Goal: Task Accomplishment & Management: Complete application form

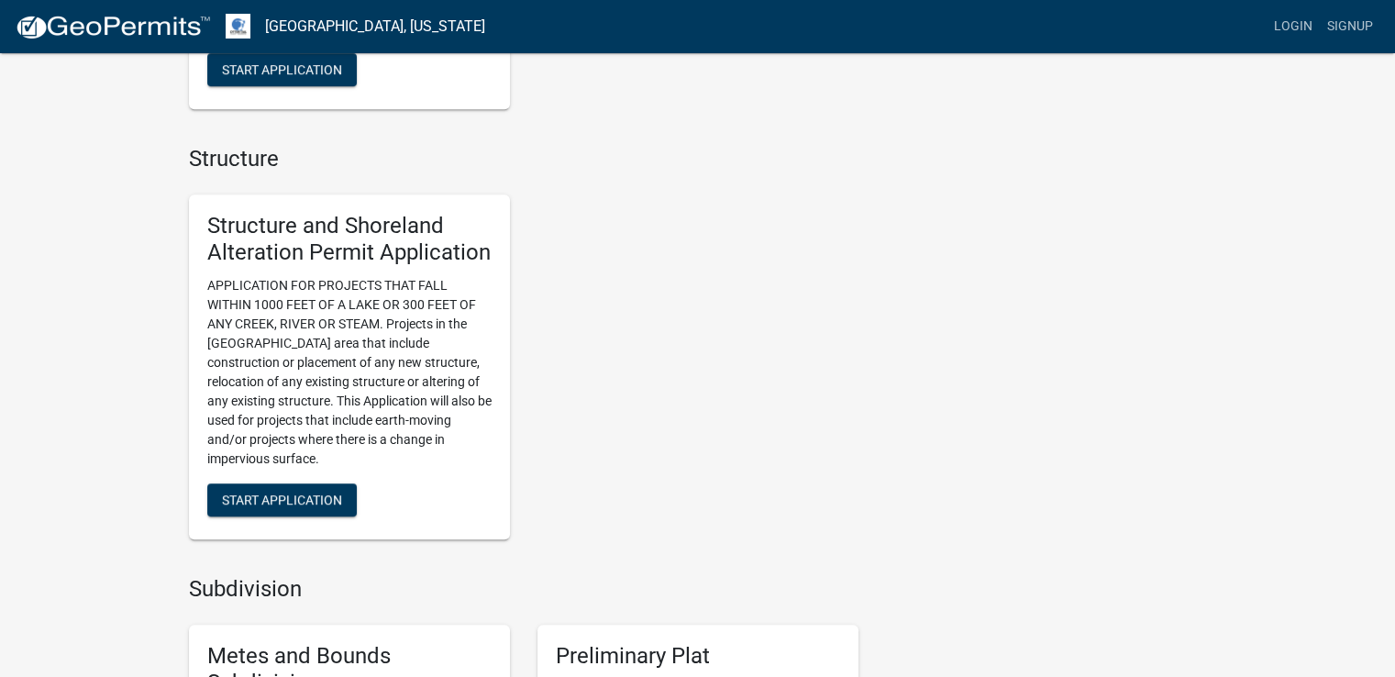
scroll to position [1165, 0]
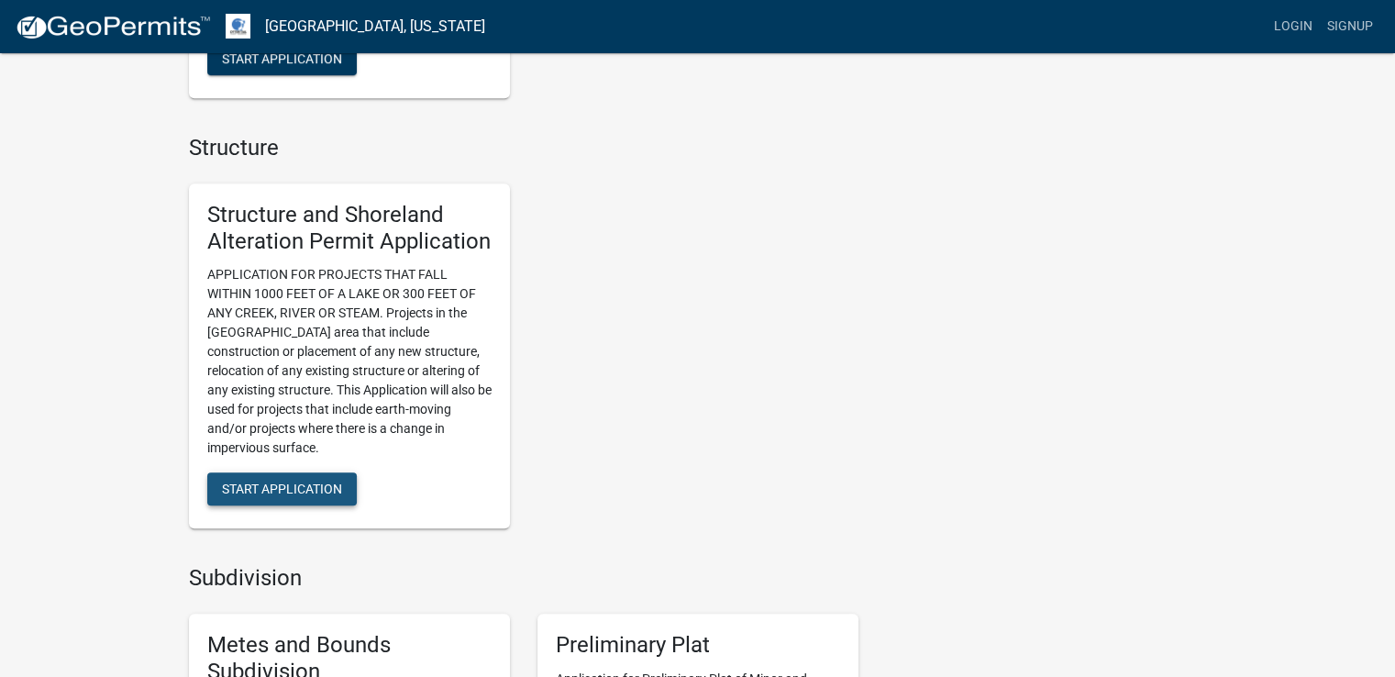
click at [275, 495] on span "Start Application" at bounding box center [282, 489] width 120 height 15
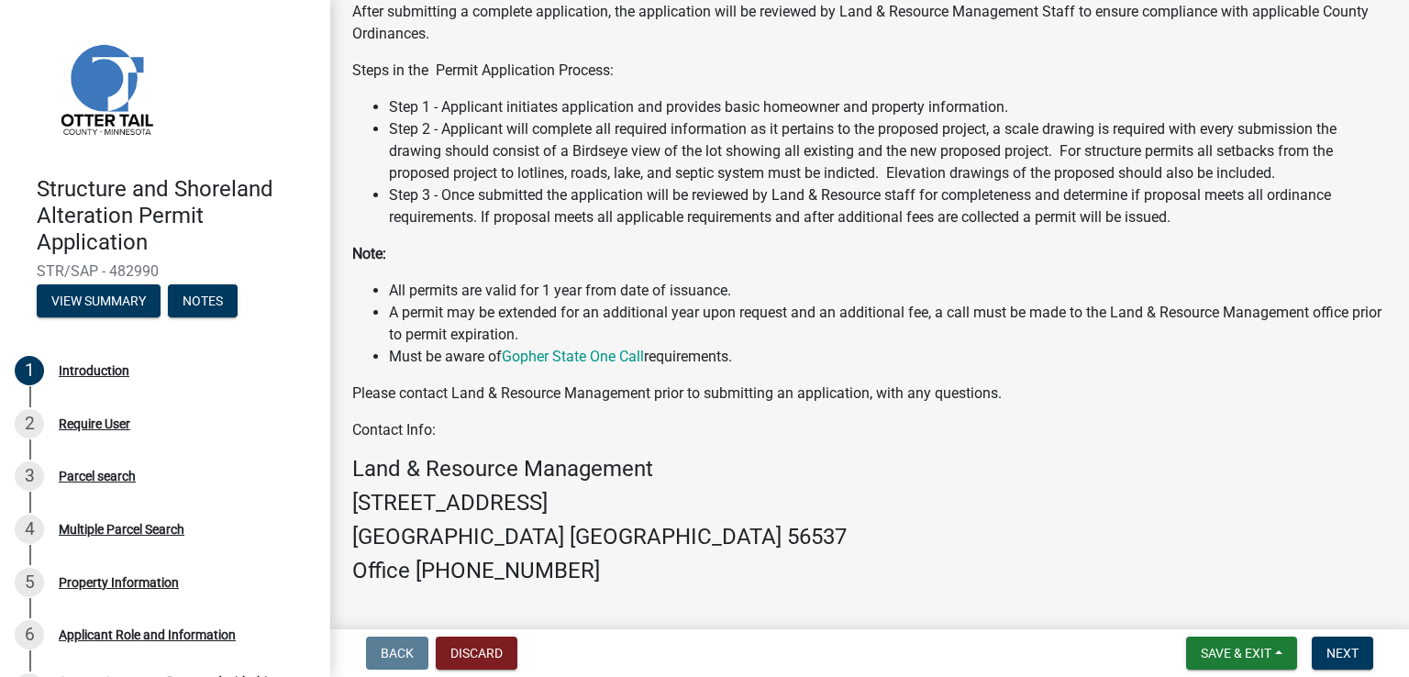
scroll to position [489, 0]
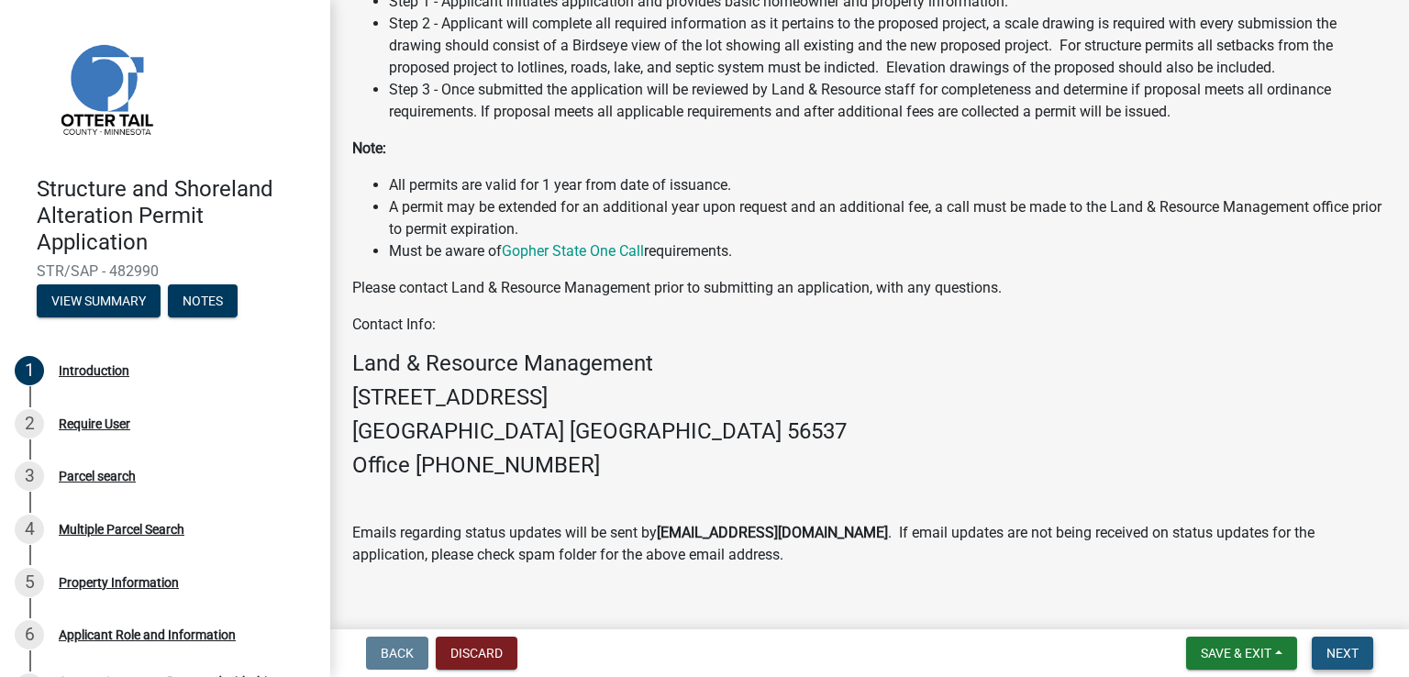
click at [1343, 650] on span "Next" at bounding box center [1342, 653] width 32 height 15
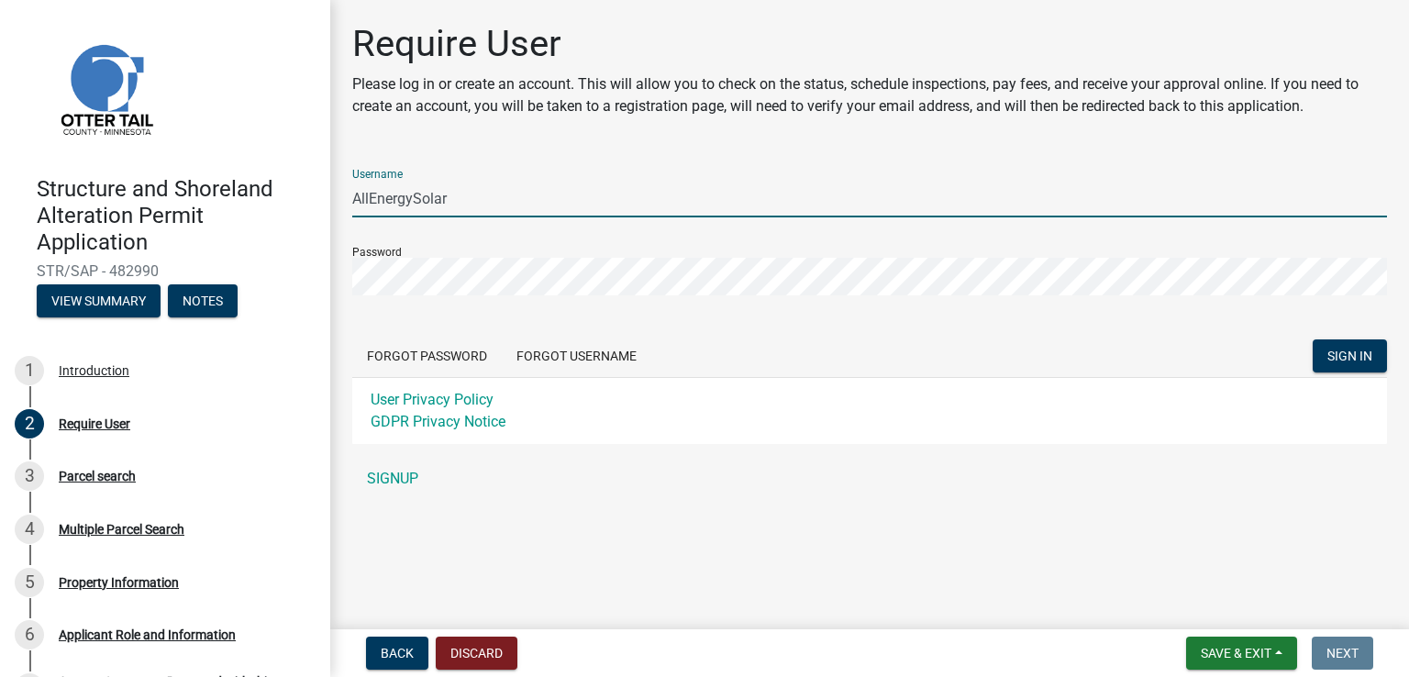
drag, startPoint x: 518, startPoint y: 207, endPoint x: 349, endPoint y: 209, distance: 169.7
click at [349, 209] on div "Require User Please log in or create an account. This will allow you to check o…" at bounding box center [869, 268] width 1062 height 492
type input "[EMAIL_ADDRESS][DOMAIN_NAME]"
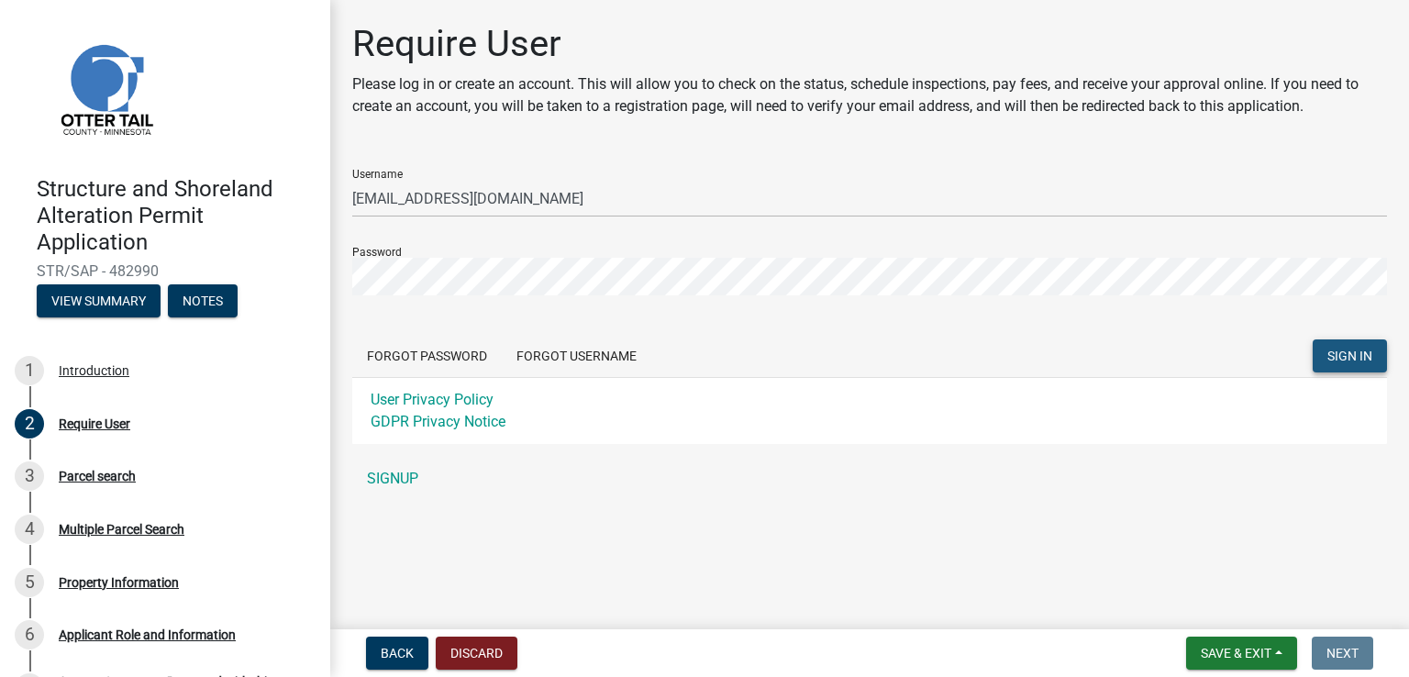
click at [1358, 352] on span "SIGN IN" at bounding box center [1349, 356] width 45 height 15
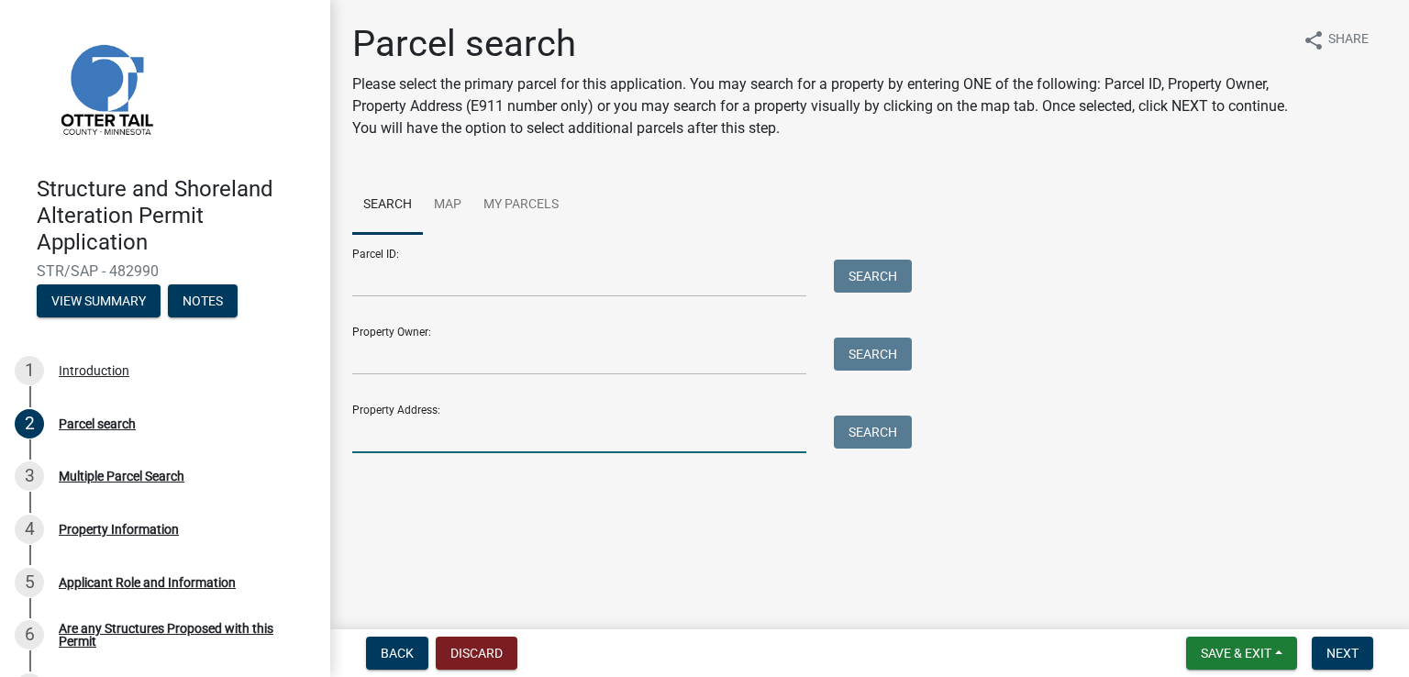
click at [526, 422] on input "Property Address:" at bounding box center [579, 435] width 454 height 38
click at [583, 445] on input "Property Address:" at bounding box center [579, 435] width 454 height 38
paste input "[STREET_ADDRESS]"
type input "34723 [GEOGRAPHIC_DATA]"
click at [836, 440] on button "Search" at bounding box center [873, 432] width 78 height 33
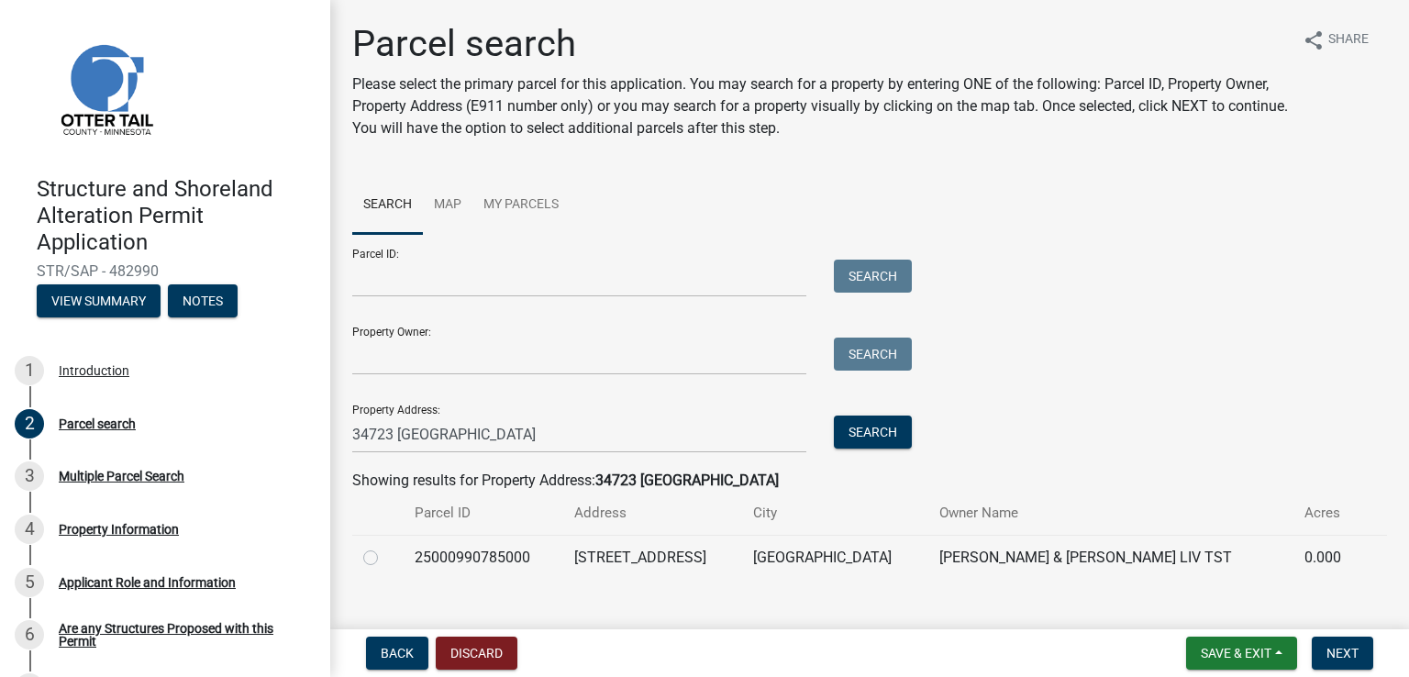
click at [385, 547] on label at bounding box center [385, 547] width 0 height 0
click at [385, 559] on input "radio" at bounding box center [391, 553] width 12 height 12
radio input "true"
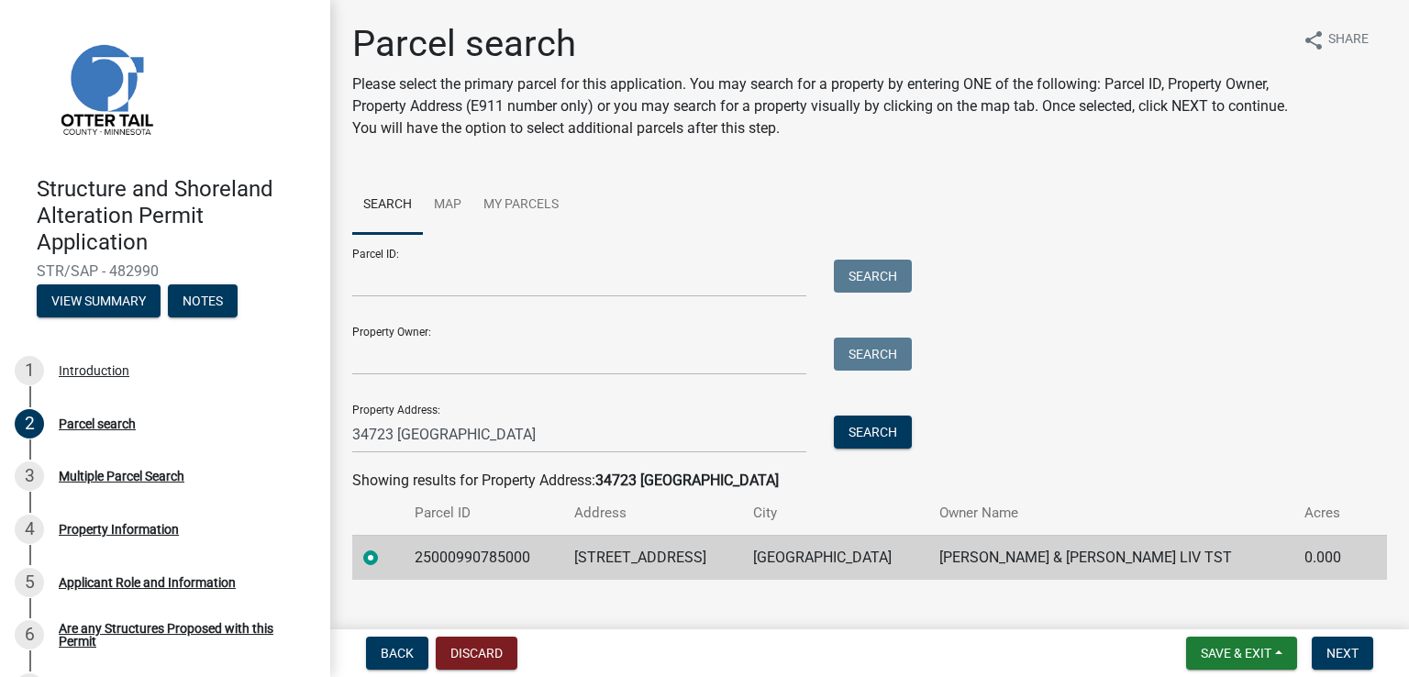
scroll to position [29, 0]
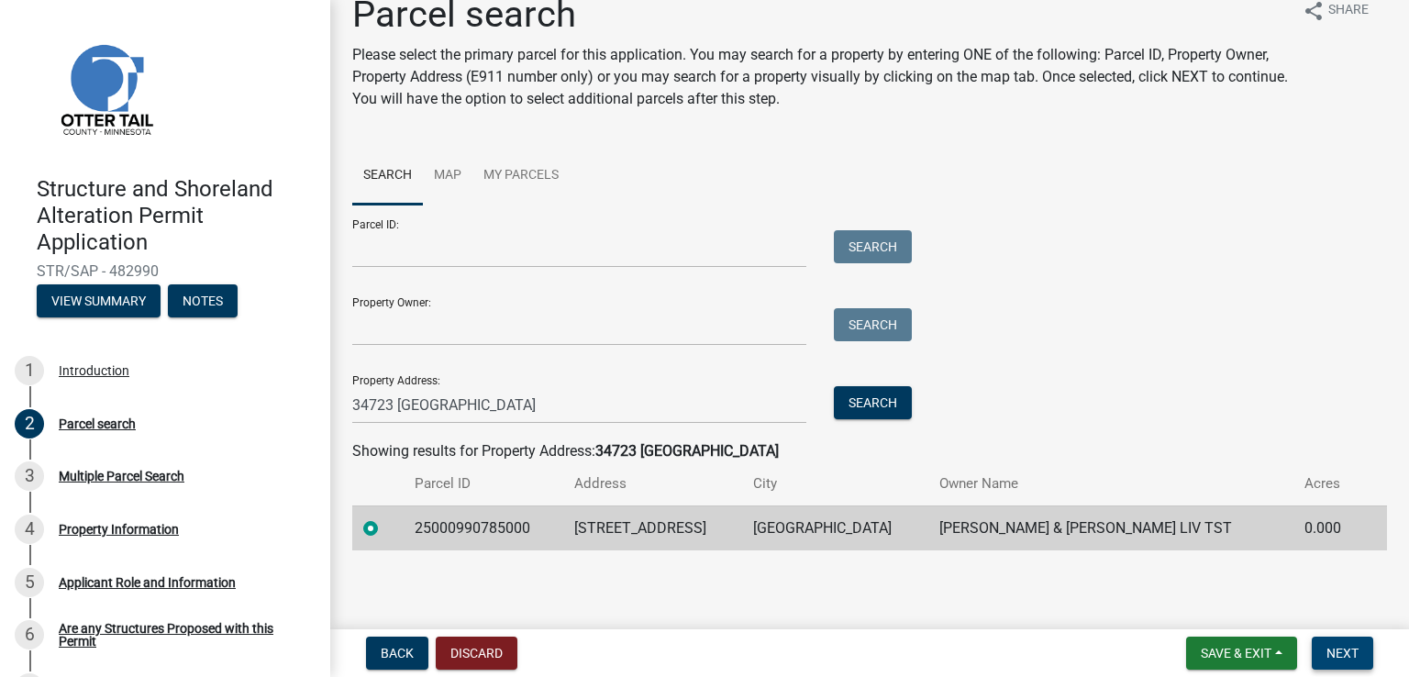
click at [1350, 660] on span "Next" at bounding box center [1342, 653] width 32 height 15
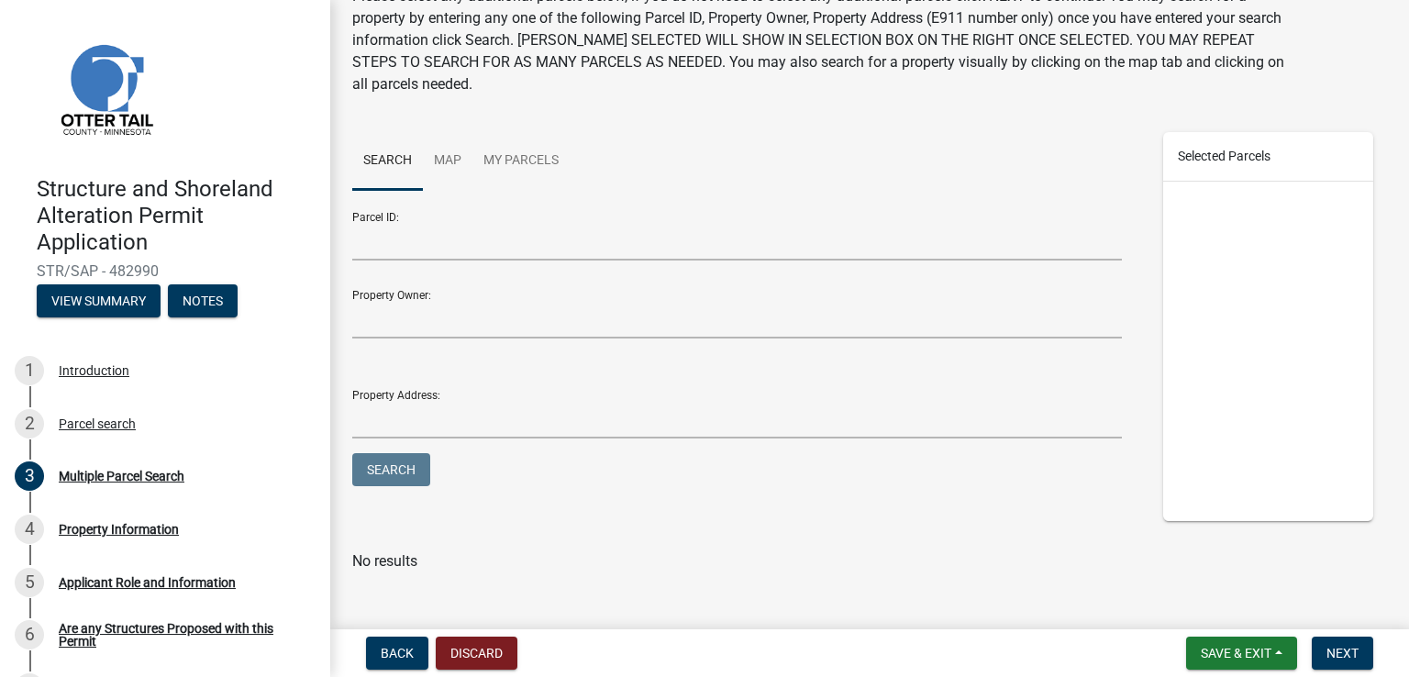
scroll to position [110, 0]
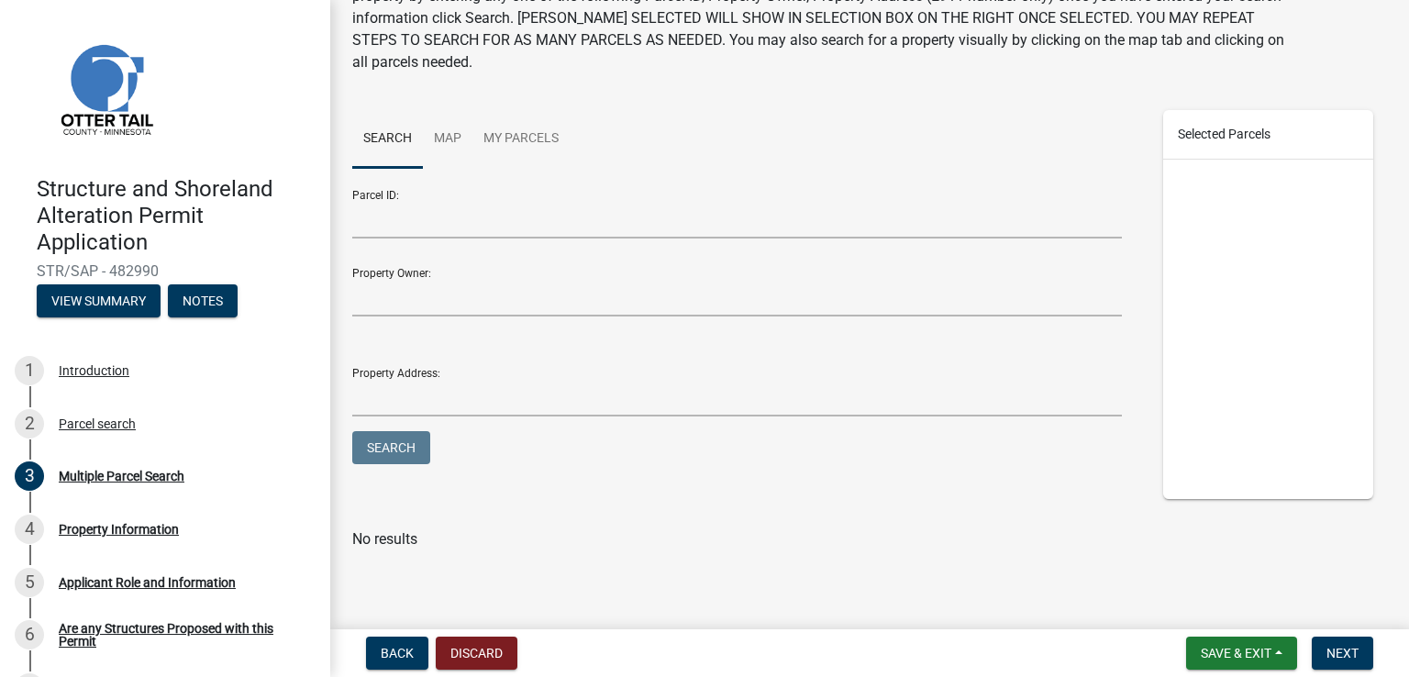
click at [1236, 139] on div "Selected Parcels" at bounding box center [1268, 135] width 211 height 50
click at [72, 428] on div "Parcel search" at bounding box center [97, 423] width 77 height 13
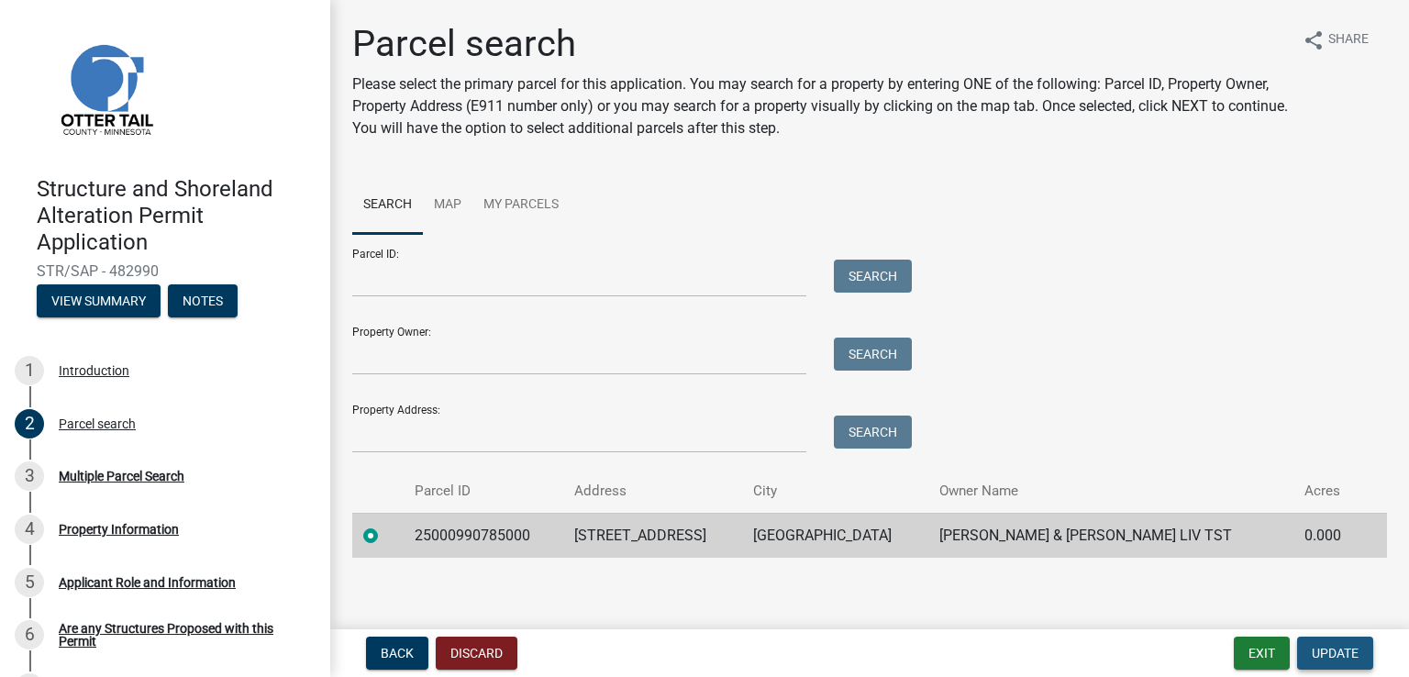
click at [1352, 654] on span "Update" at bounding box center [1335, 653] width 47 height 15
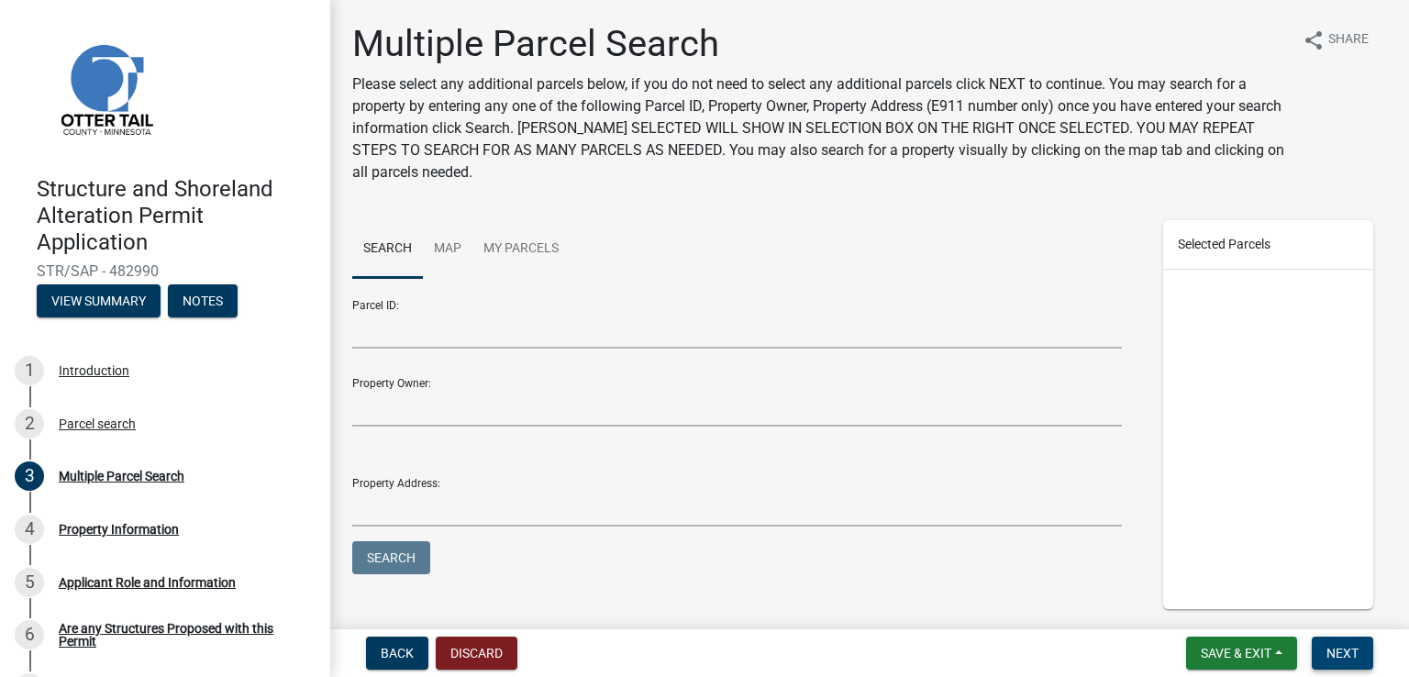
click at [1347, 650] on span "Next" at bounding box center [1342, 653] width 32 height 15
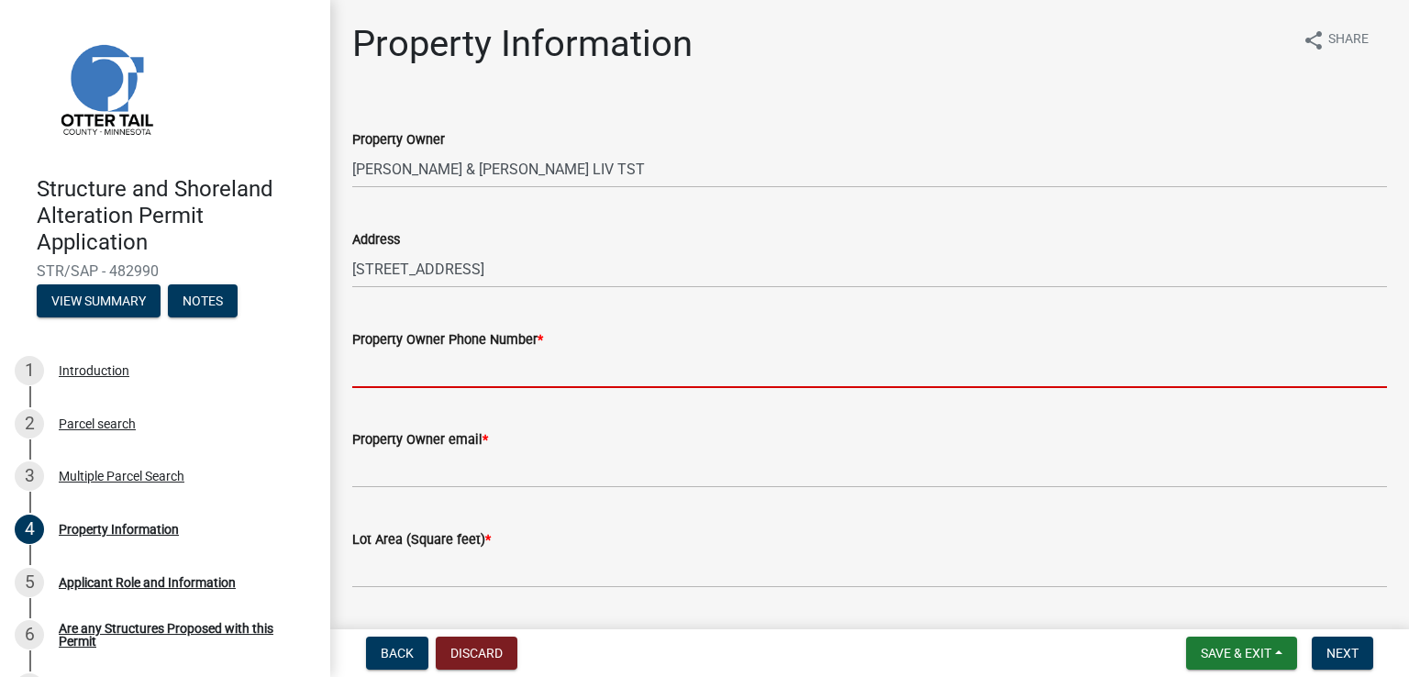
click at [519, 365] on input "Property Owner Phone Number *" at bounding box center [869, 369] width 1035 height 38
paste input "[PHONE_NUMBER]"
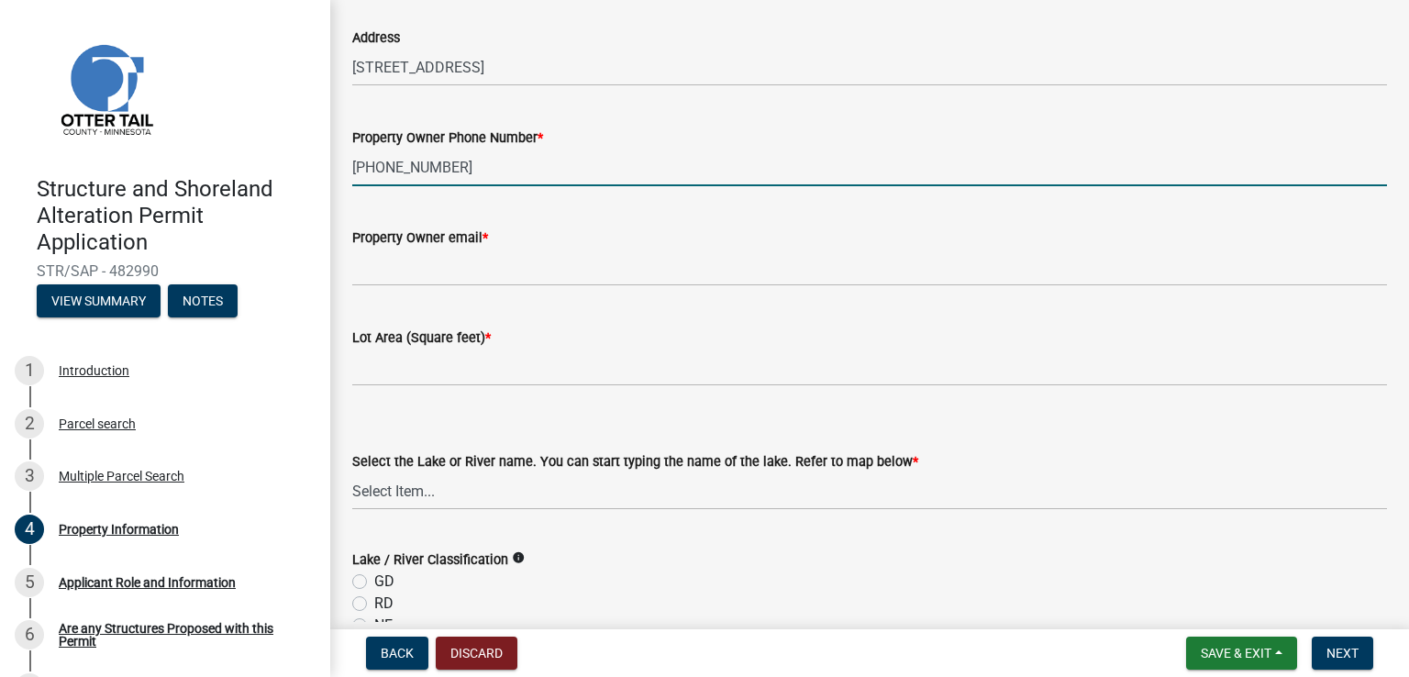
scroll to position [185, 0]
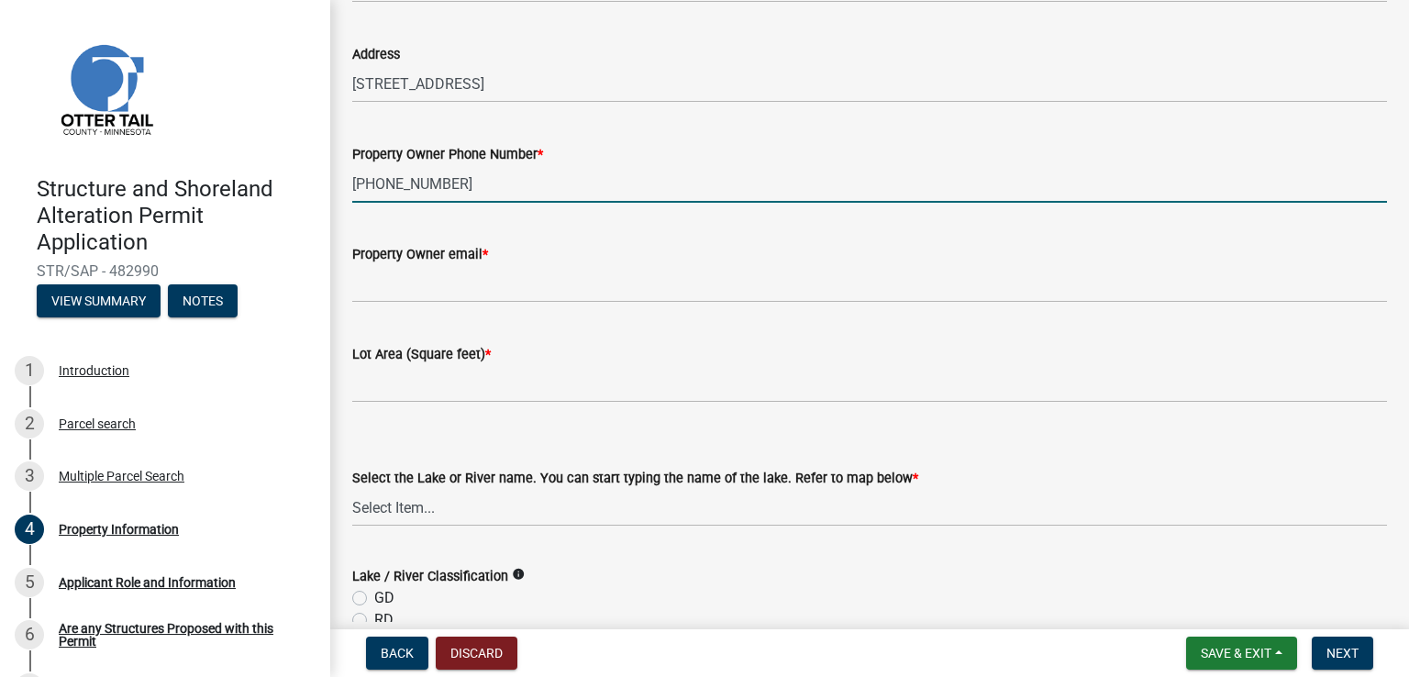
type input "[PHONE_NUMBER]"
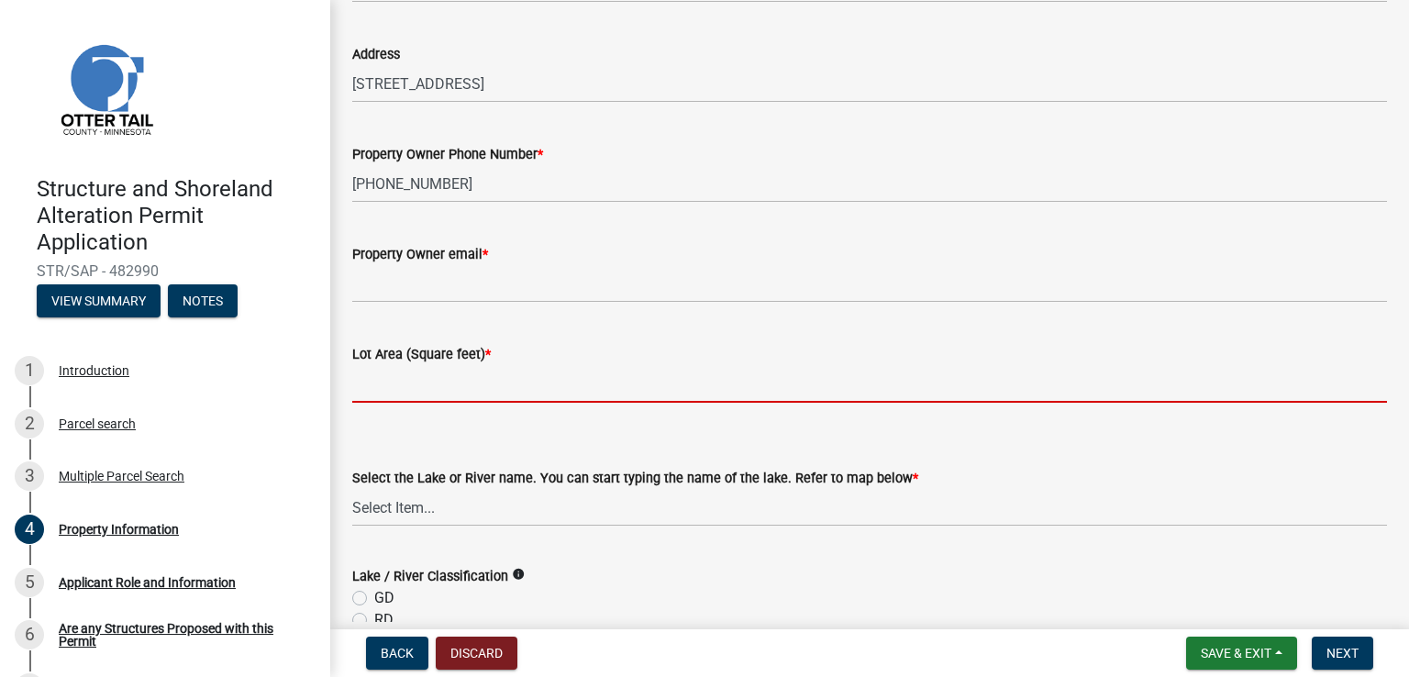
click at [664, 397] on input "text" at bounding box center [869, 384] width 1035 height 38
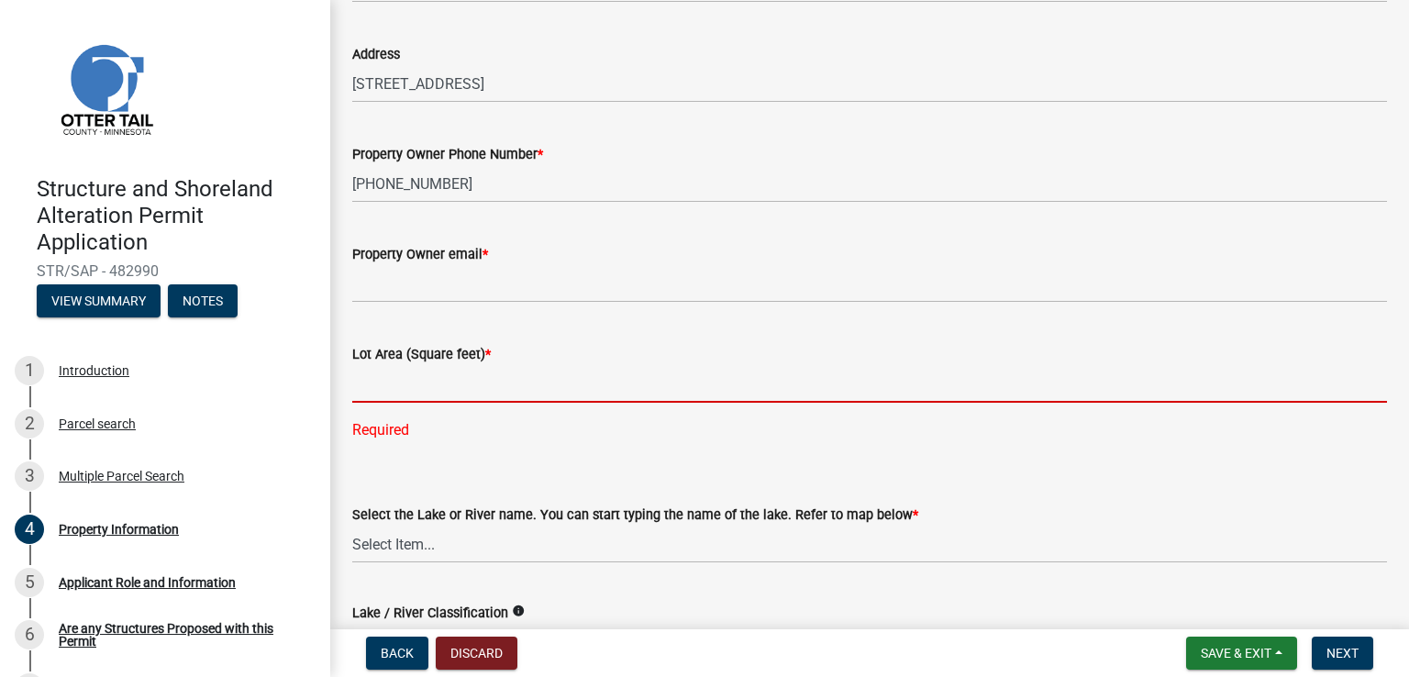
click at [394, 394] on input "text" at bounding box center [869, 384] width 1035 height 38
paste input "23,189.49"
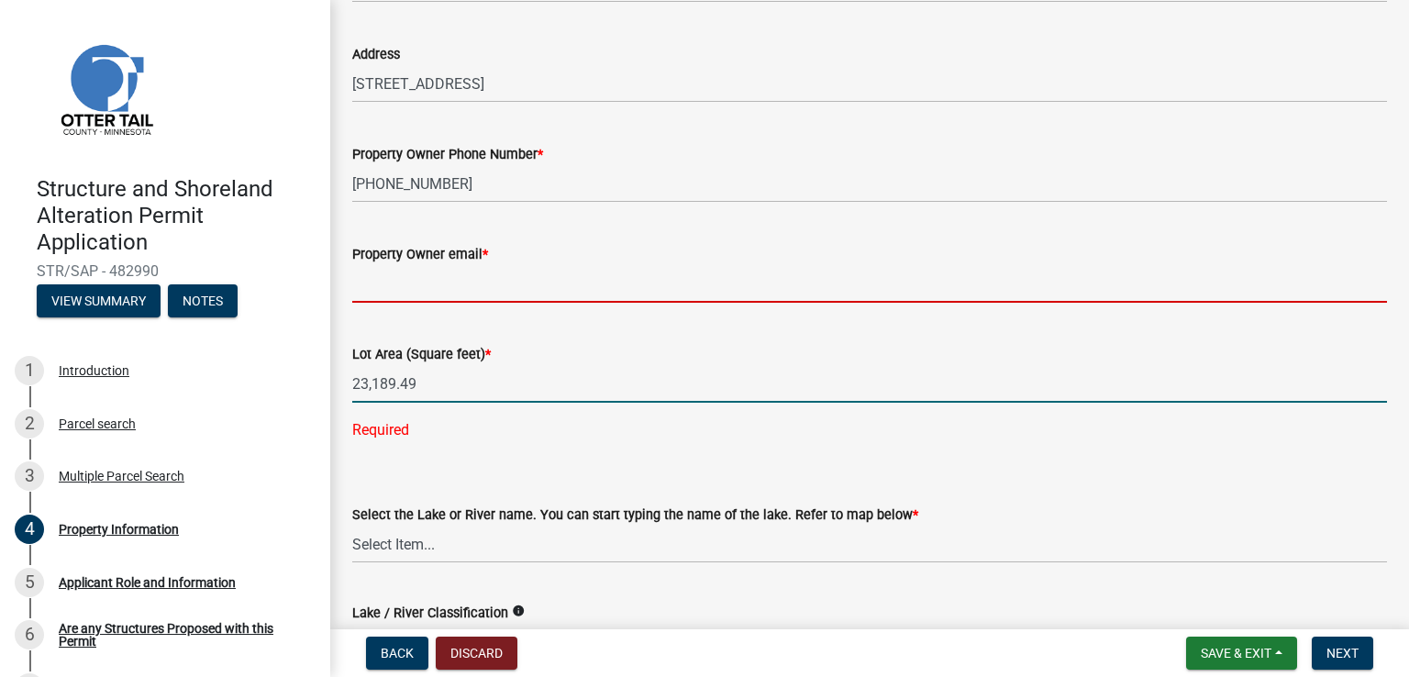
type input "23189.49"
click at [525, 294] on input "Property Owner email *" at bounding box center [869, 284] width 1035 height 38
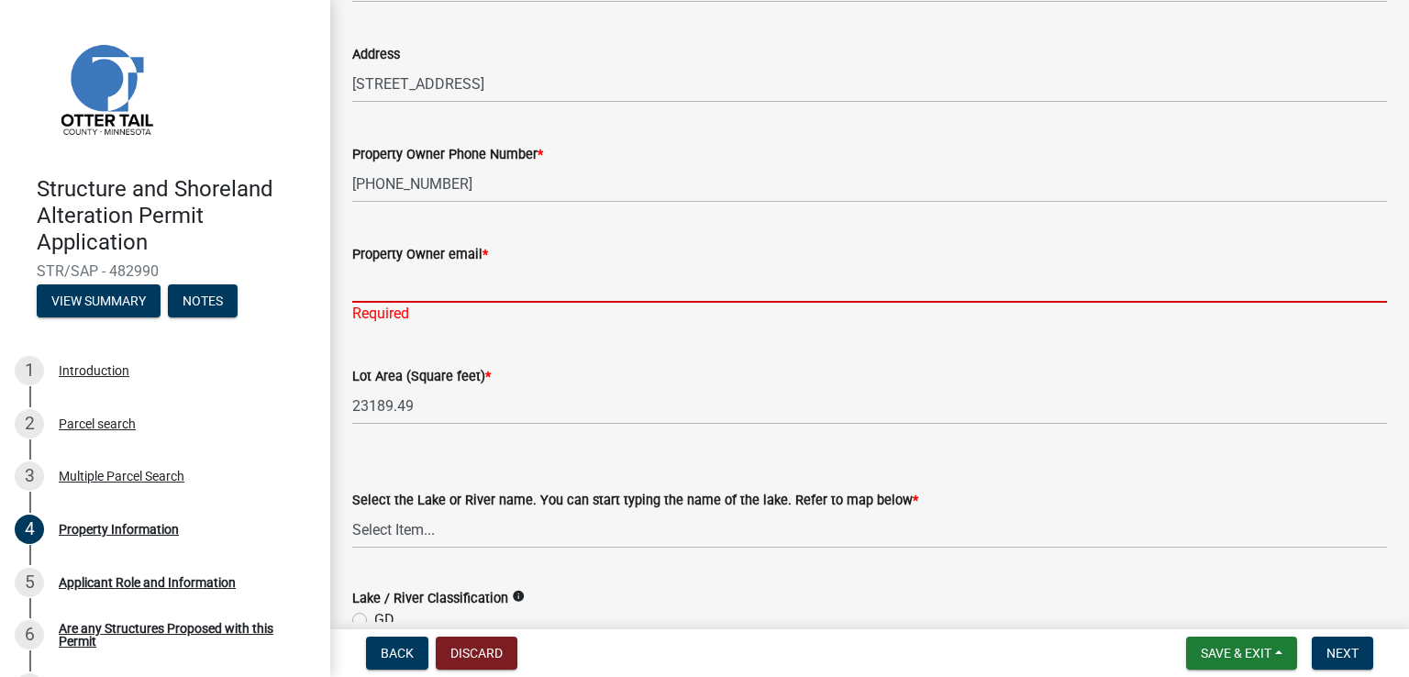
click at [527, 299] on input "Property Owner email *" at bounding box center [869, 284] width 1035 height 38
paste input "[PERSON_NAME][EMAIL_ADDRESS][PERSON_NAME][DOMAIN_NAME]"
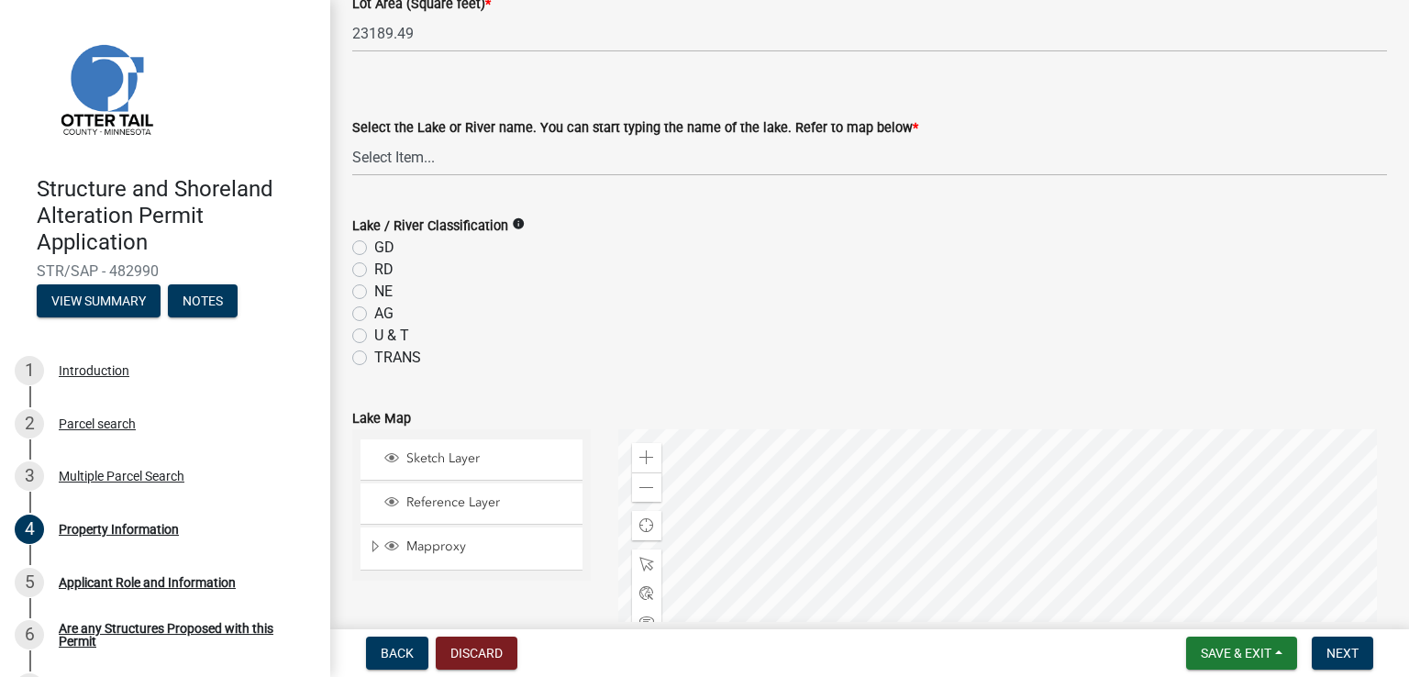
scroll to position [549, 0]
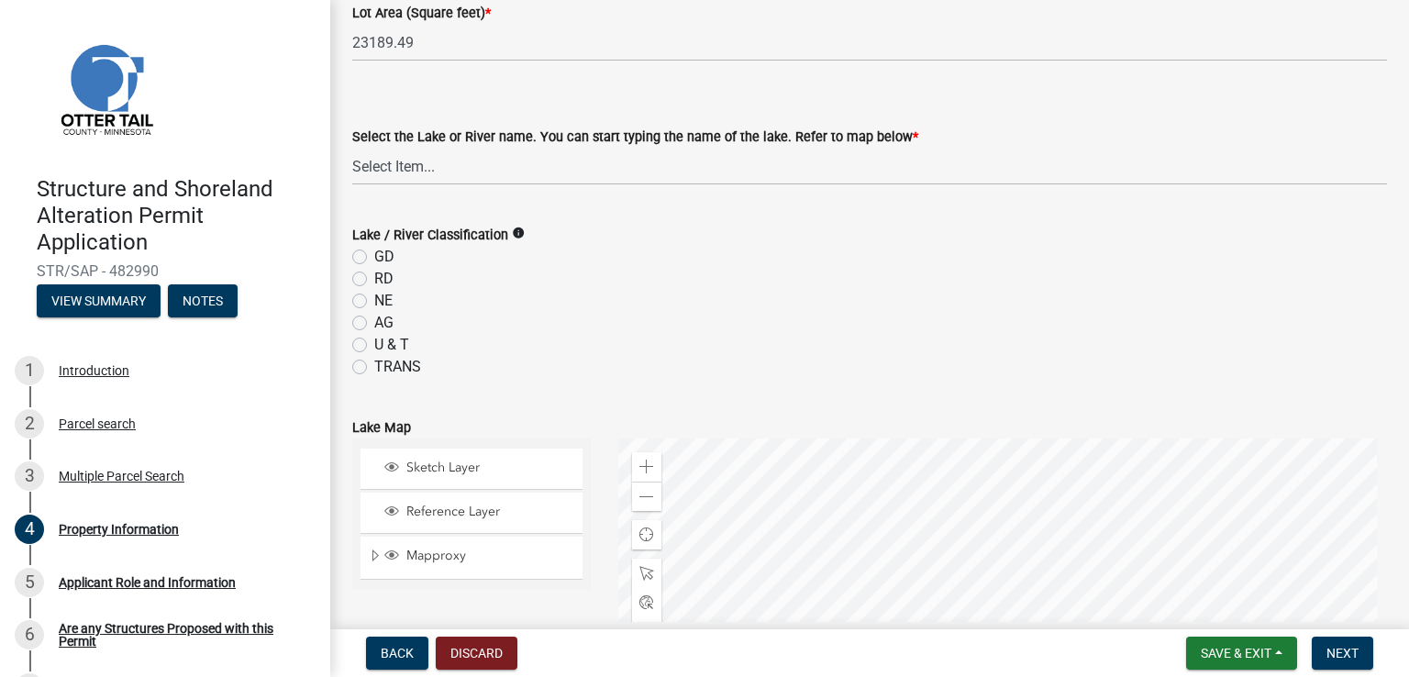
type input "[PERSON_NAME][EMAIL_ADDRESS][PERSON_NAME][DOMAIN_NAME]"
click at [626, 168] on select "Select Item... None [PERSON_NAME] 56-031 [PERSON_NAME] 56-118 [PERSON_NAME] 56-…" at bounding box center [869, 167] width 1035 height 38
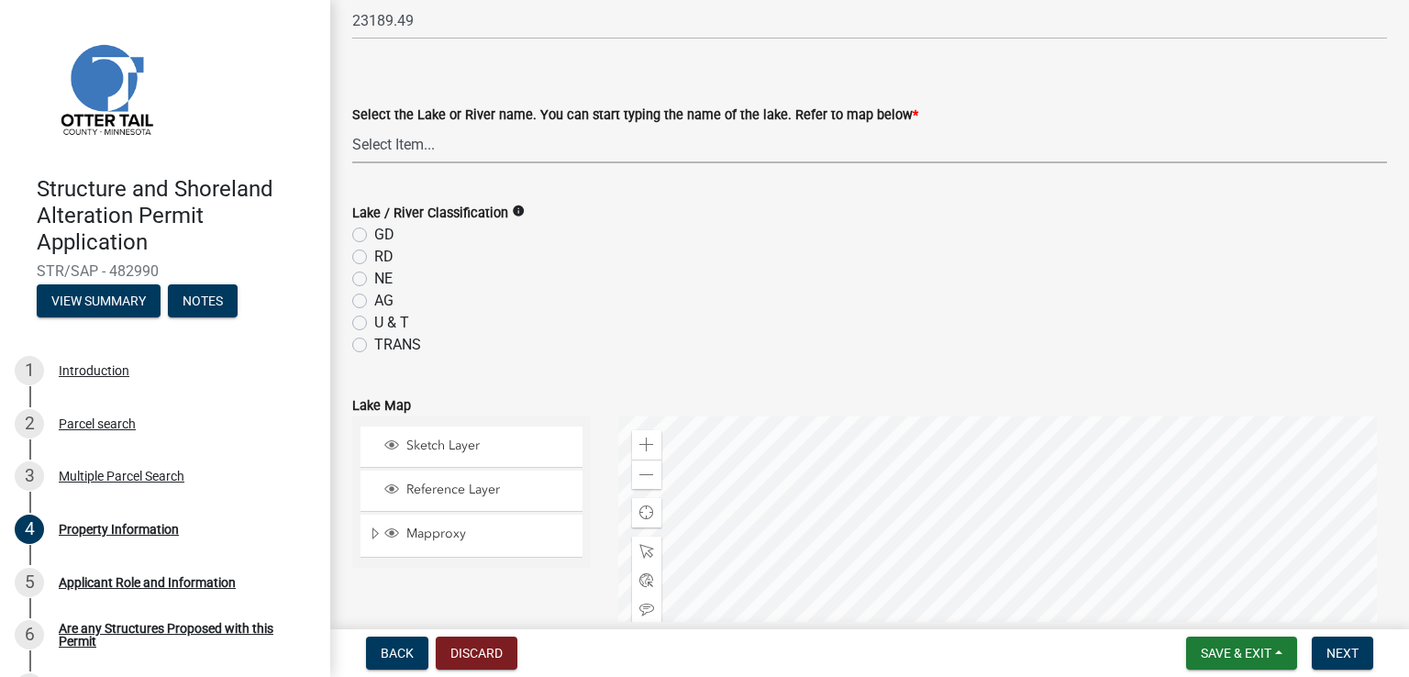
scroll to position [527, 0]
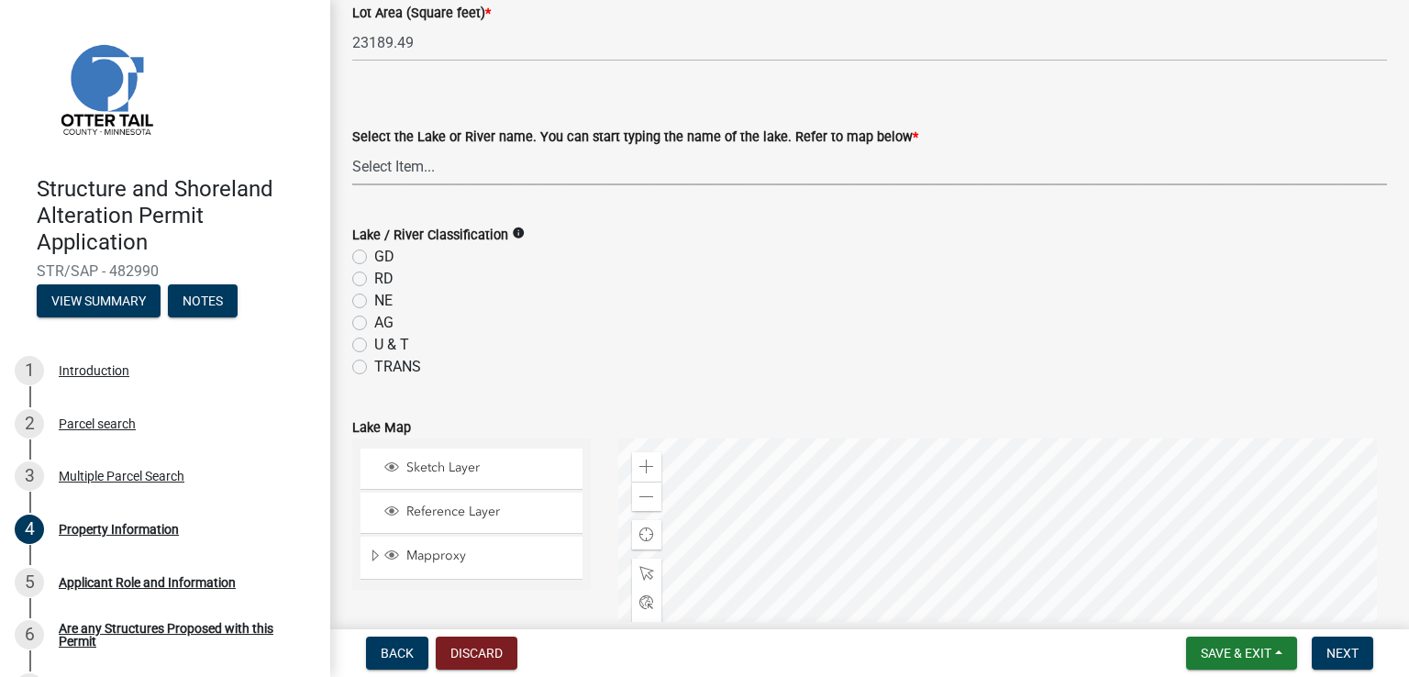
click at [627, 166] on select "Select Item... None [PERSON_NAME] 56-031 [PERSON_NAME] 56-118 [PERSON_NAME] 56-…" at bounding box center [869, 167] width 1035 height 38
click at [352, 148] on select "Select Item... None [PERSON_NAME] 56-031 [PERSON_NAME] 56-118 [PERSON_NAME] 56-…" at bounding box center [869, 167] width 1035 height 38
select select "d33afa6e-f168-4873-ace7-0d78794b07db"
click at [374, 280] on label "RD" at bounding box center [383, 279] width 19 height 22
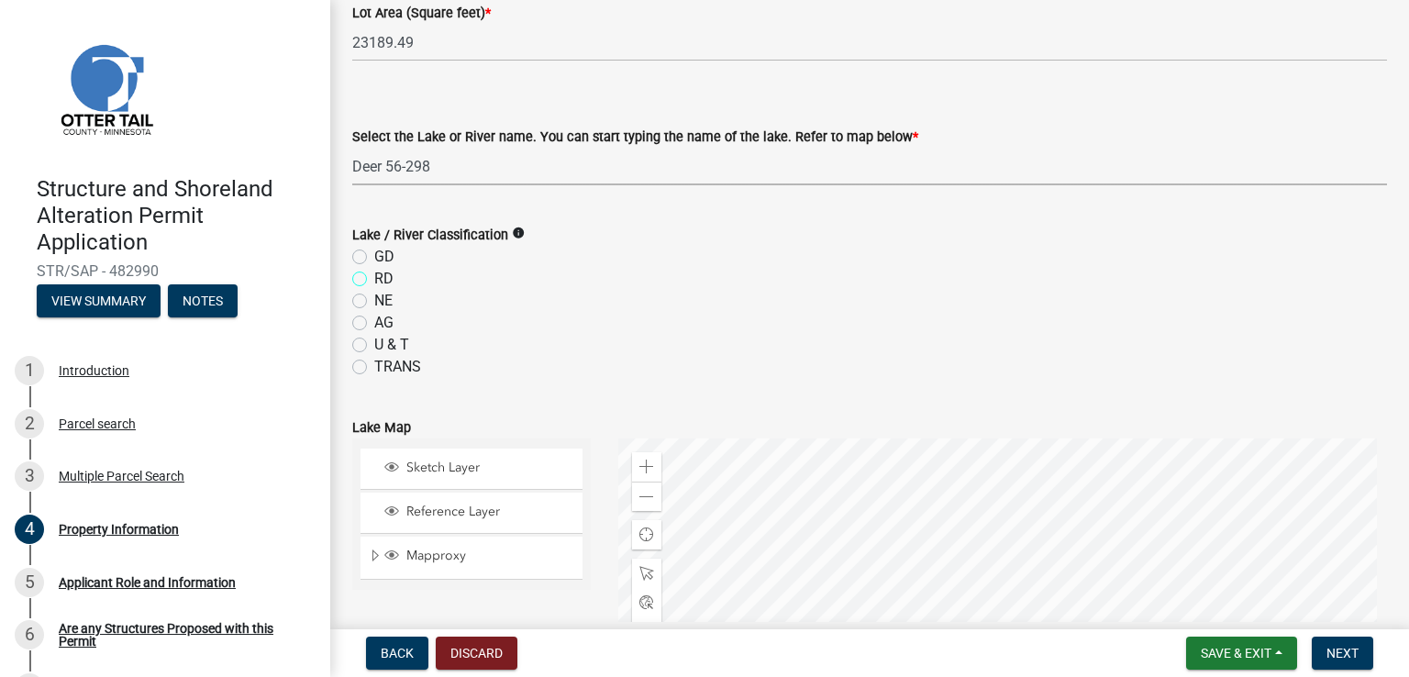
click at [374, 280] on input "RD" at bounding box center [380, 274] width 12 height 12
radio input "true"
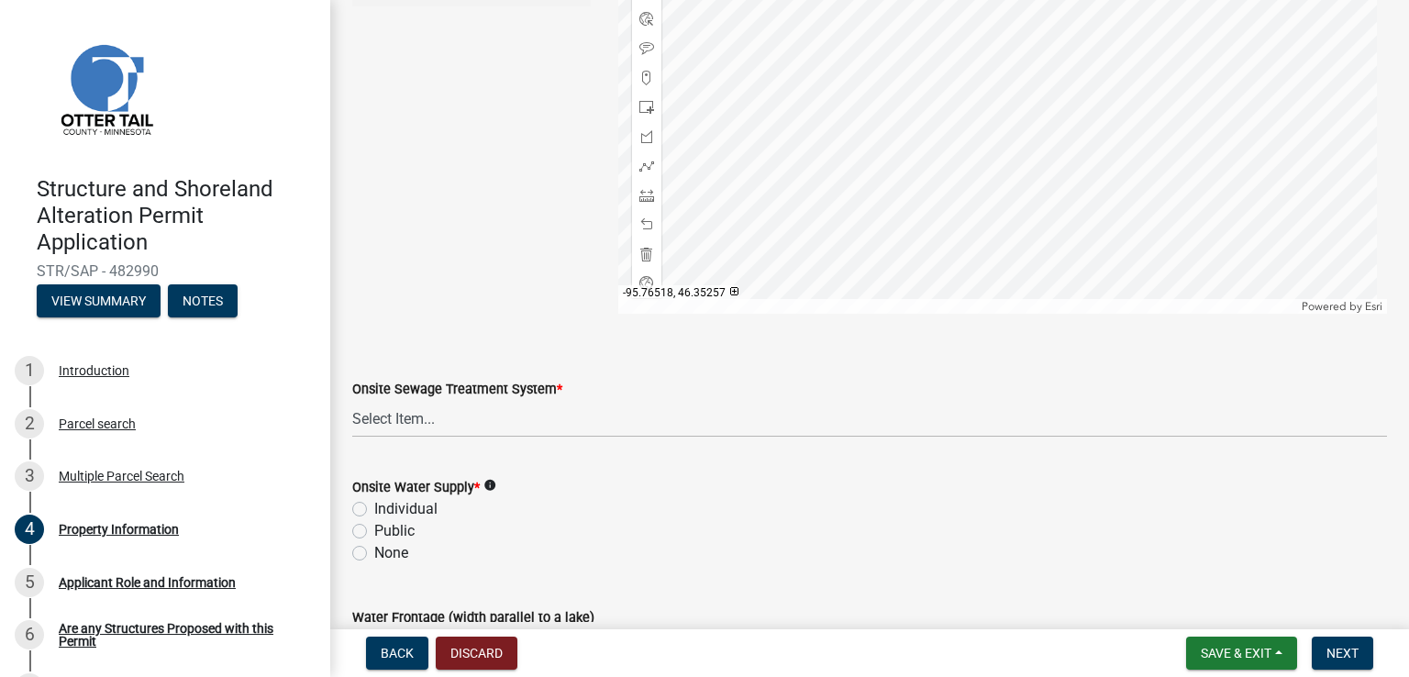
scroll to position [1091, 0]
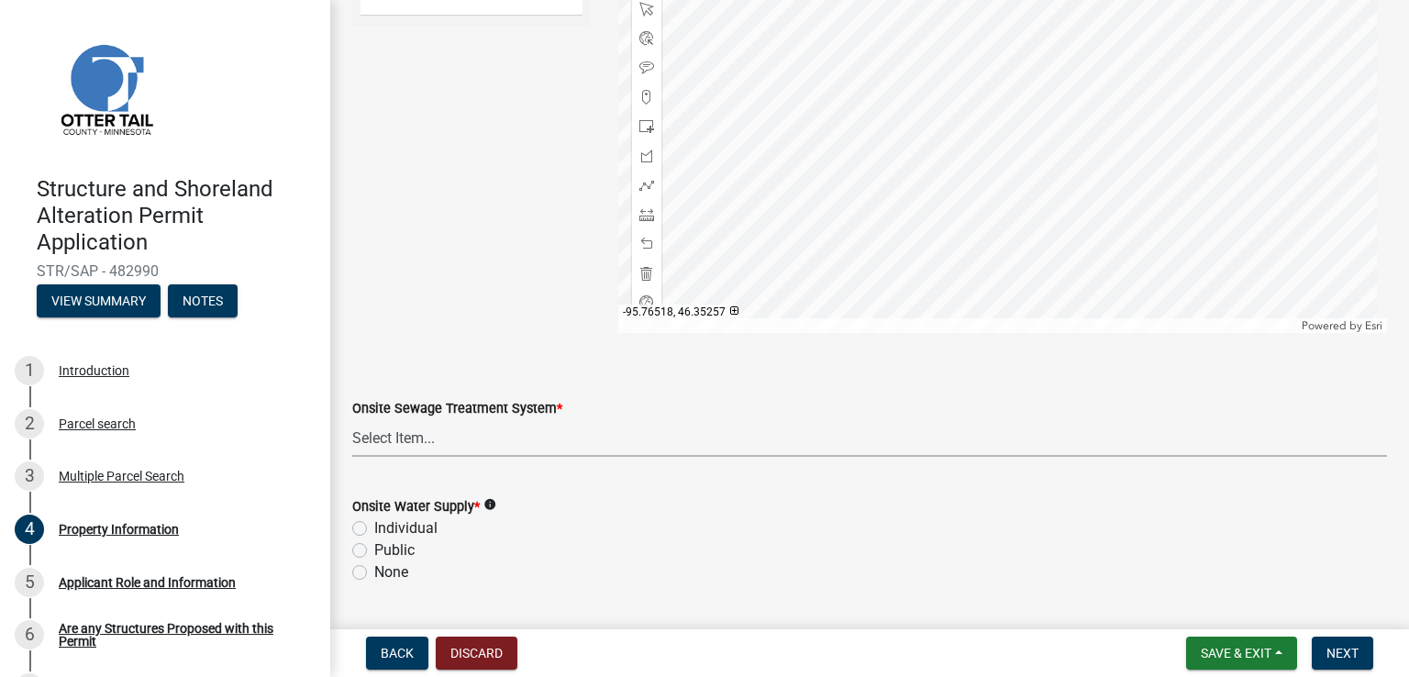
click at [815, 455] on select "Select Item... L&R Certificate of Compliance within 5yrs Compliance Inspection …" at bounding box center [869, 438] width 1035 height 38
click at [821, 434] on select "Select Item... L&R Certificate of Compliance within 5yrs Compliance Inspection …" at bounding box center [869, 438] width 1035 height 38
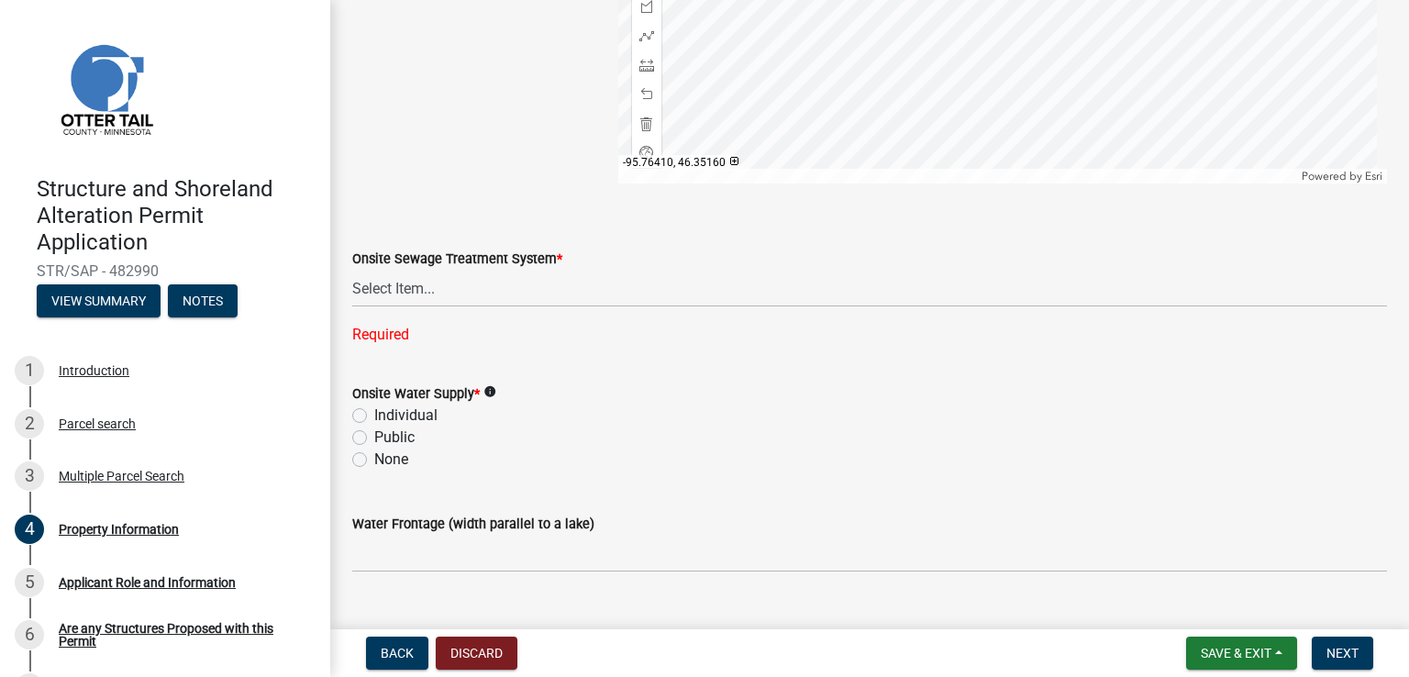
click at [385, 432] on label "Public" at bounding box center [394, 438] width 40 height 22
click at [385, 432] on input "Public" at bounding box center [380, 433] width 12 height 12
radio input "true"
click at [429, 287] on select "Select Item... L&R Certificate of Compliance within 5yrs Compliance Inspection …" at bounding box center [869, 289] width 1035 height 38
click at [352, 270] on select "Select Item... L&R Certificate of Compliance within 5yrs Compliance Inspection …" at bounding box center [869, 289] width 1035 height 38
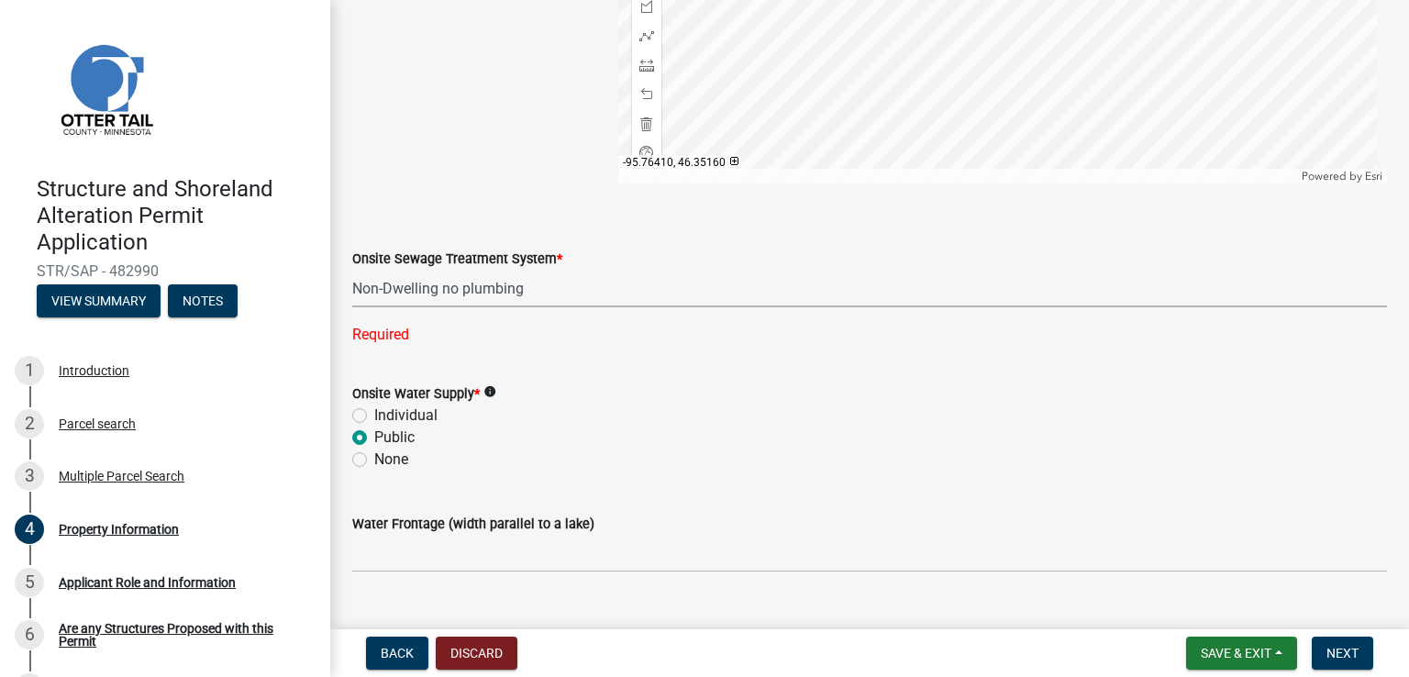
select select "536c2d30-81d9-41b4-a753-c6560d717c74"
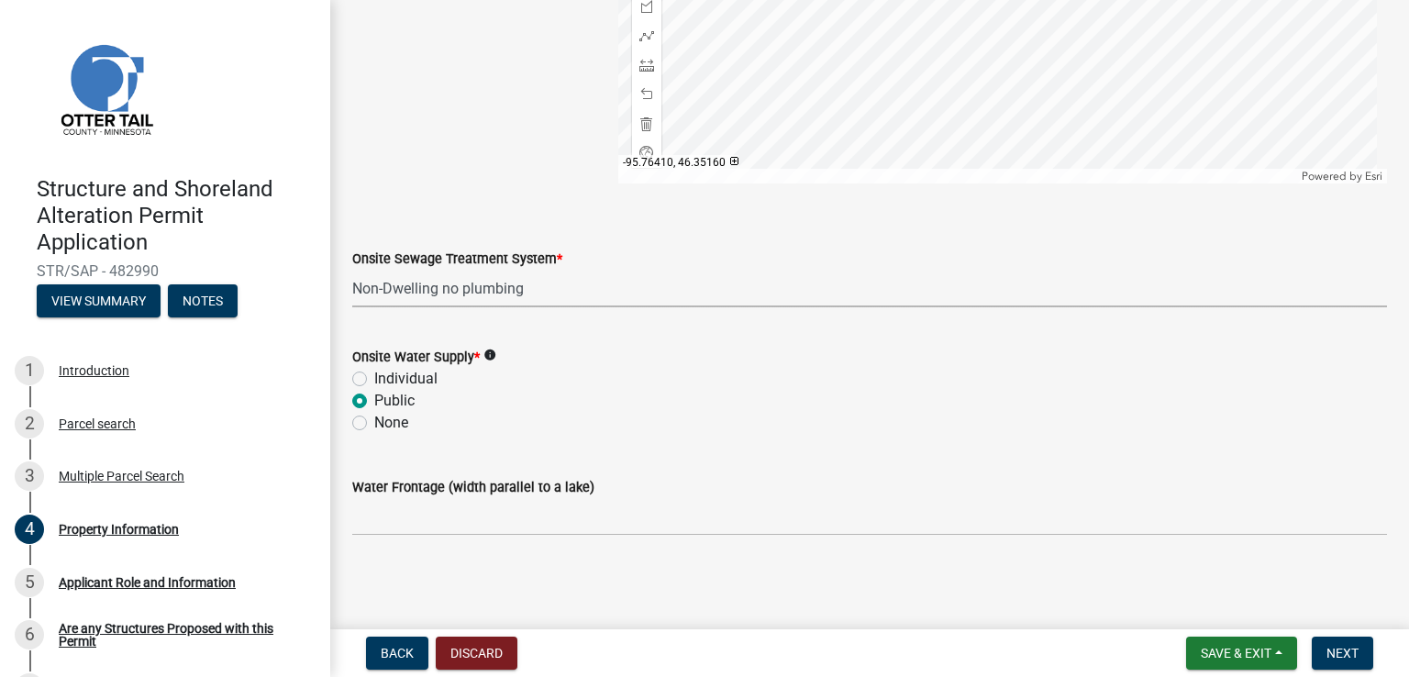
click at [488, 352] on icon "info" at bounding box center [489, 355] width 13 height 13
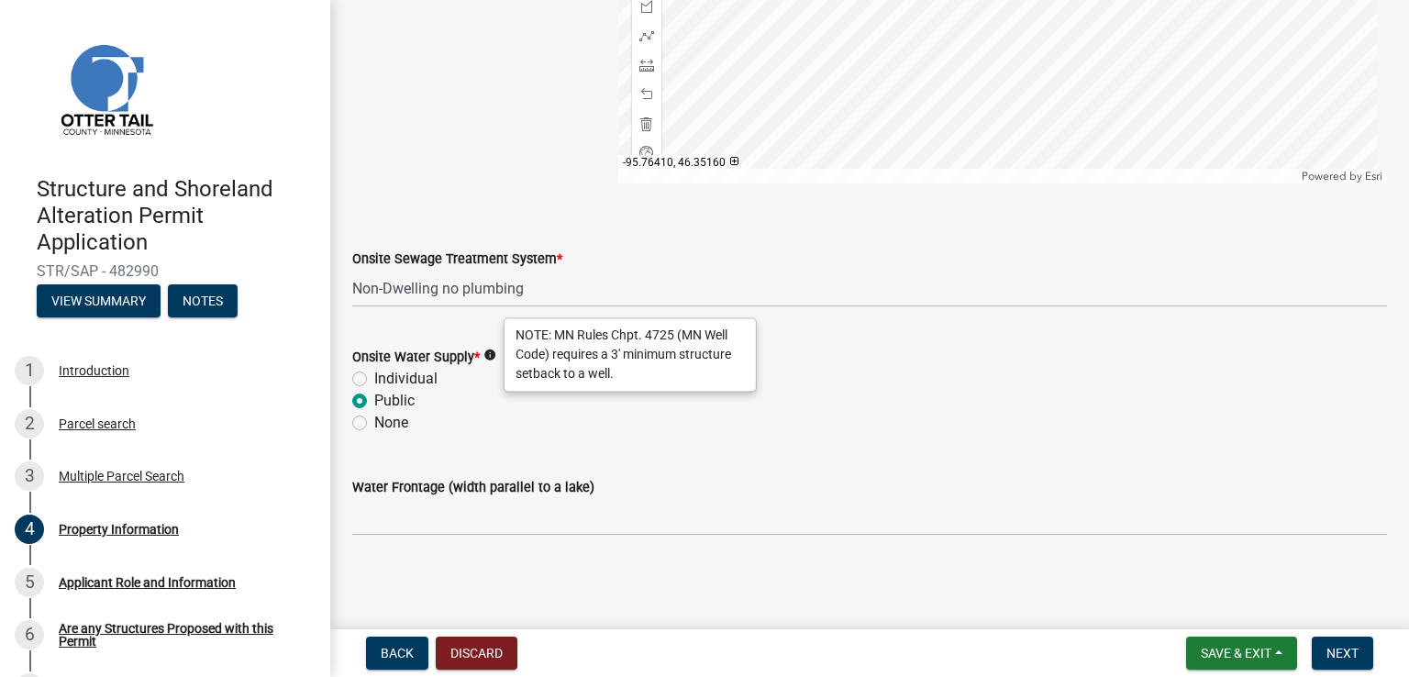
click at [488, 352] on icon "info" at bounding box center [489, 355] width 13 height 13
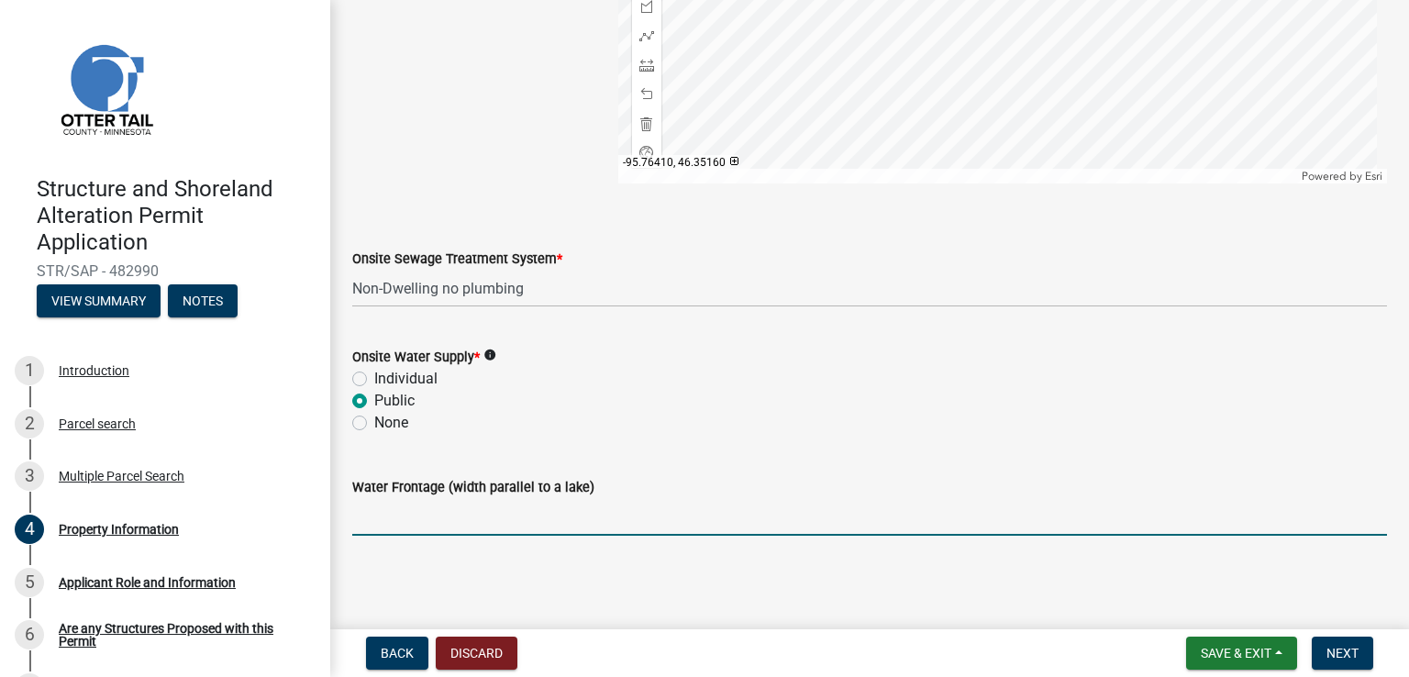
click at [460, 529] on input "Water Frontage (width parallel to a lake)" at bounding box center [869, 517] width 1035 height 38
click at [1342, 658] on span "Next" at bounding box center [1342, 653] width 32 height 15
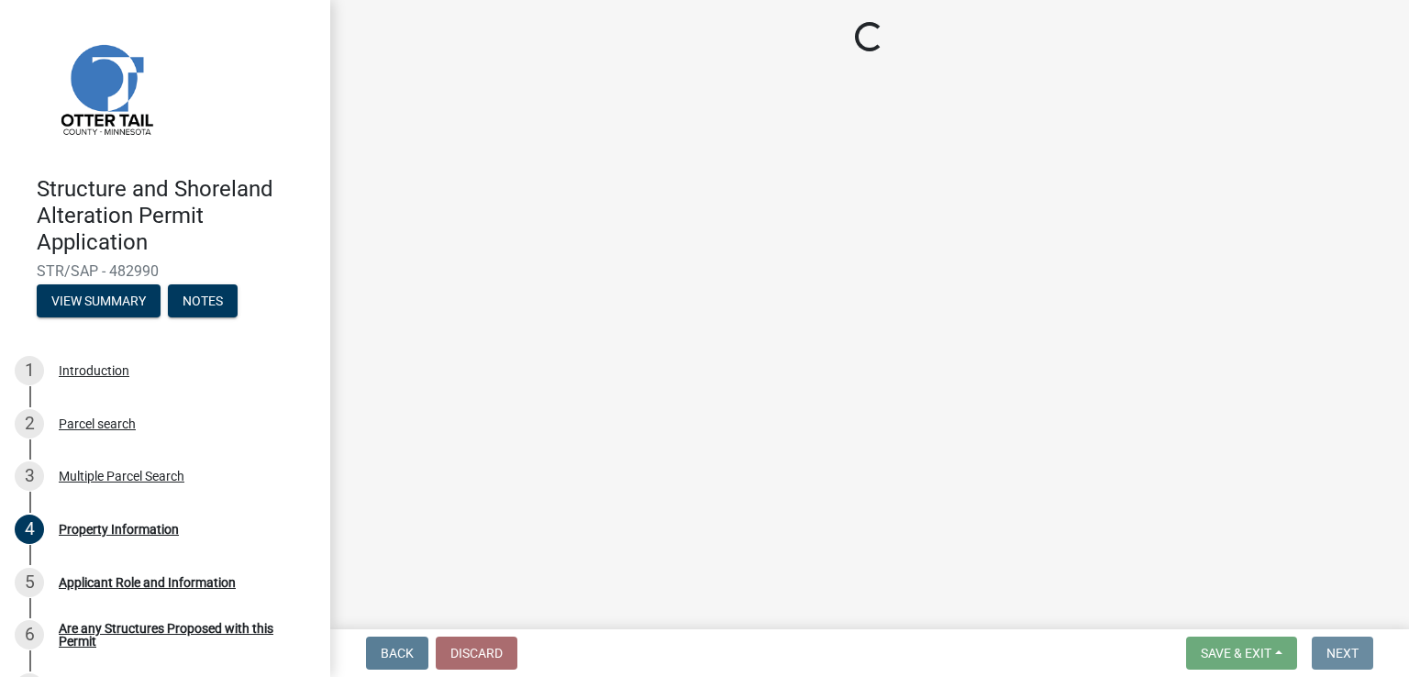
scroll to position [0, 0]
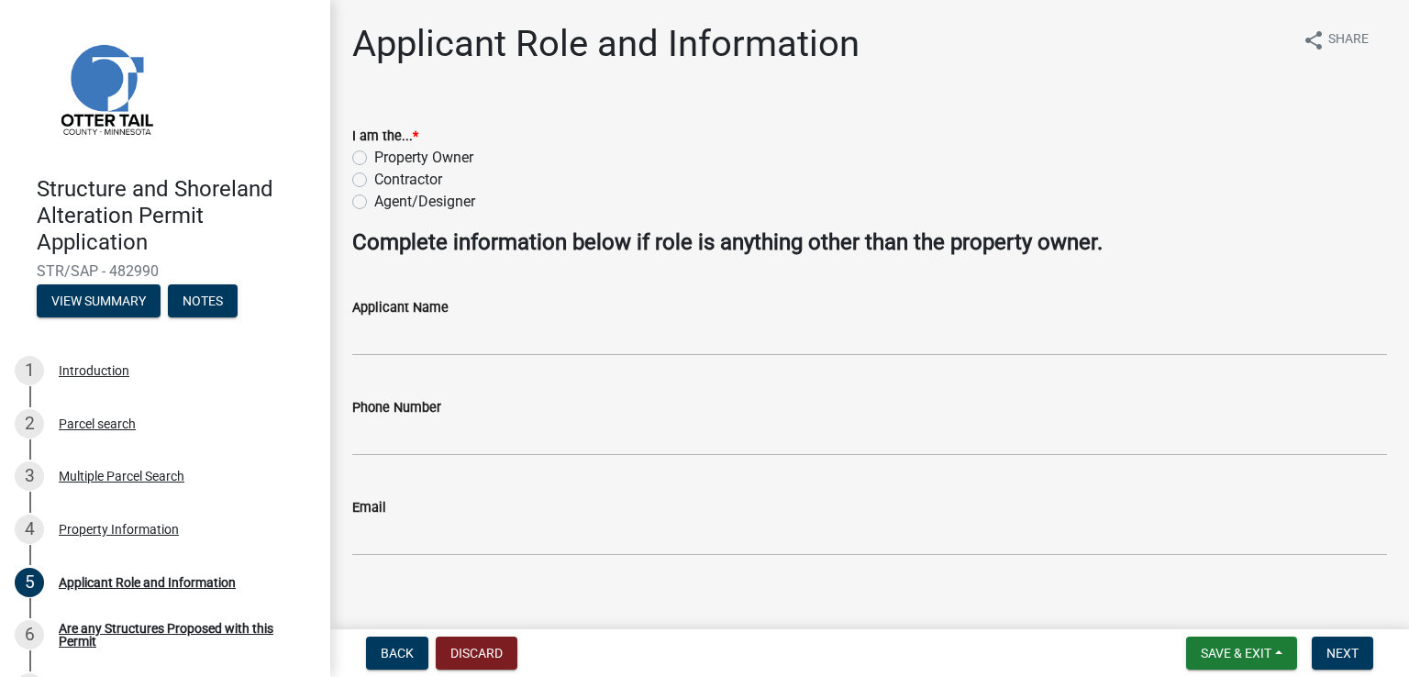
click at [406, 180] on label "Contractor" at bounding box center [408, 180] width 68 height 22
click at [386, 180] on input "Contractor" at bounding box center [380, 175] width 12 height 12
radio input "true"
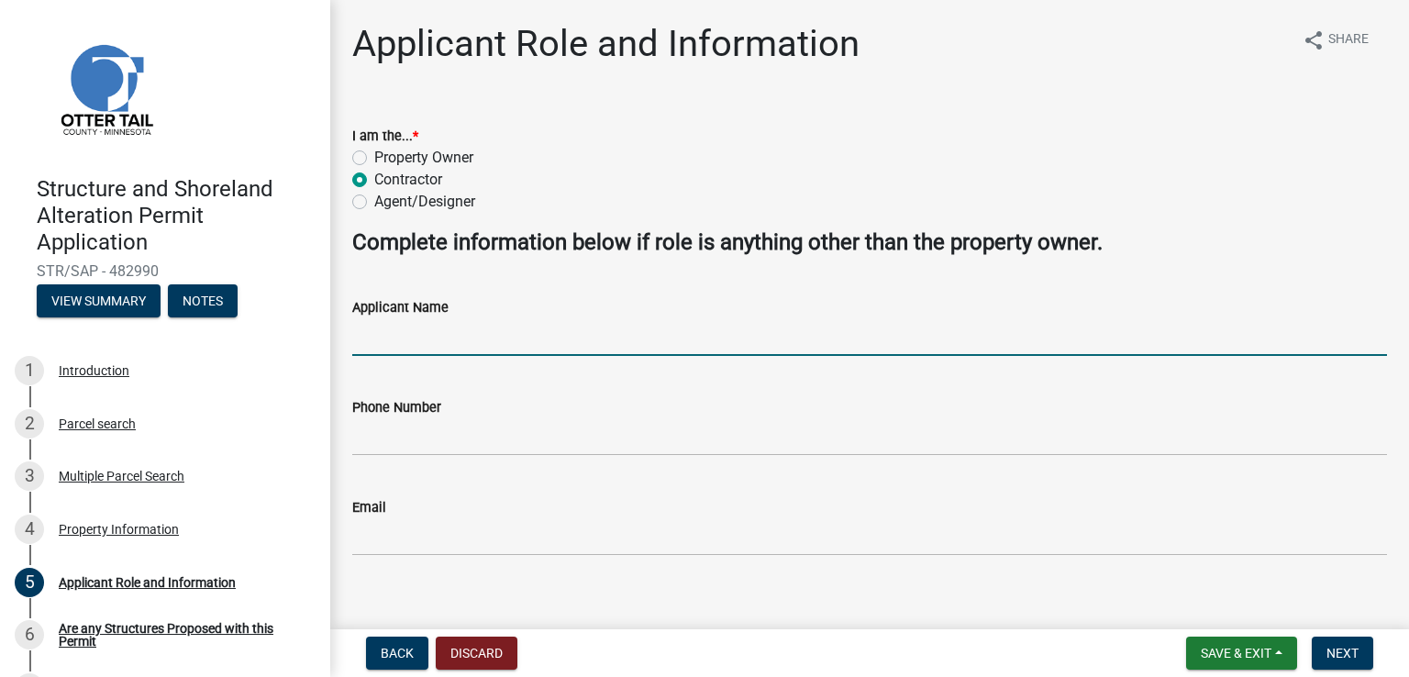
click at [554, 337] on input "Applicant Name" at bounding box center [869, 337] width 1035 height 38
type input "All Energy Solar"
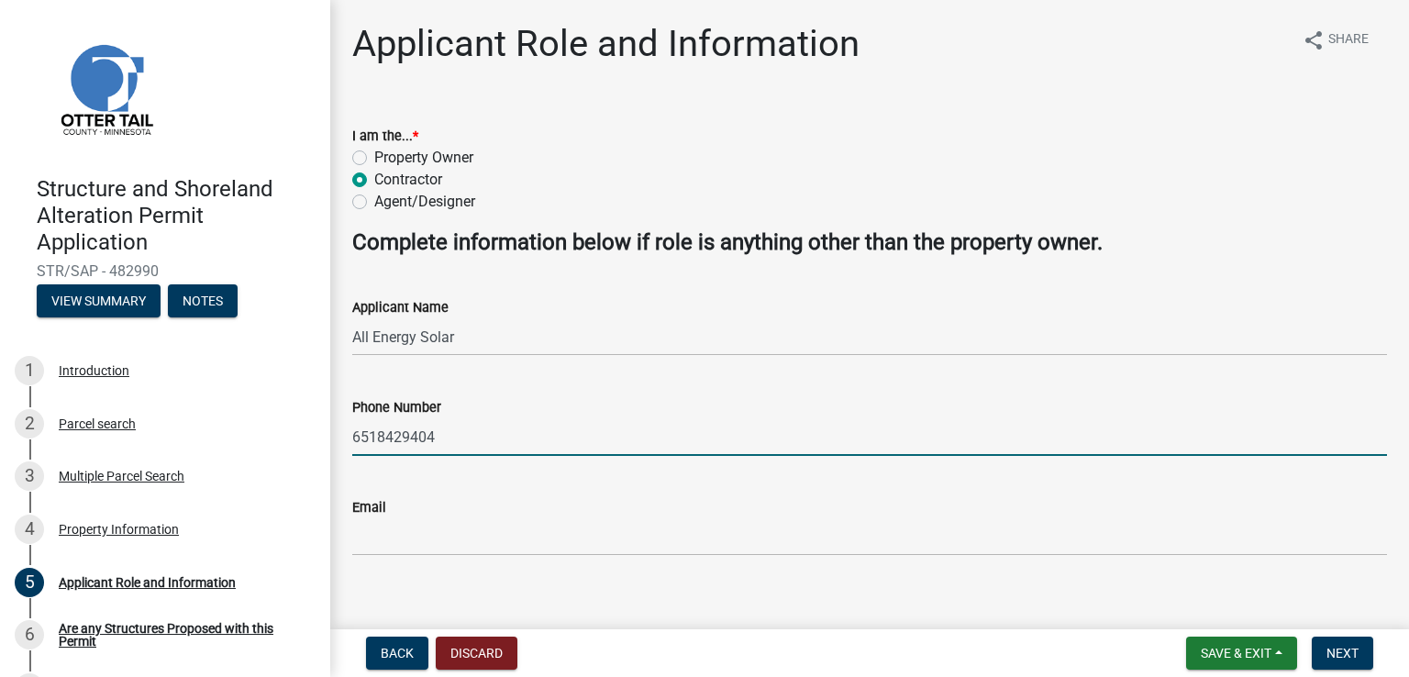
type input "6518429404"
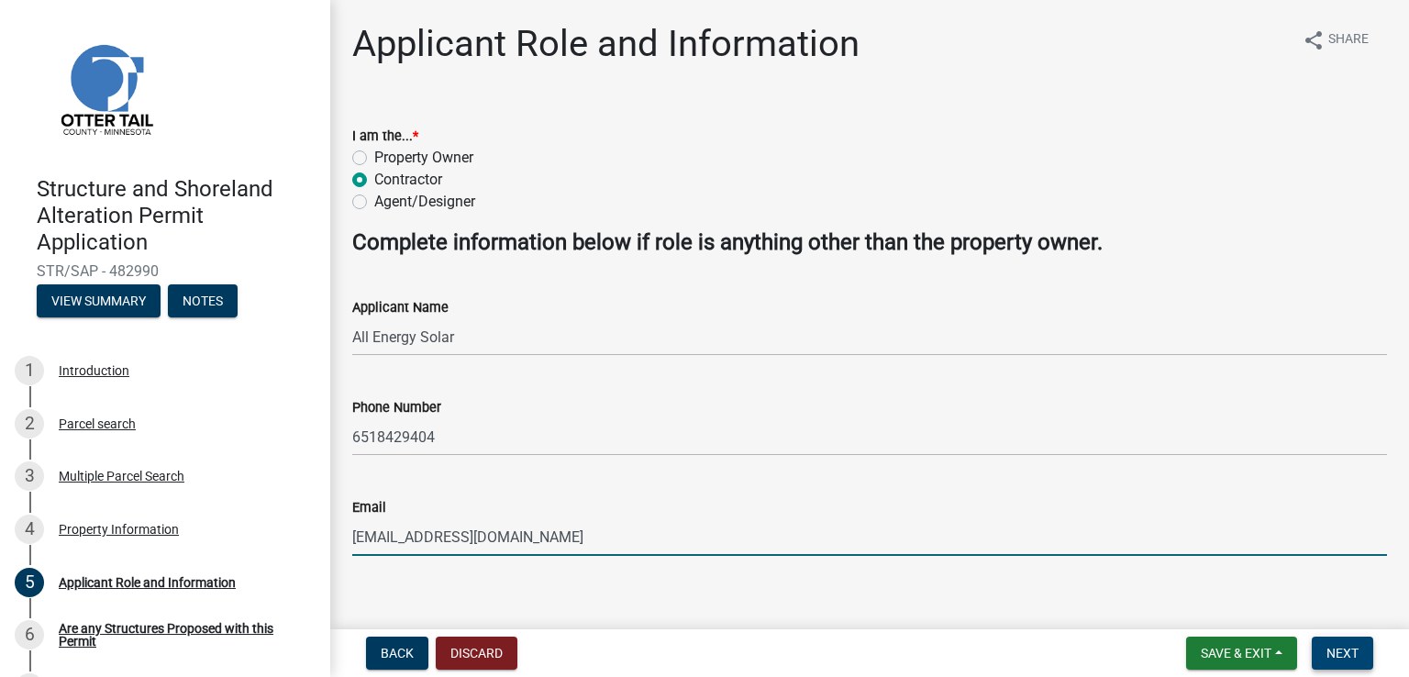
type input "[EMAIL_ADDRESS][DOMAIN_NAME]"
click at [1322, 646] on button "Next" at bounding box center [1342, 653] width 61 height 33
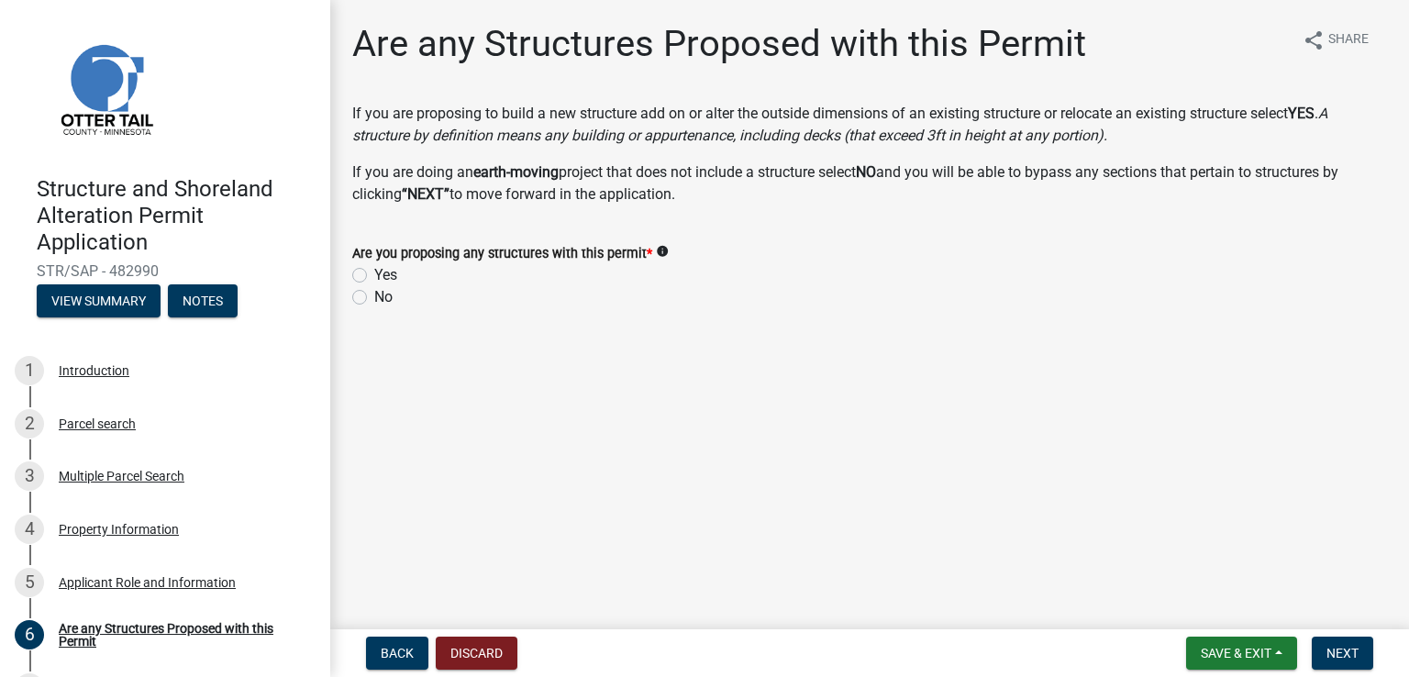
click at [374, 293] on label "No" at bounding box center [383, 297] width 18 height 22
click at [374, 293] on input "No" at bounding box center [380, 292] width 12 height 12
radio input "true"
click at [1347, 652] on span "Next" at bounding box center [1342, 653] width 32 height 15
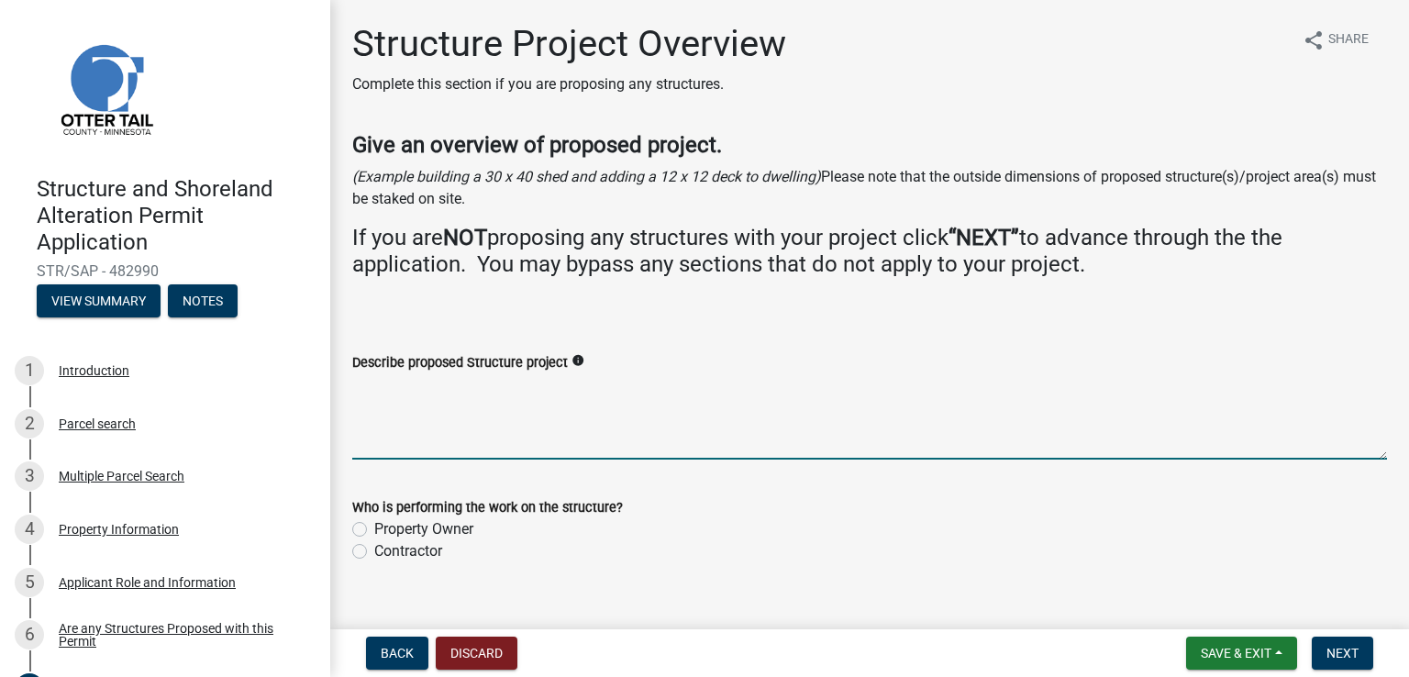
click at [608, 436] on textarea "Describe proposed Structure project" at bounding box center [869, 416] width 1035 height 86
type textarea "Installation of a flush-mounted rooftop solar Pv system on a newly built garage…"
click at [415, 547] on label "Contractor" at bounding box center [408, 551] width 68 height 22
click at [386, 547] on input "Contractor" at bounding box center [380, 546] width 12 height 12
radio input "true"
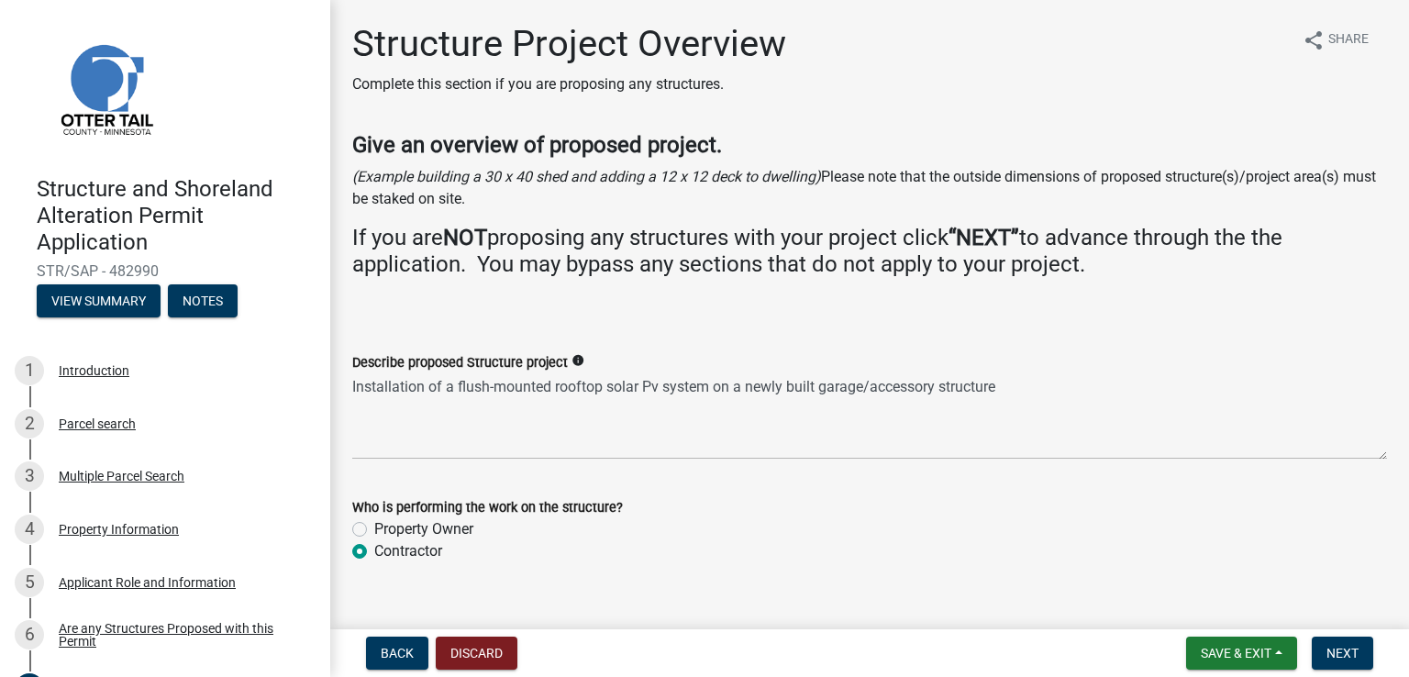
scroll to position [29, 0]
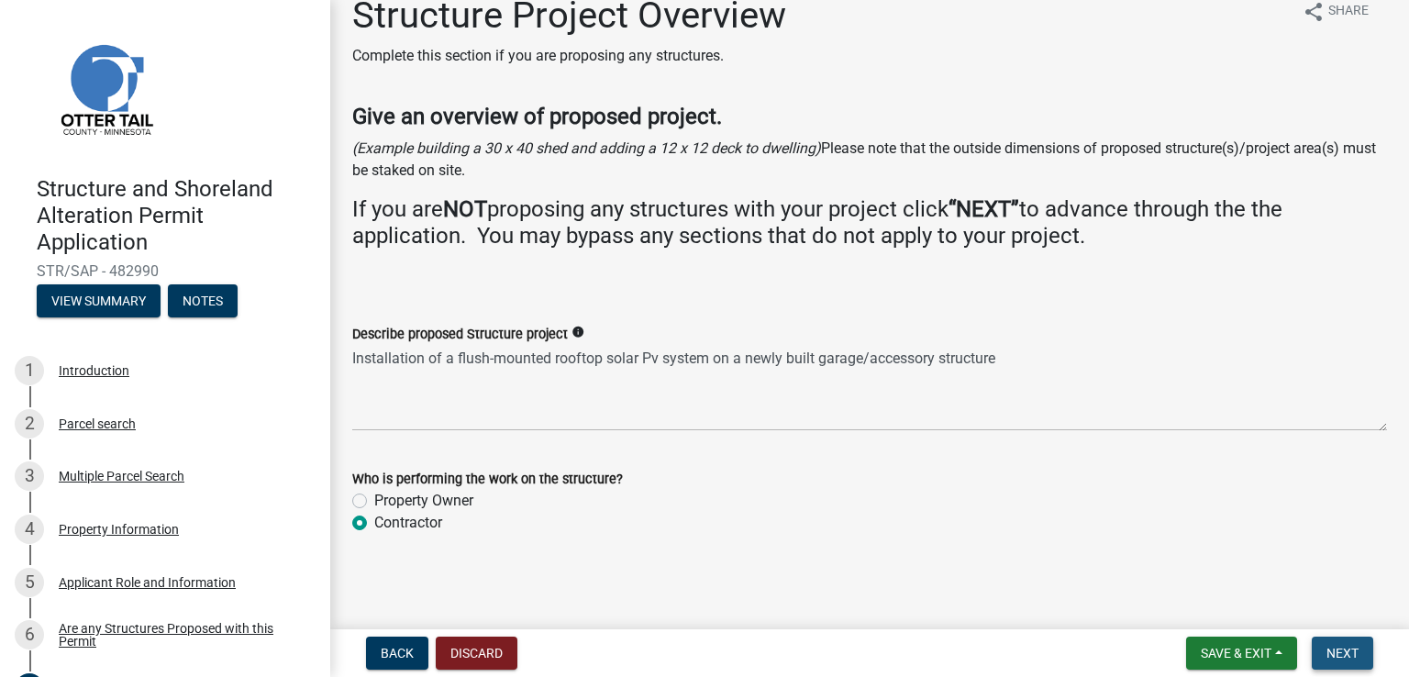
click at [1329, 646] on span "Next" at bounding box center [1342, 653] width 32 height 15
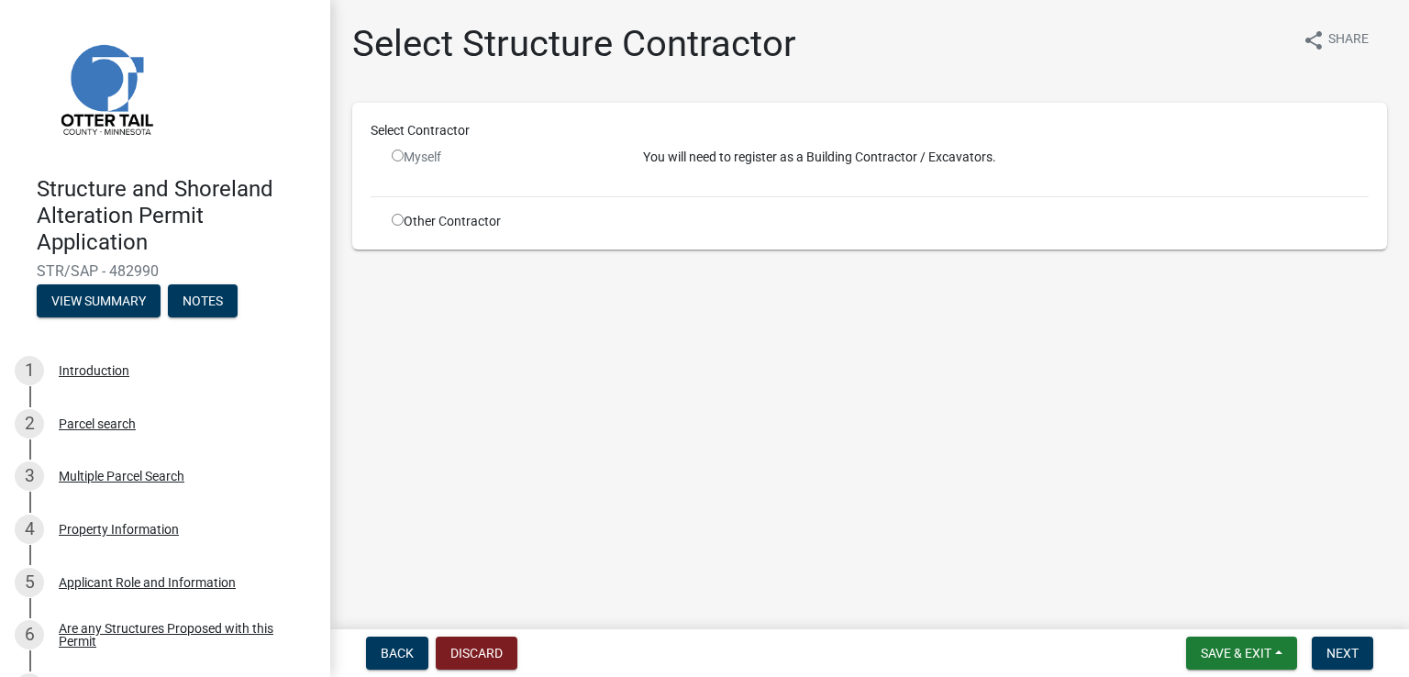
click at [451, 232] on div "Select Contractor Myself You will need to register as a Building Contractor / E…" at bounding box center [869, 176] width 1035 height 147
click at [436, 161] on div "Myself" at bounding box center [504, 157] width 224 height 19
click at [394, 216] on input "radio" at bounding box center [398, 220] width 12 height 12
radio input "true"
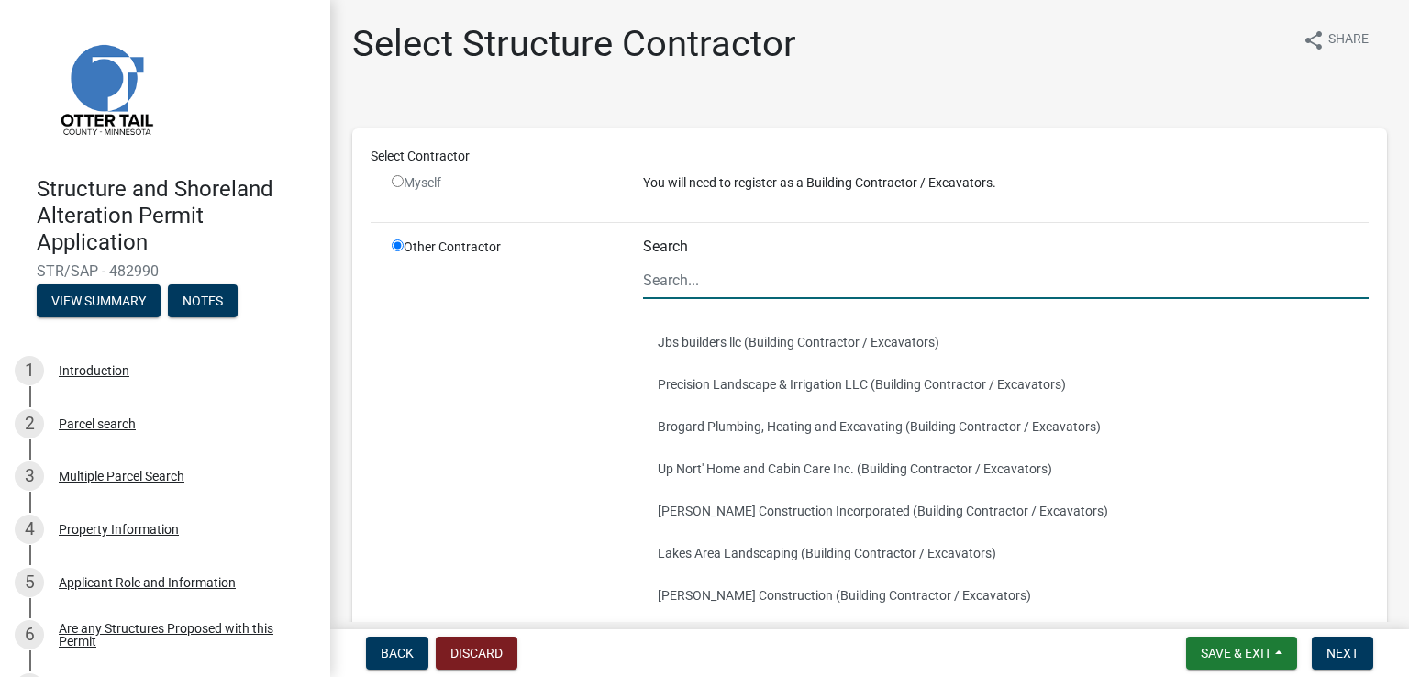
click at [716, 278] on input "Search" at bounding box center [1006, 280] width 726 height 38
type input "all energy solar"
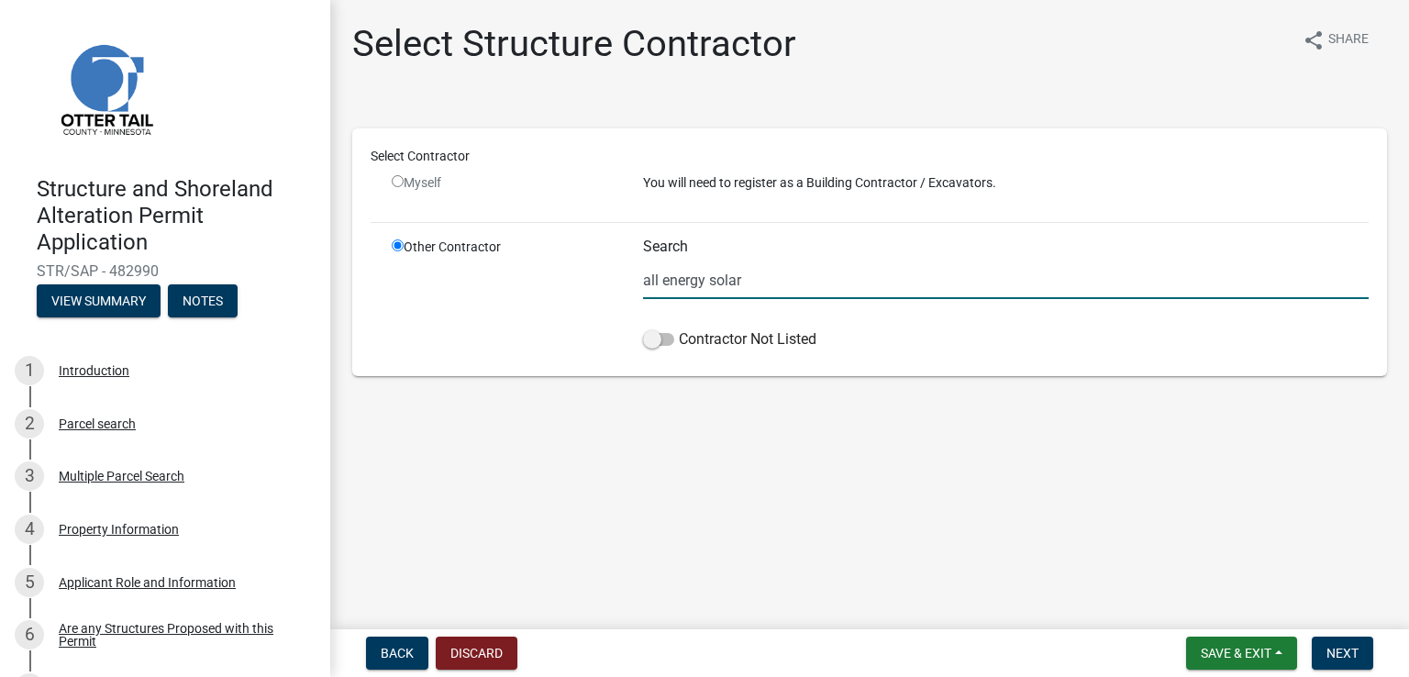
drag, startPoint x: 775, startPoint y: 281, endPoint x: 523, endPoint y: 274, distance: 252.3
click at [523, 274] on div "Other Contractor Search all energy solar Contractor Not Listed" at bounding box center [880, 298] width 1004 height 120
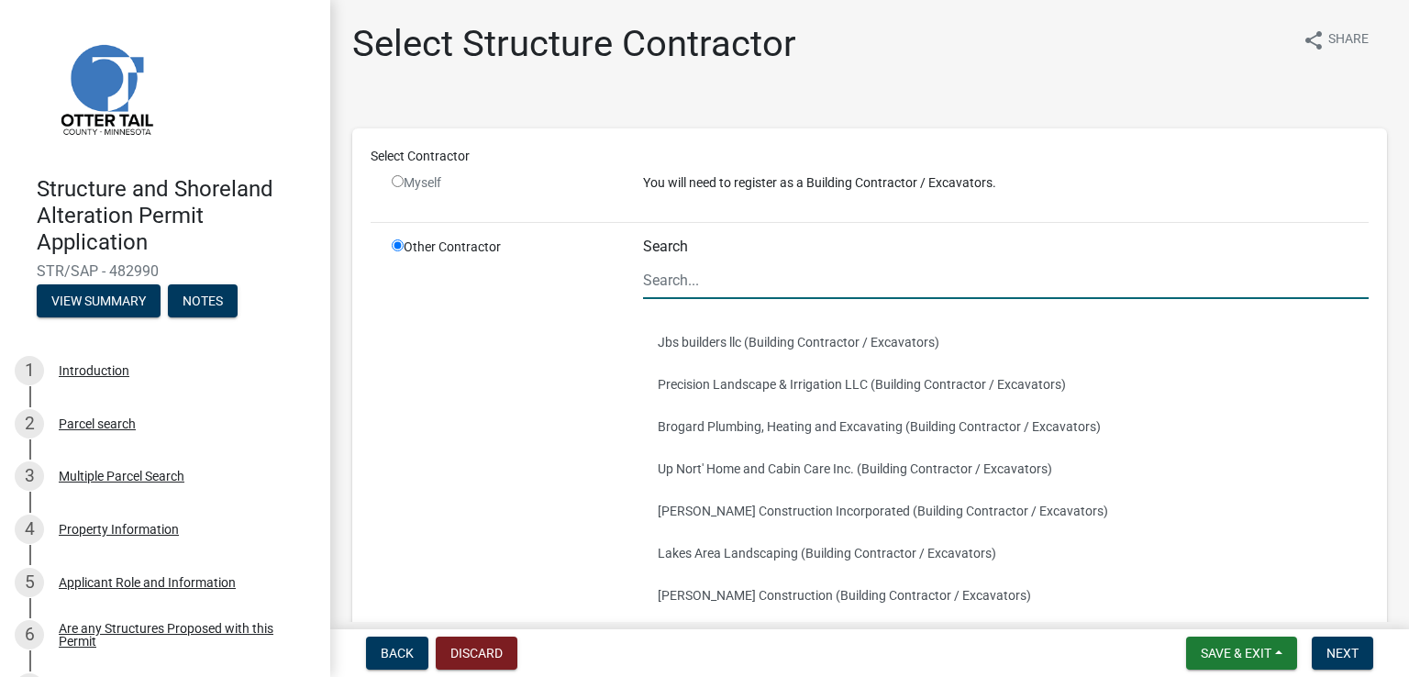
click at [394, 171] on div "Select Contractor" at bounding box center [870, 160] width 1026 height 27
click at [402, 181] on input "radio" at bounding box center [398, 181] width 12 height 12
radio input "false"
radio input "true"
click at [400, 179] on input "radio" at bounding box center [398, 181] width 12 height 12
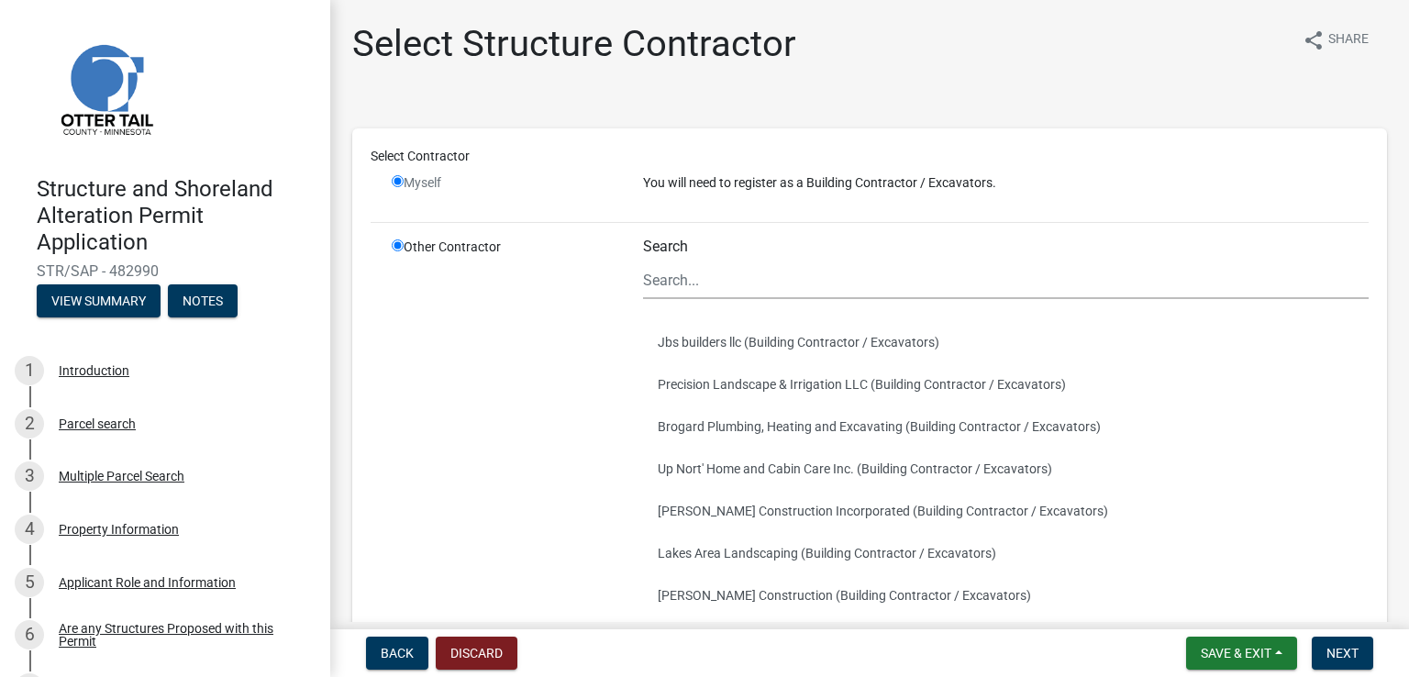
radio input "false"
radio input "true"
click at [859, 177] on p "You will need to register as a Building Contractor / Excavators." at bounding box center [1006, 182] width 726 height 19
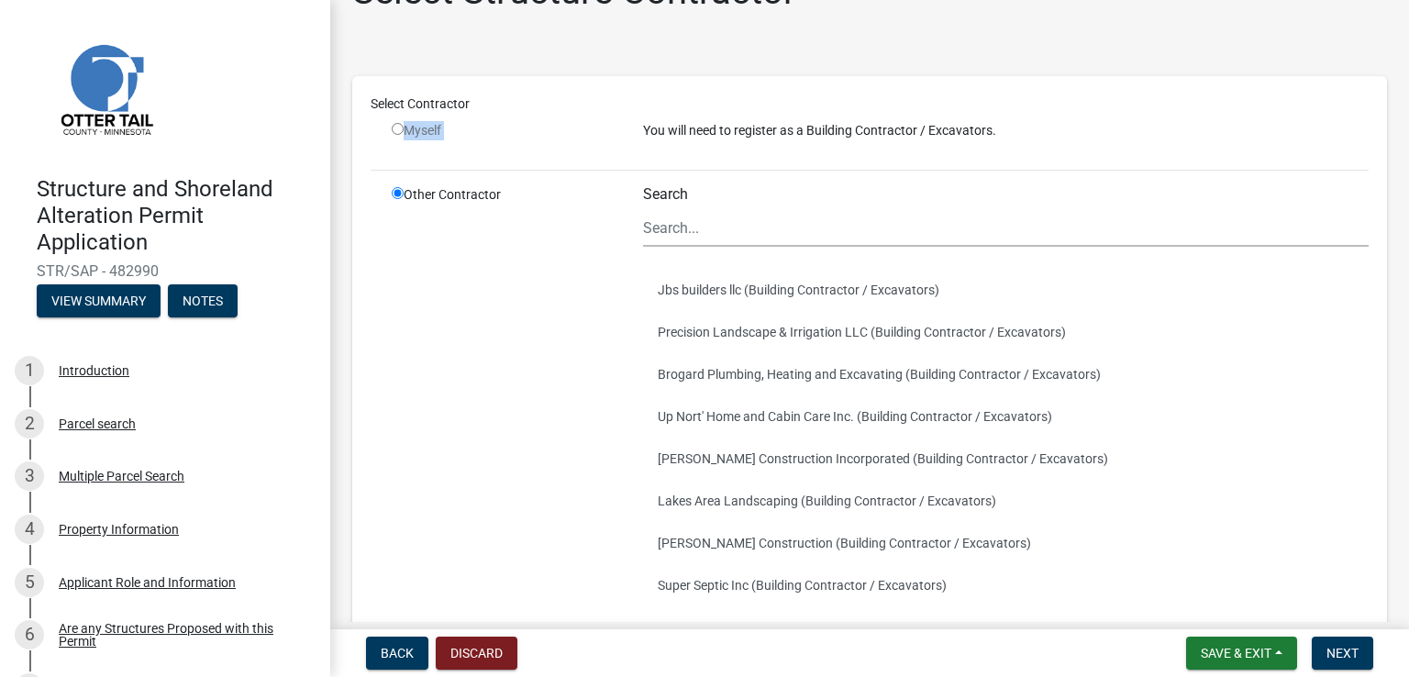
scroll to position [39, 0]
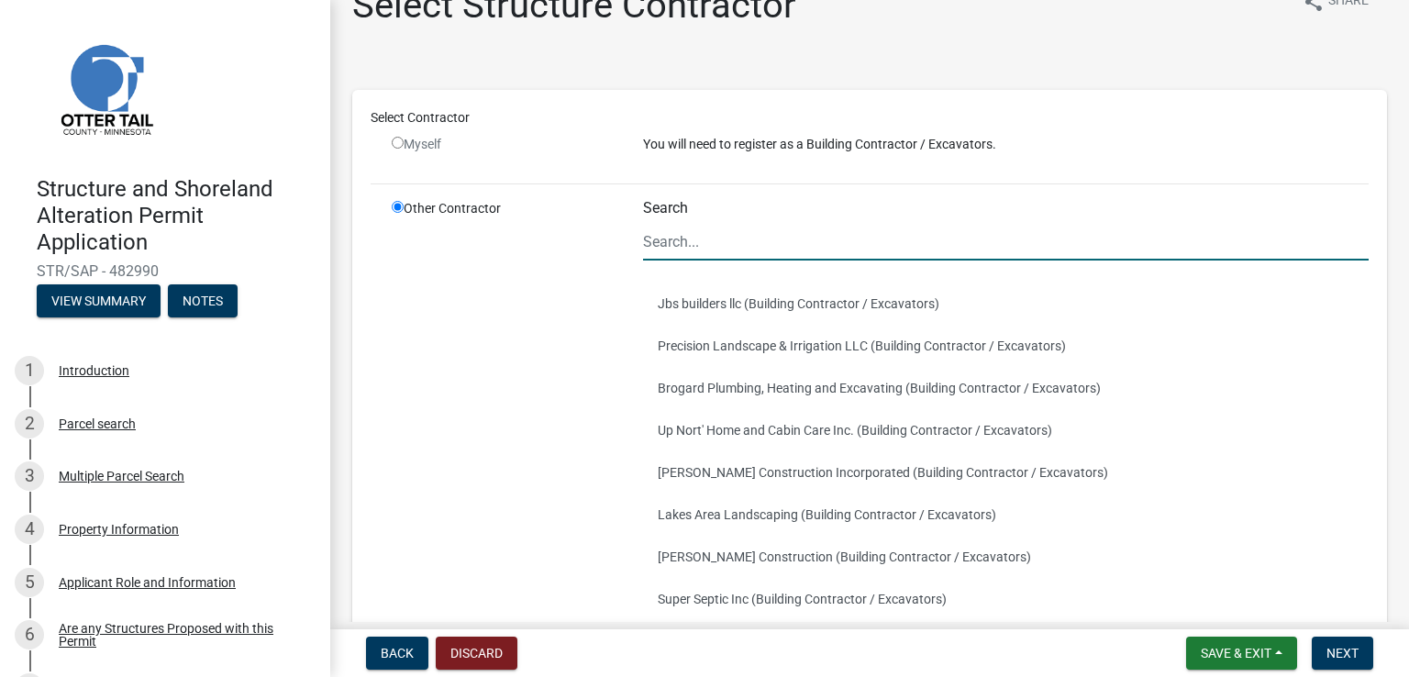
click at [726, 240] on input "Search" at bounding box center [1006, 242] width 726 height 38
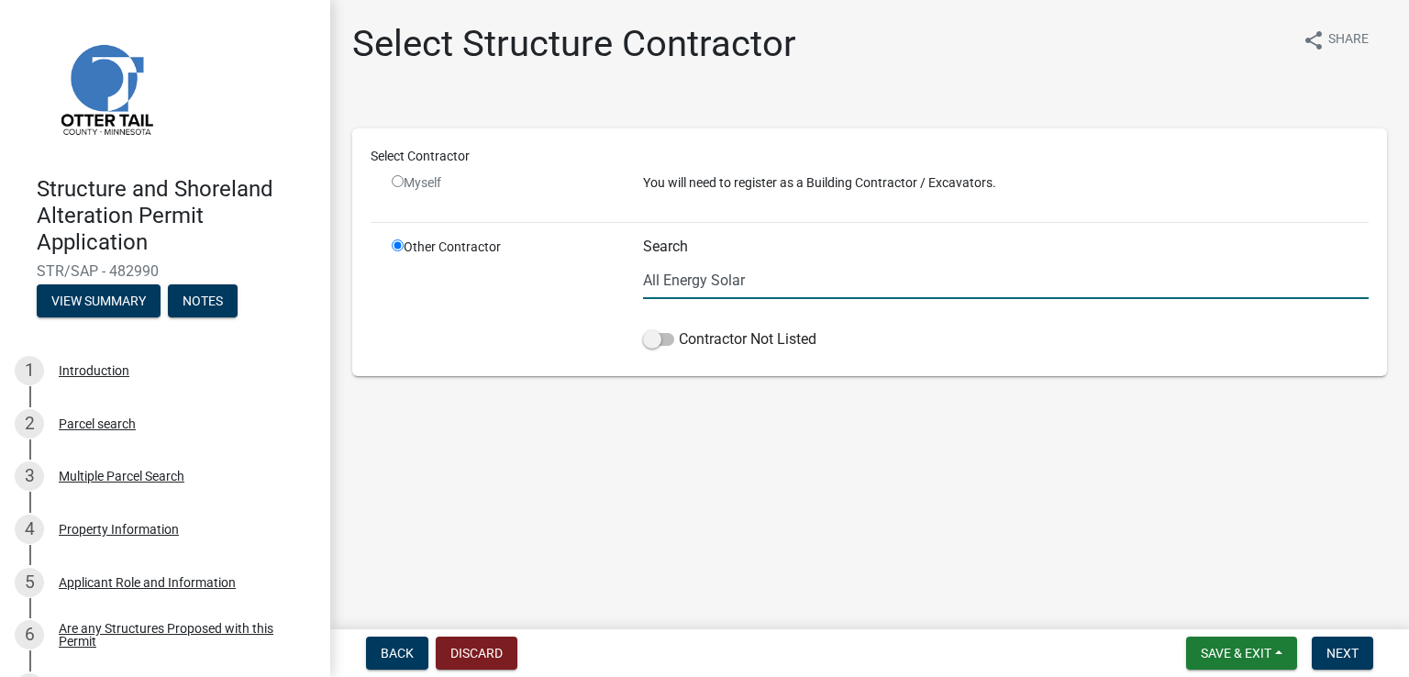
scroll to position [0, 0]
type input "All Energy Solar"
click at [649, 342] on span at bounding box center [658, 339] width 31 height 13
click at [679, 328] on input "Contractor Not Listed" at bounding box center [679, 328] width 0 height 0
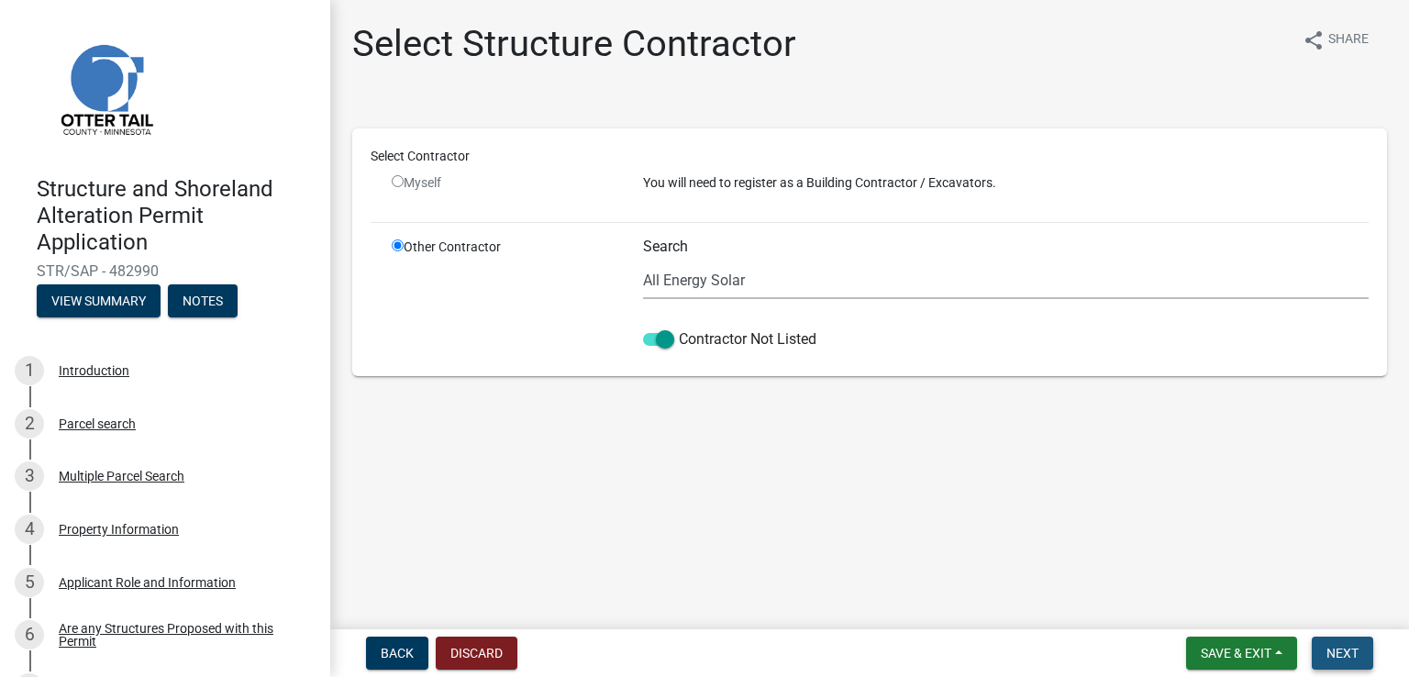
click at [1341, 654] on span "Next" at bounding box center [1342, 653] width 32 height 15
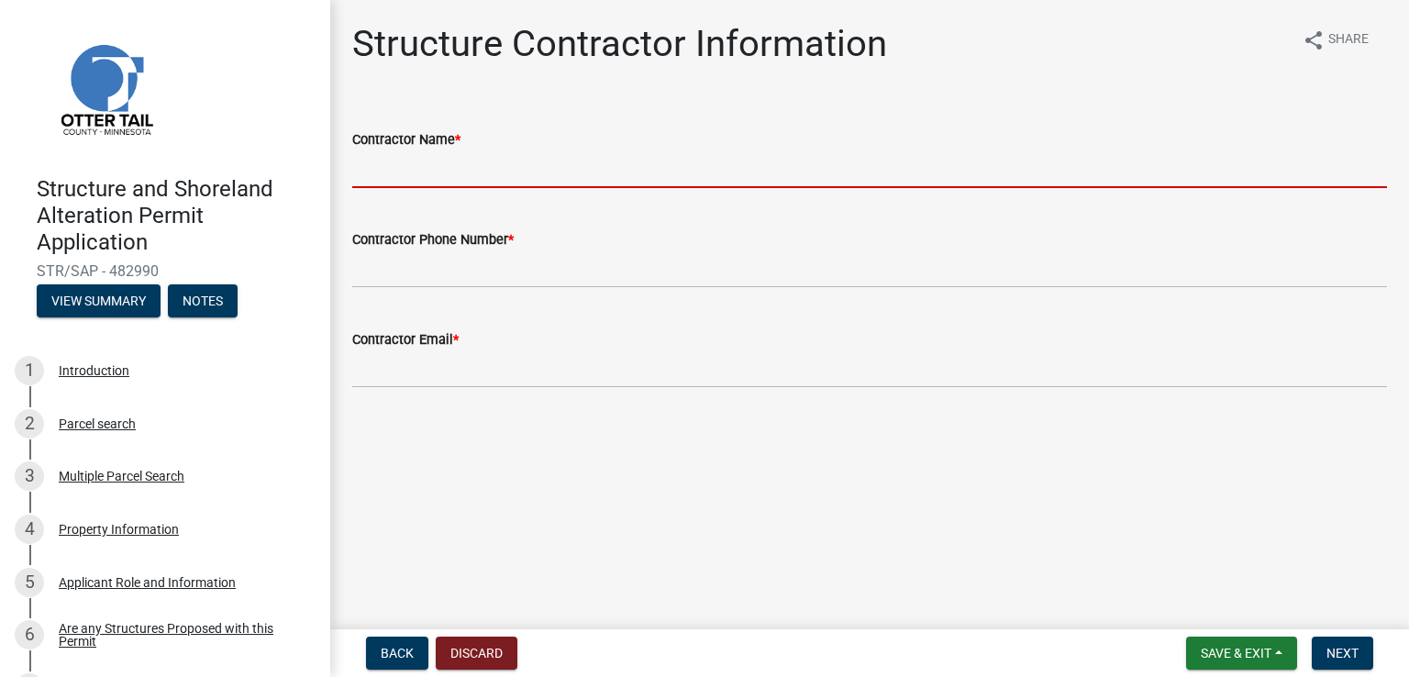
click at [515, 167] on input "Contractor Name *" at bounding box center [869, 169] width 1035 height 38
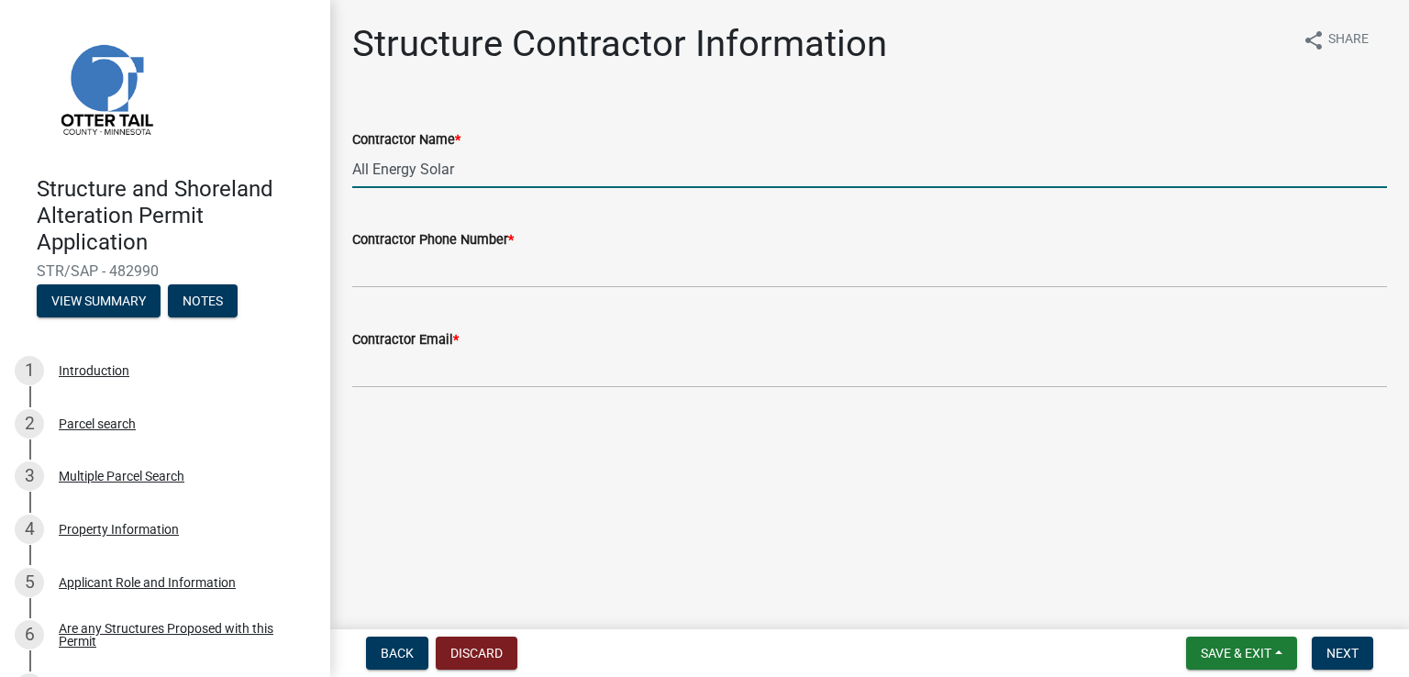
type input "All Energy Solar"
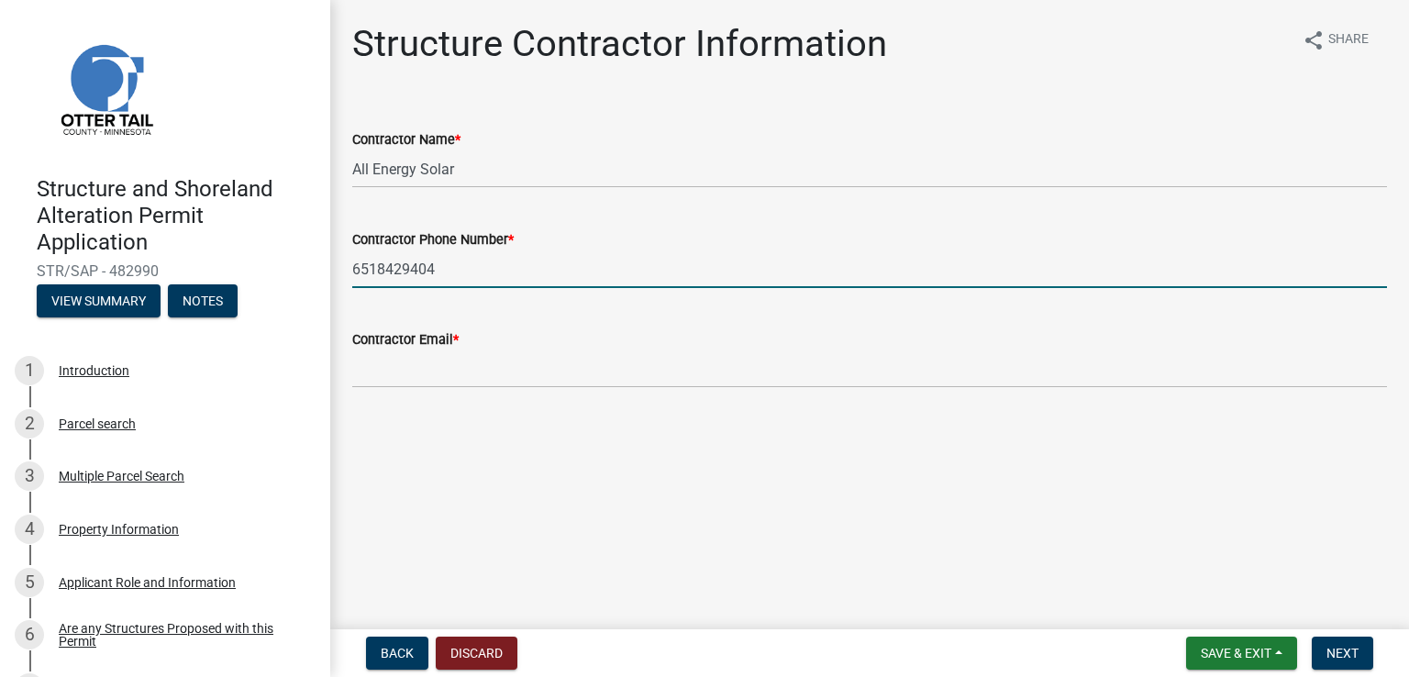
type input "6518429404"
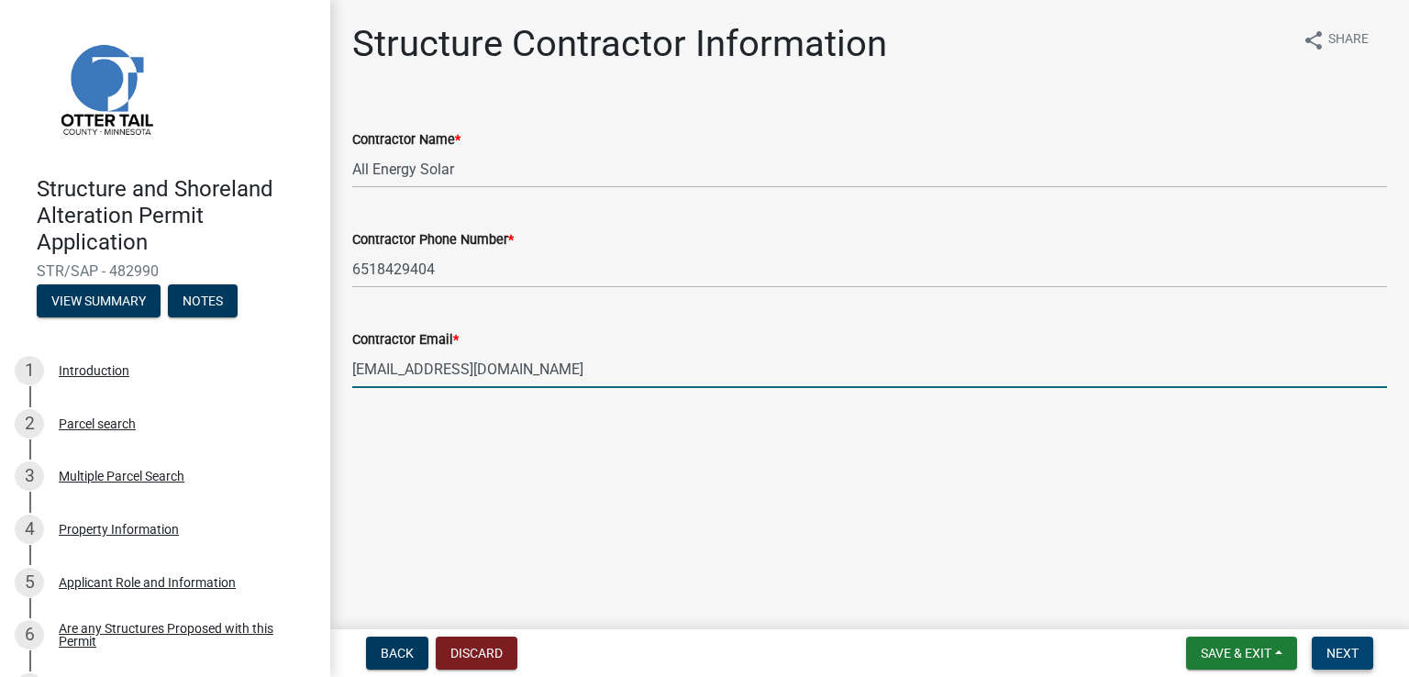
type input "[EMAIL_ADDRESS][DOMAIN_NAME]"
click at [1346, 650] on span "Next" at bounding box center [1342, 653] width 32 height 15
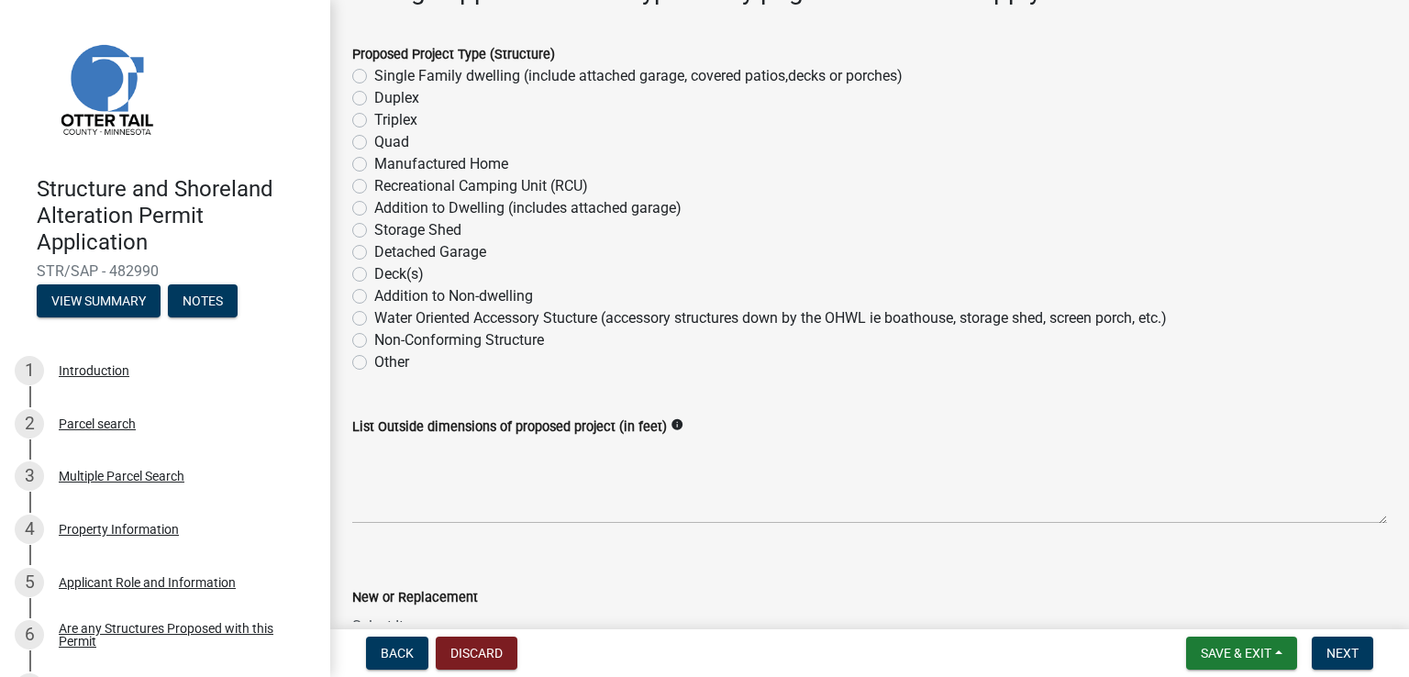
scroll to position [347, 0]
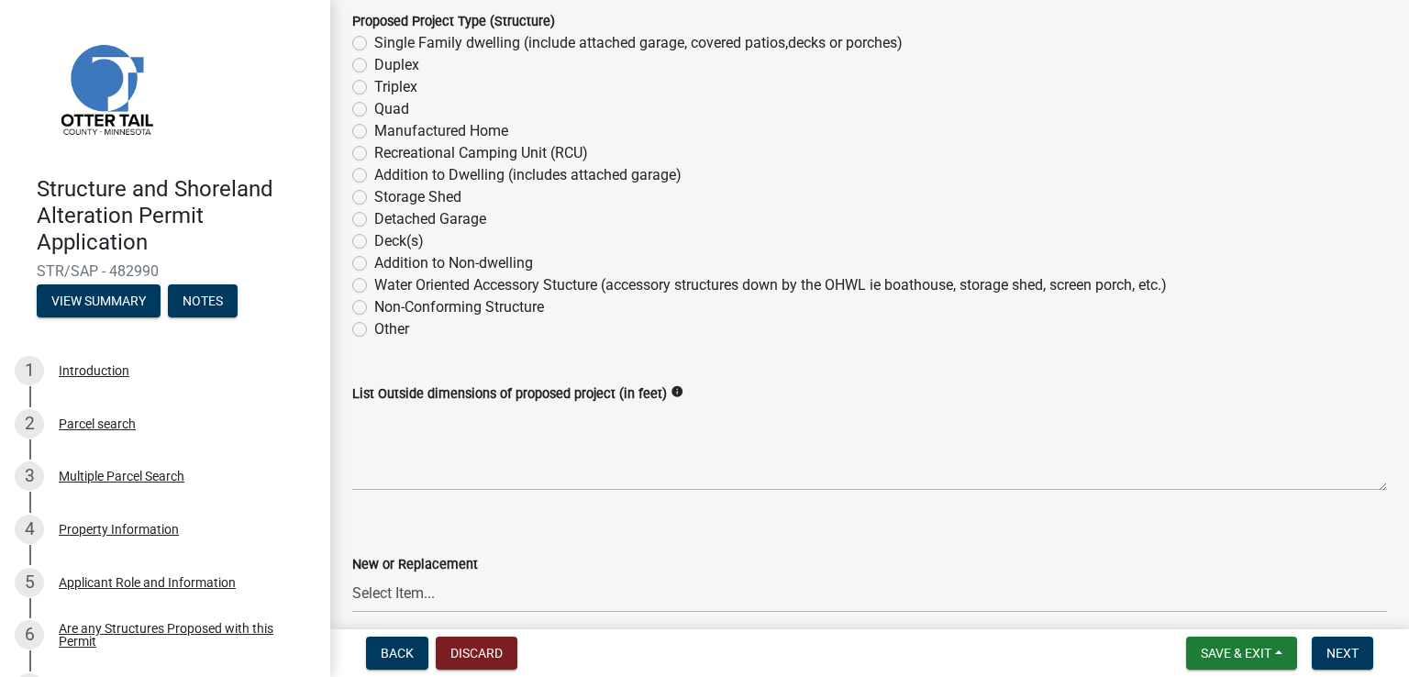
click at [383, 329] on label "Other" at bounding box center [391, 329] width 35 height 22
click at [383, 329] on input "Other" at bounding box center [380, 324] width 12 height 12
radio input "true"
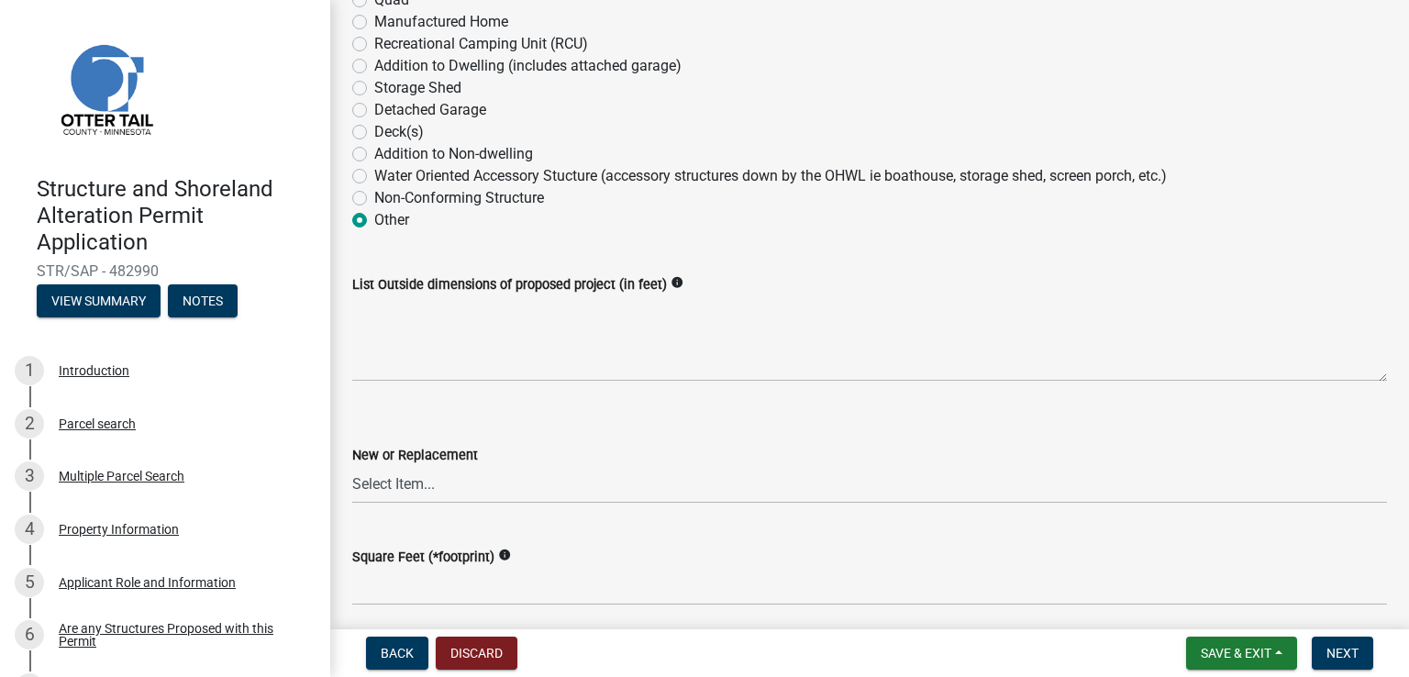
scroll to position [482, 0]
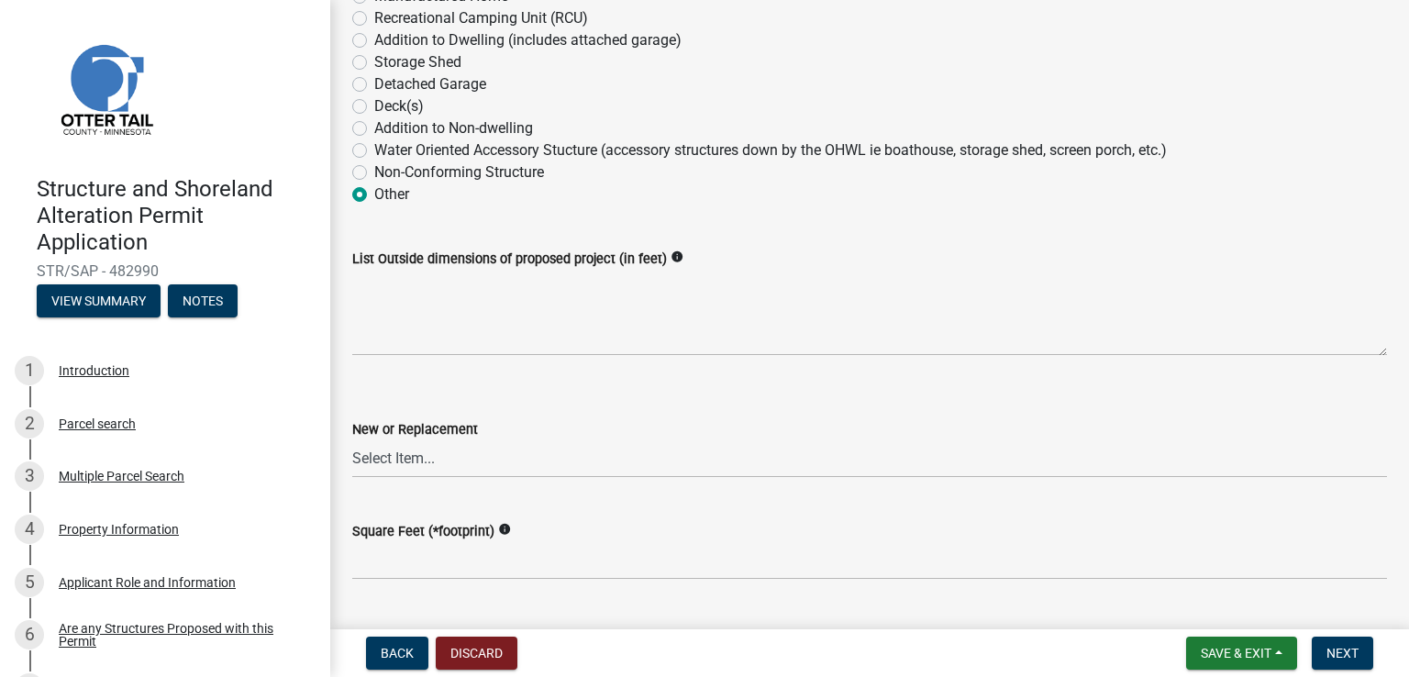
click at [571, 261] on label "List Outside dimensions of proposed project (in feet)" at bounding box center [509, 259] width 315 height 13
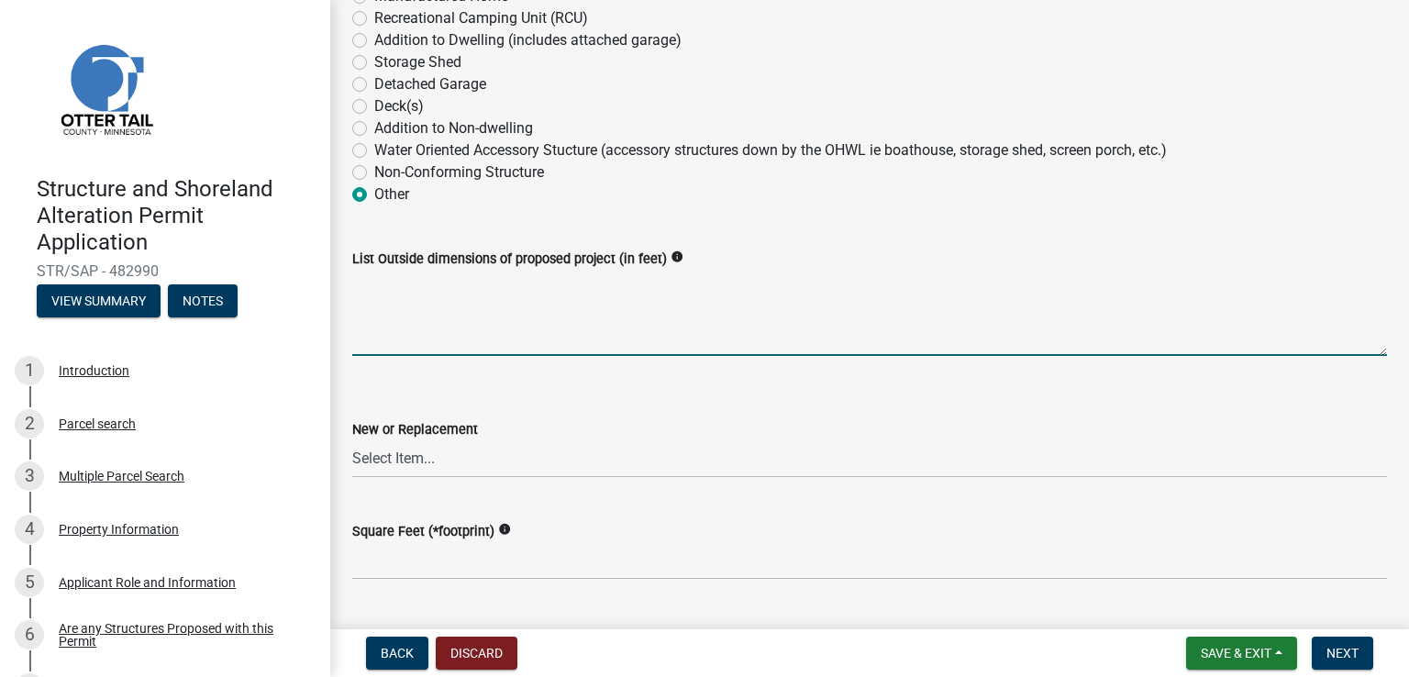
click at [571, 270] on textarea "List Outside dimensions of proposed project (in feet)" at bounding box center [869, 313] width 1035 height 86
click at [548, 320] on textarea "List Outside dimensions of proposed project (in feet)" at bounding box center [869, 313] width 1035 height 86
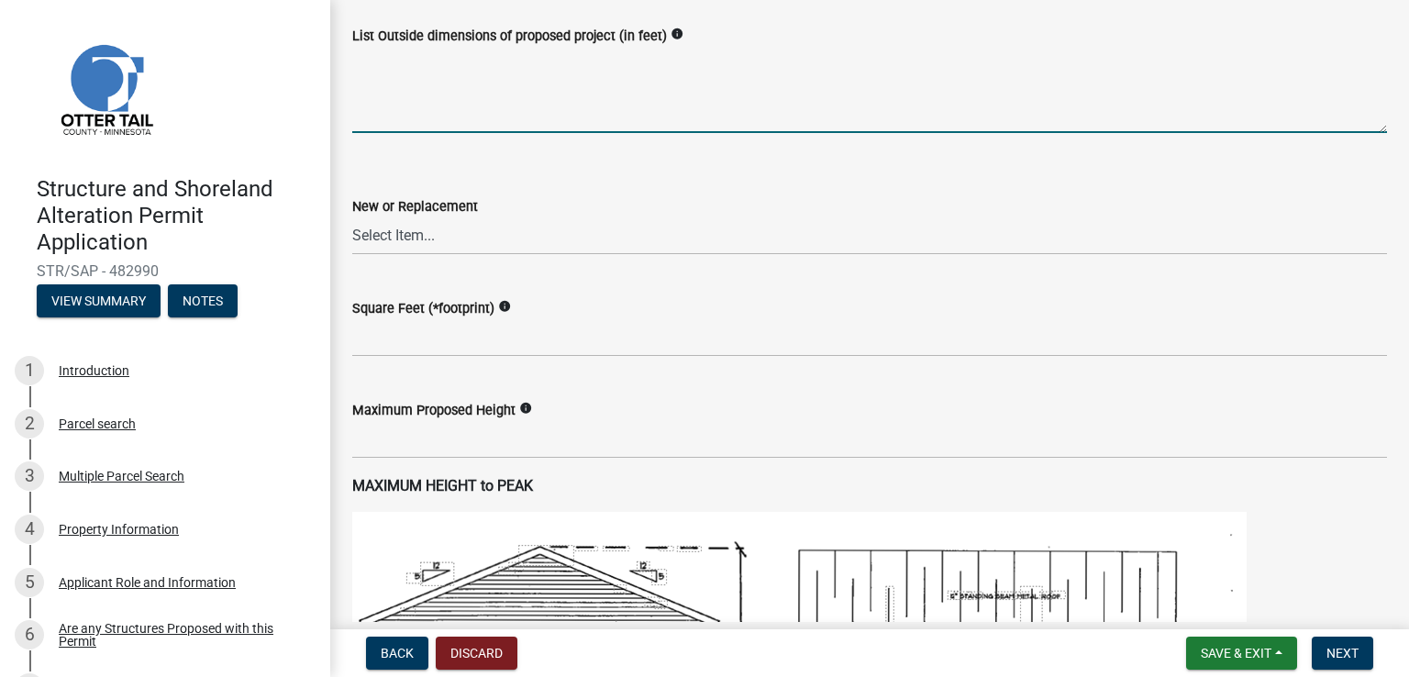
scroll to position [741, 0]
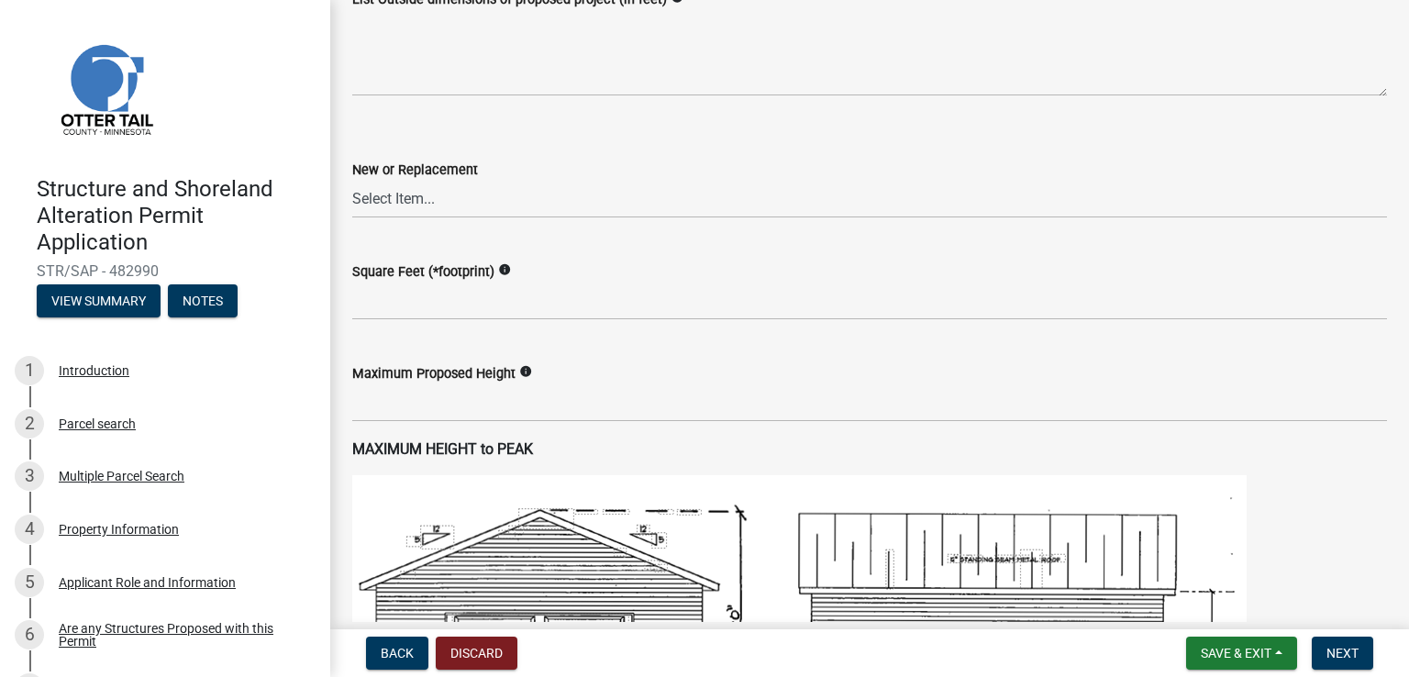
click at [500, 269] on icon "info" at bounding box center [504, 269] width 13 height 13
click at [1348, 665] on button "Next" at bounding box center [1342, 653] width 61 height 33
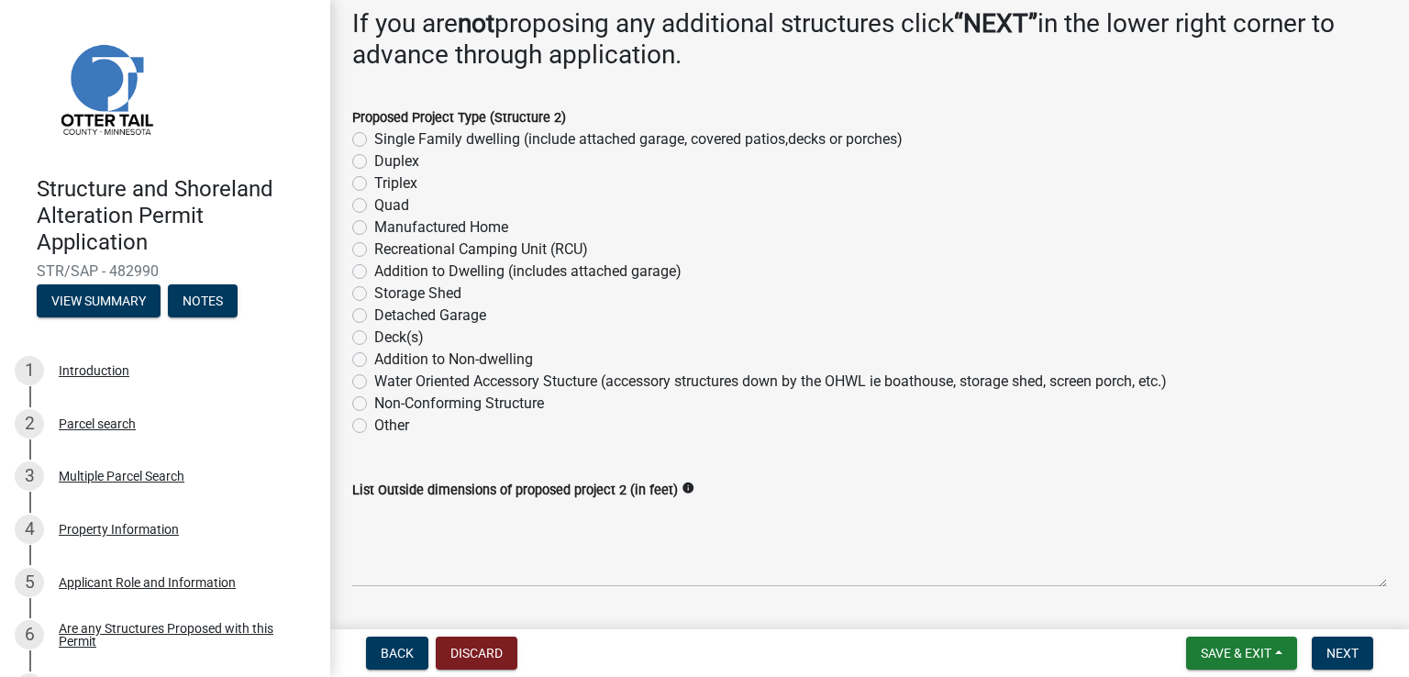
scroll to position [0, 0]
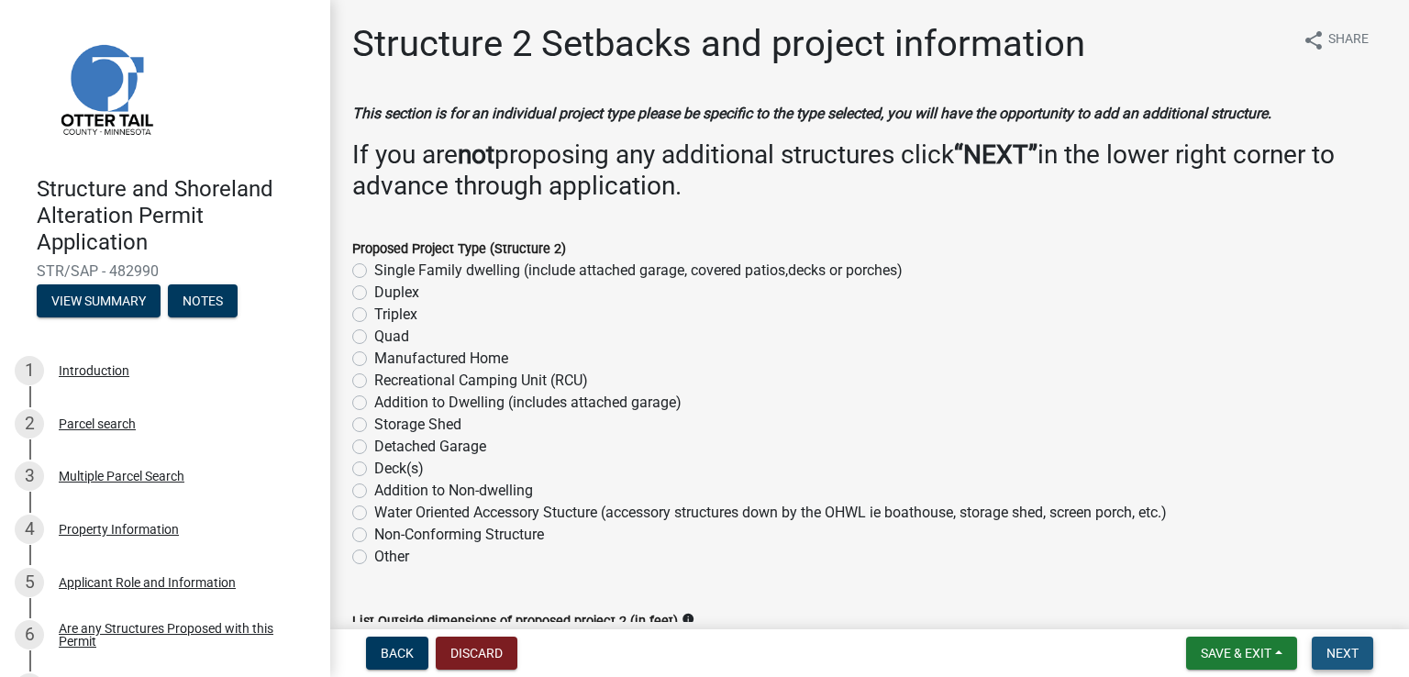
click at [1350, 647] on span "Next" at bounding box center [1342, 653] width 32 height 15
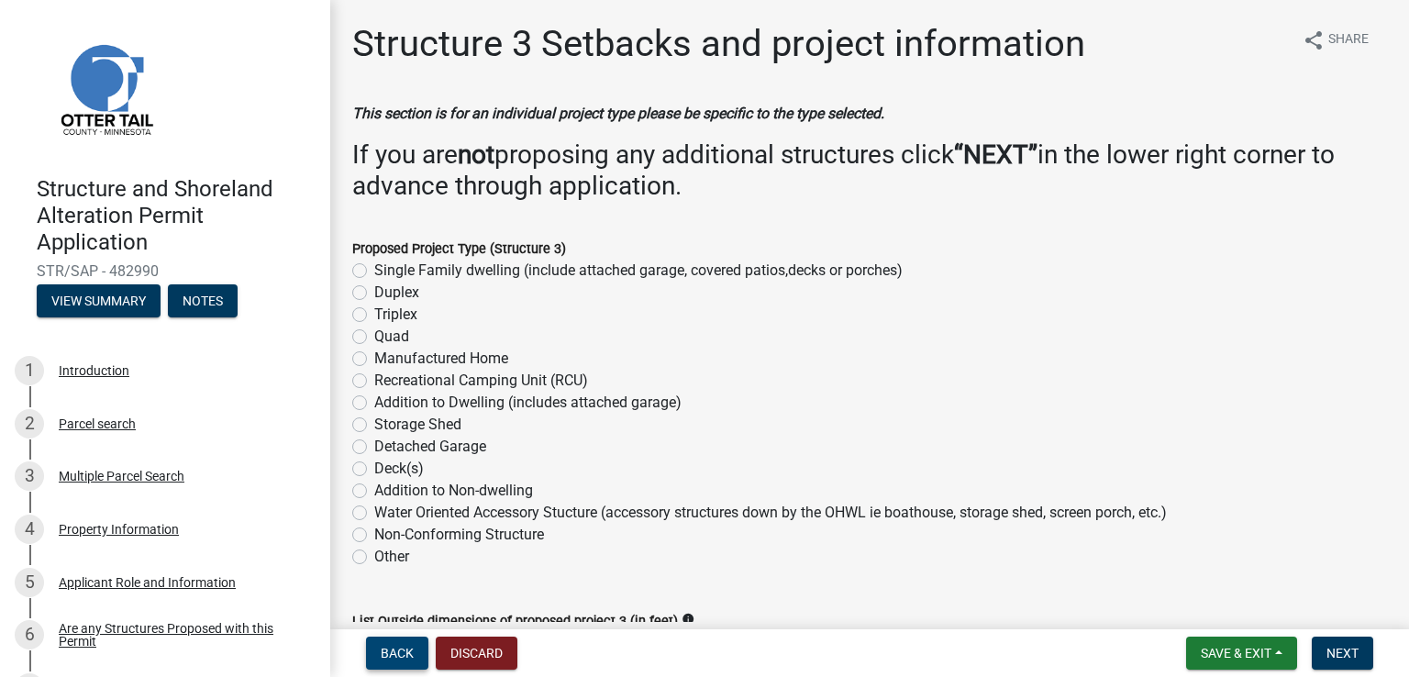
click at [377, 648] on button "Back" at bounding box center [397, 653] width 62 height 33
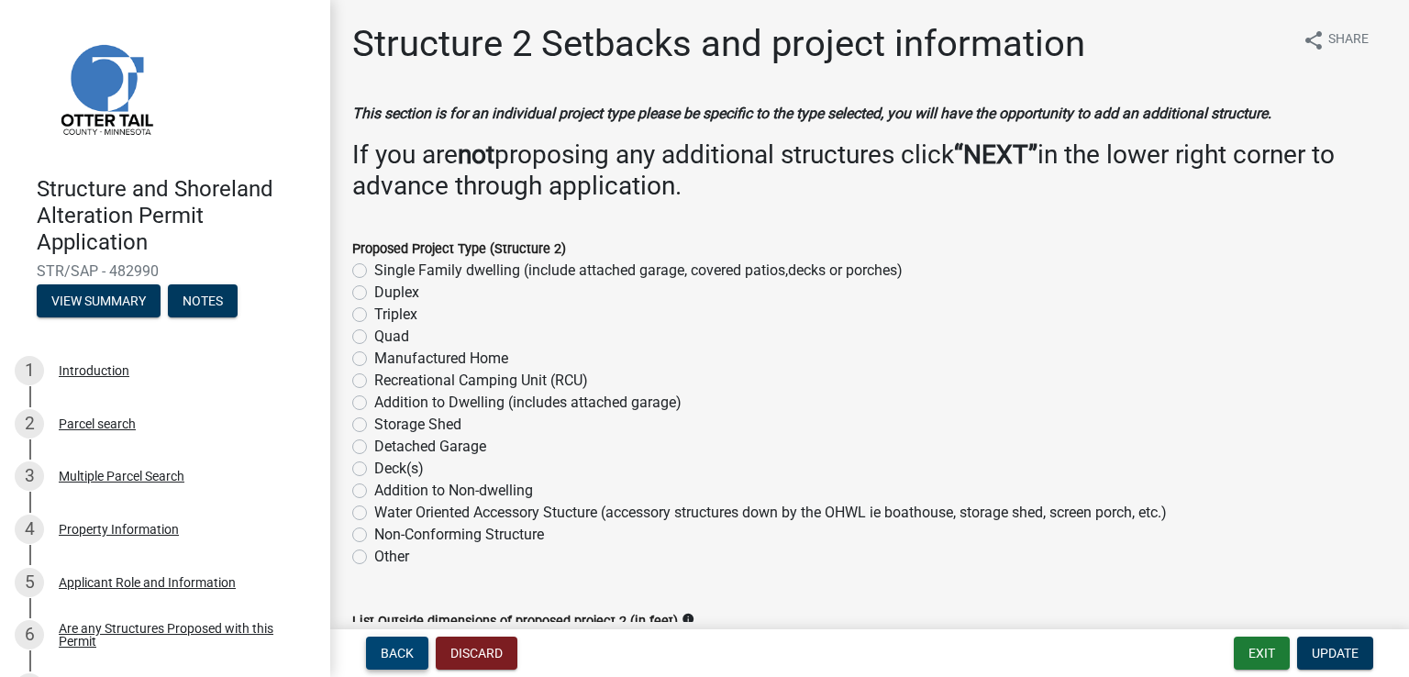
click at [377, 648] on button "Back" at bounding box center [397, 653] width 62 height 33
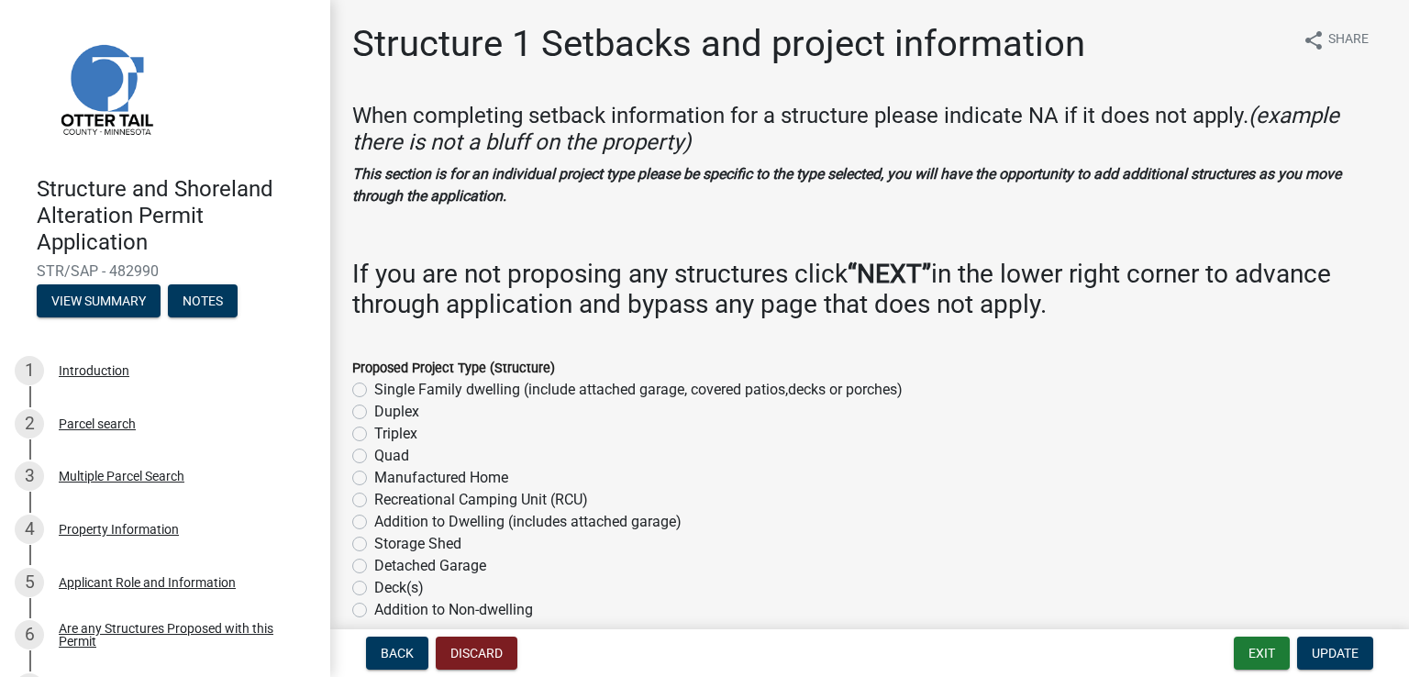
scroll to position [292, 0]
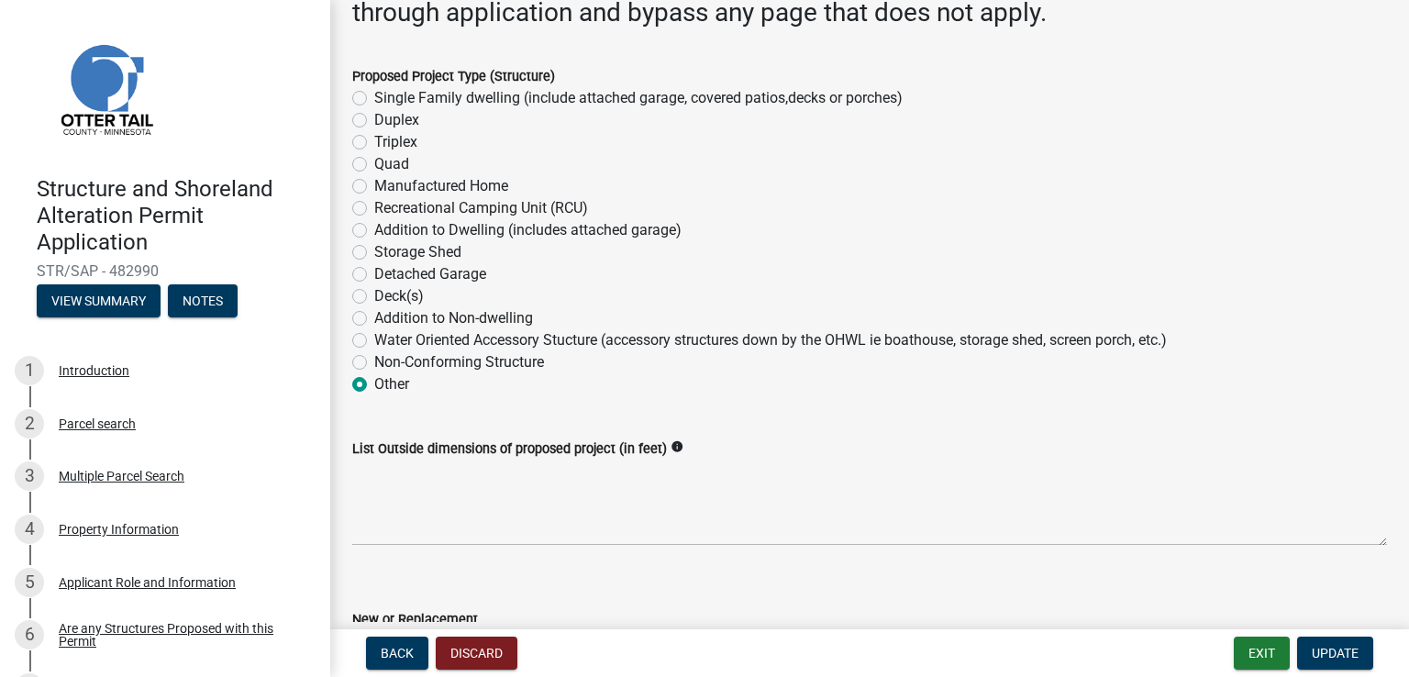
click at [374, 384] on label "Other" at bounding box center [391, 384] width 35 height 22
click at [374, 384] on input "Other" at bounding box center [380, 379] width 12 height 12
click at [374, 382] on label "Other" at bounding box center [391, 384] width 35 height 22
click at [374, 382] on input "Other" at bounding box center [380, 379] width 12 height 12
click at [374, 382] on label "Other" at bounding box center [391, 384] width 35 height 22
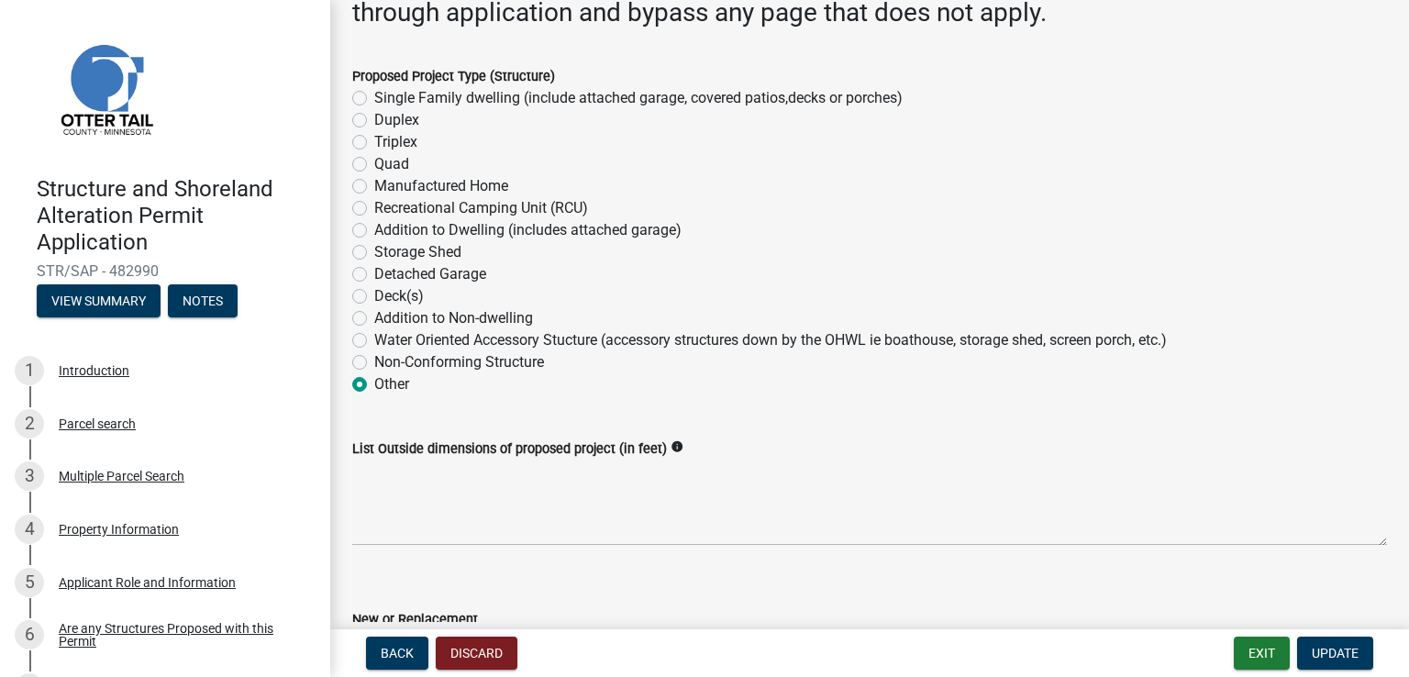
click at [374, 382] on input "Other" at bounding box center [380, 379] width 12 height 12
click at [374, 359] on label "Non-Conforming Structure" at bounding box center [459, 362] width 170 height 22
click at [374, 359] on input "Non-Conforming Structure" at bounding box center [380, 357] width 12 height 12
radio input "true"
click at [374, 384] on label "Other" at bounding box center [391, 384] width 35 height 22
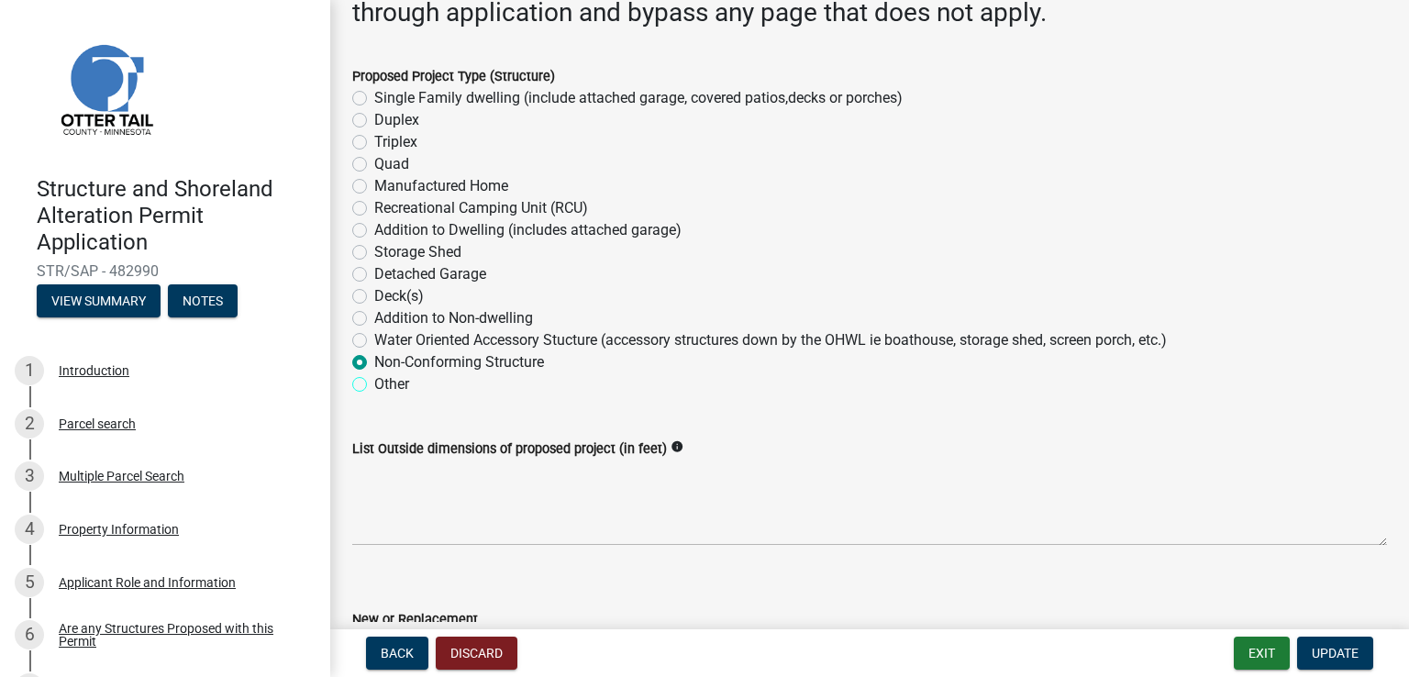
click at [374, 384] on input "Other" at bounding box center [380, 379] width 12 height 12
radio input "true"
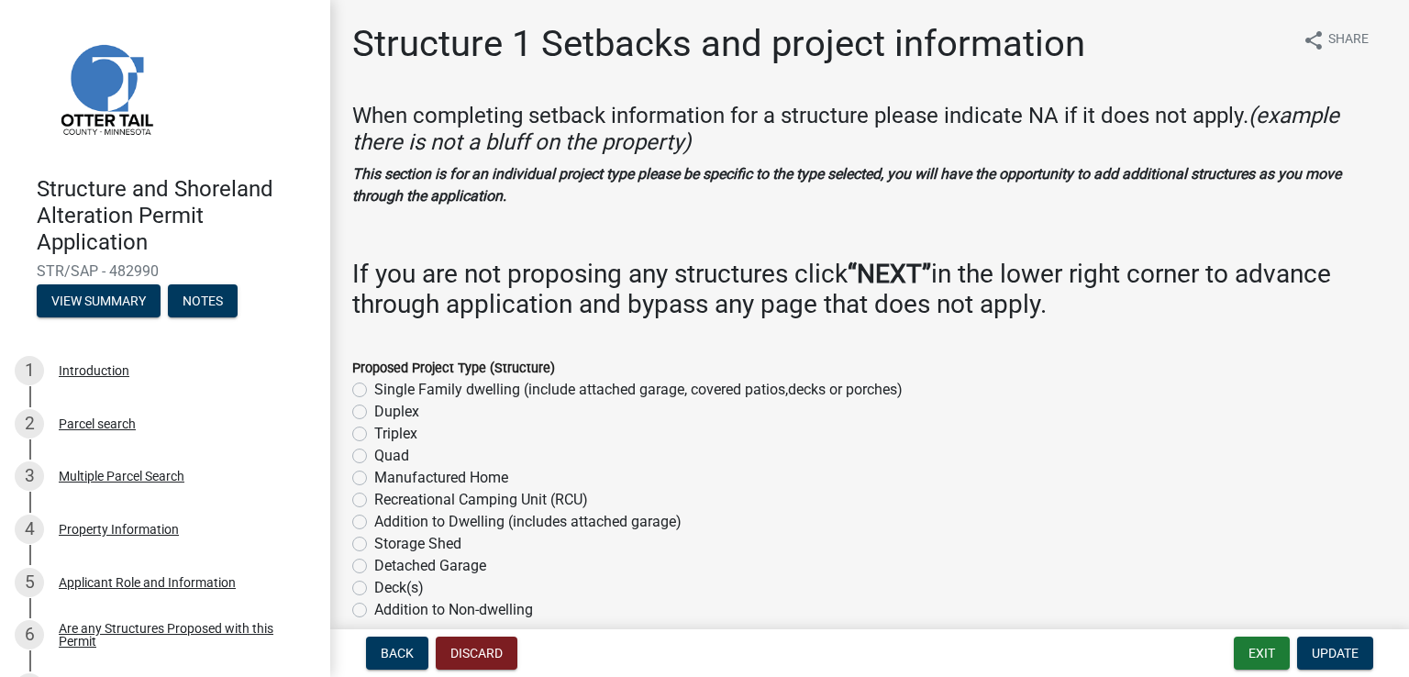
scroll to position [170, 0]
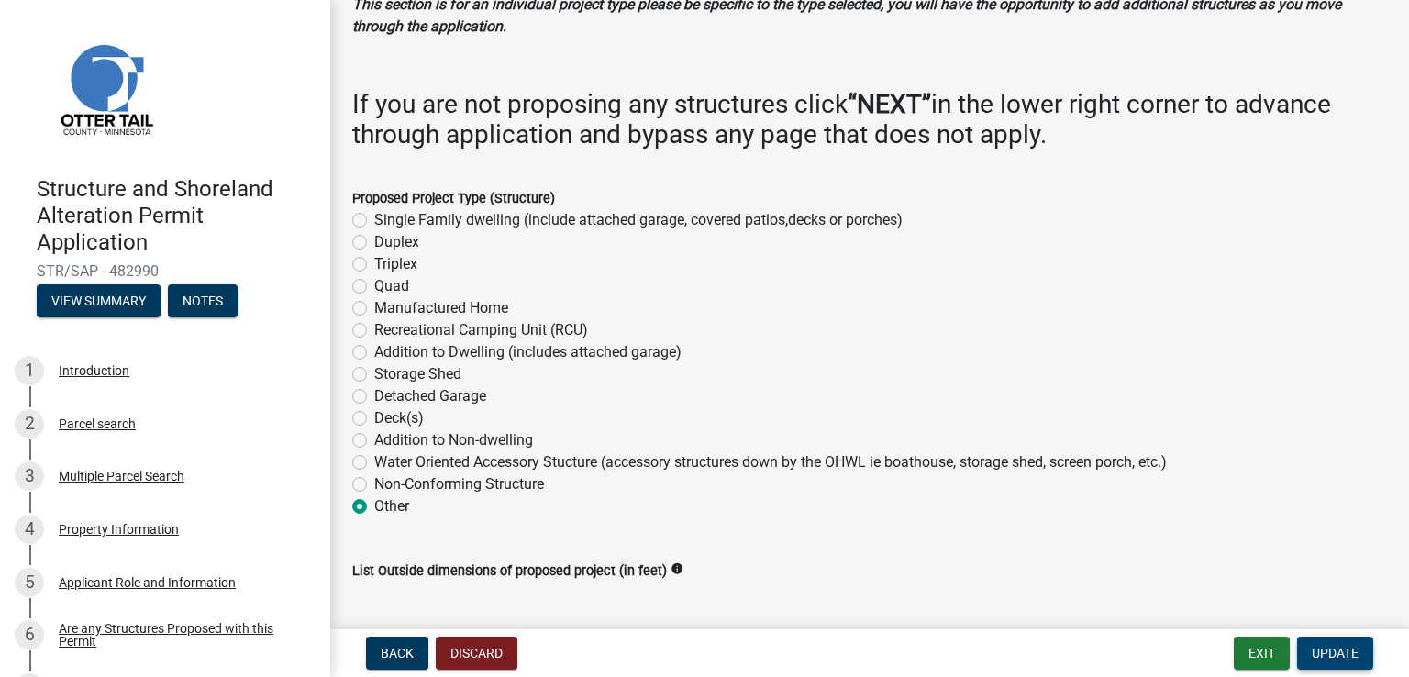
click at [1336, 649] on span "Update" at bounding box center [1335, 653] width 47 height 15
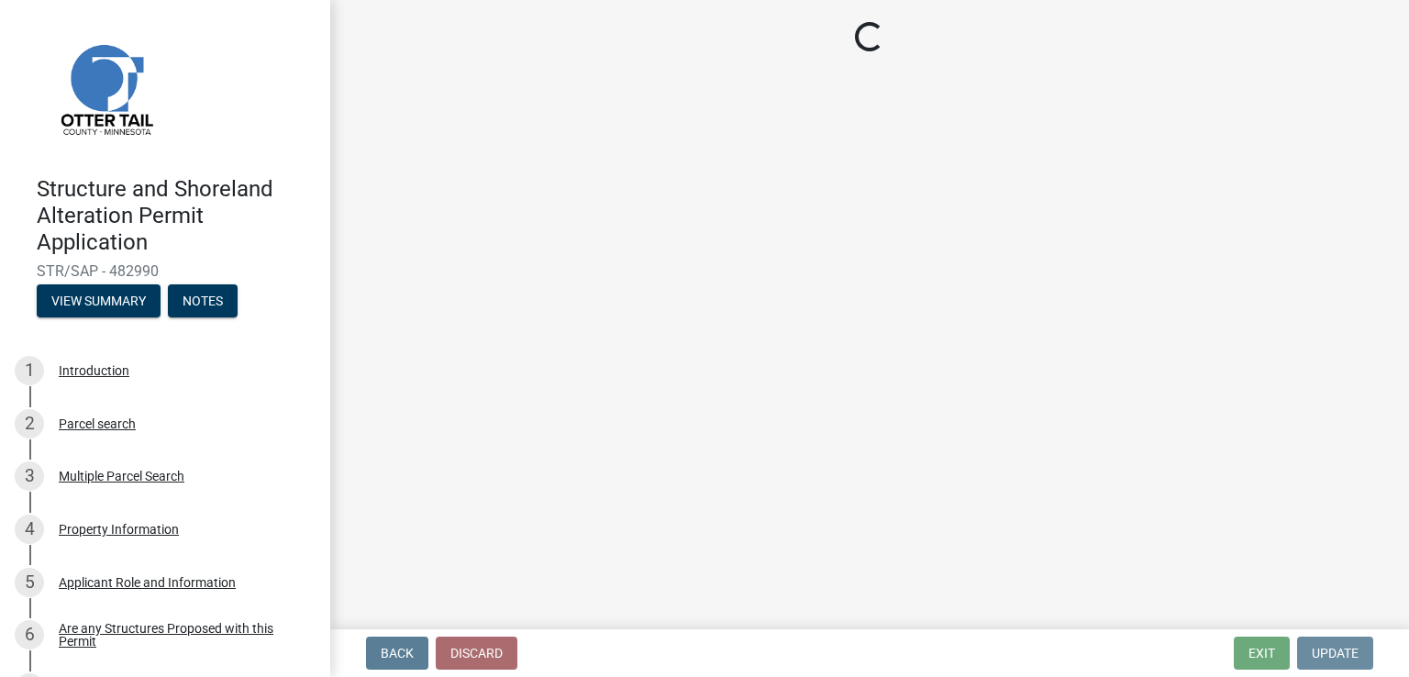
scroll to position [0, 0]
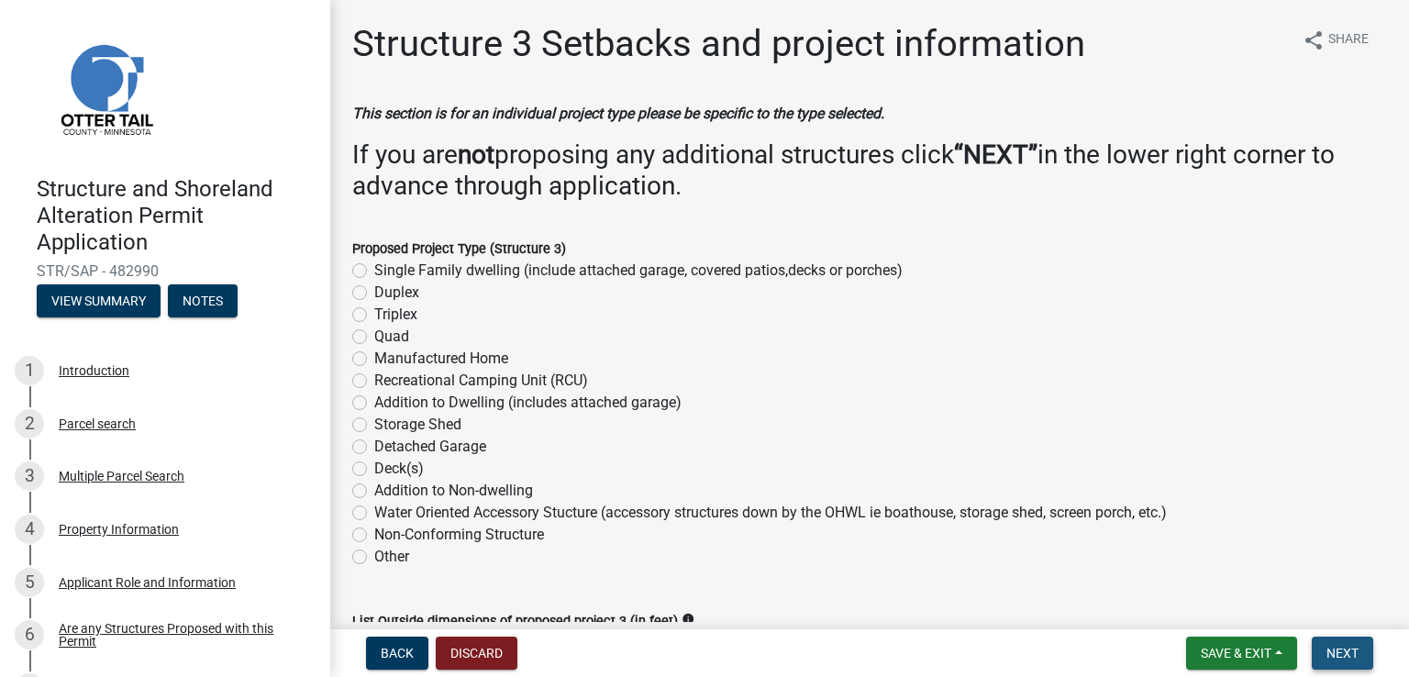
click at [1353, 650] on span "Next" at bounding box center [1342, 653] width 32 height 15
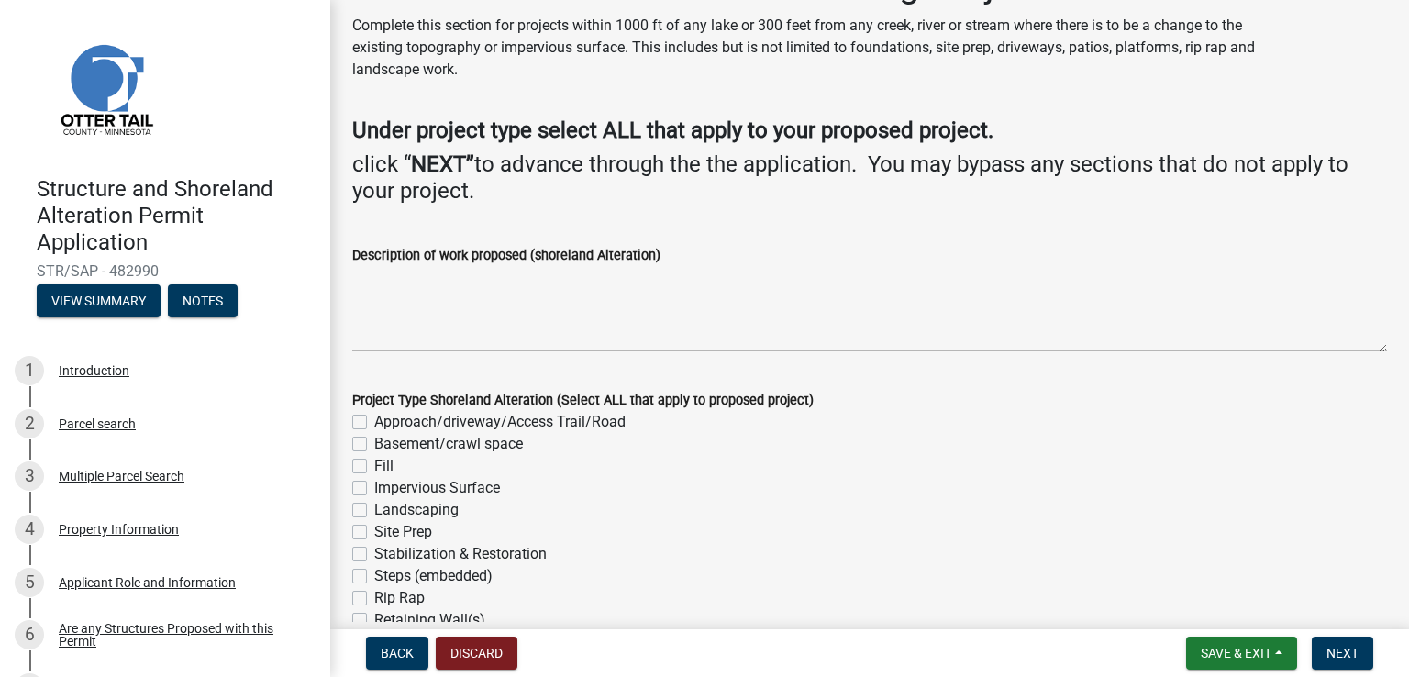
scroll to position [62, 0]
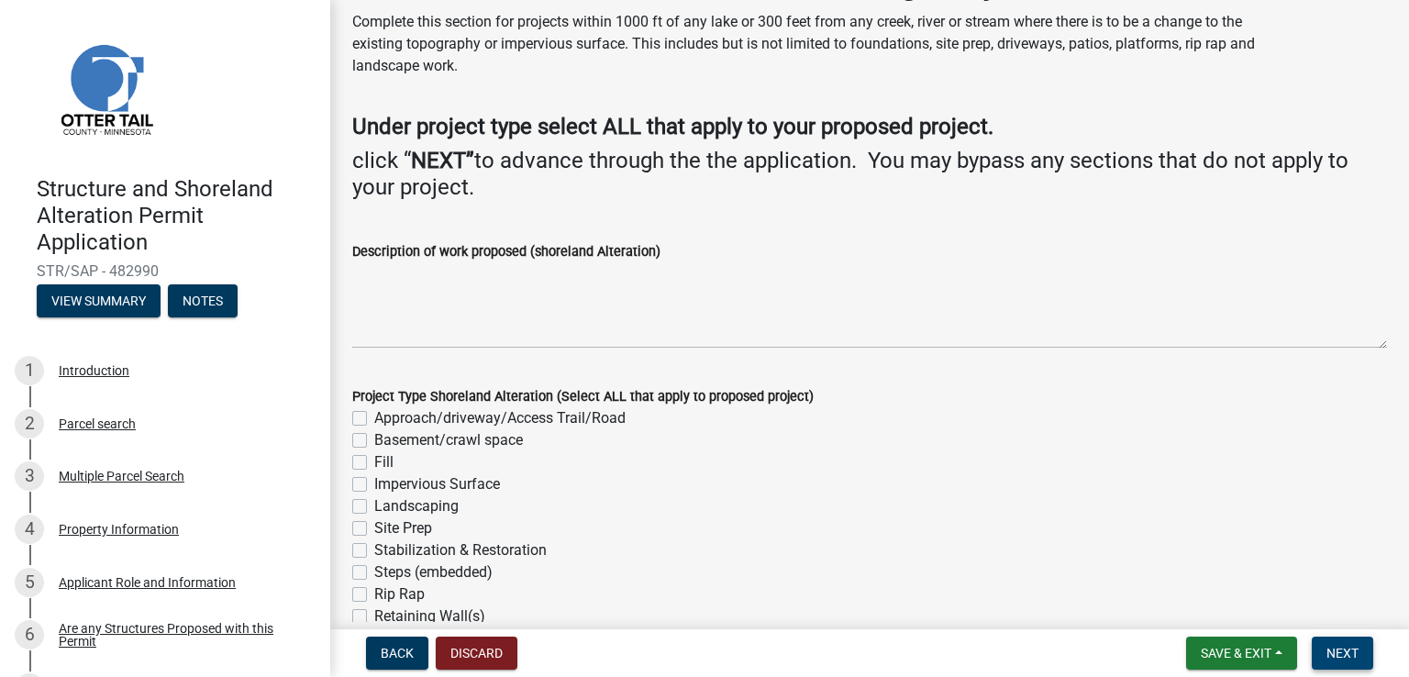
click at [1342, 655] on span "Next" at bounding box center [1342, 653] width 32 height 15
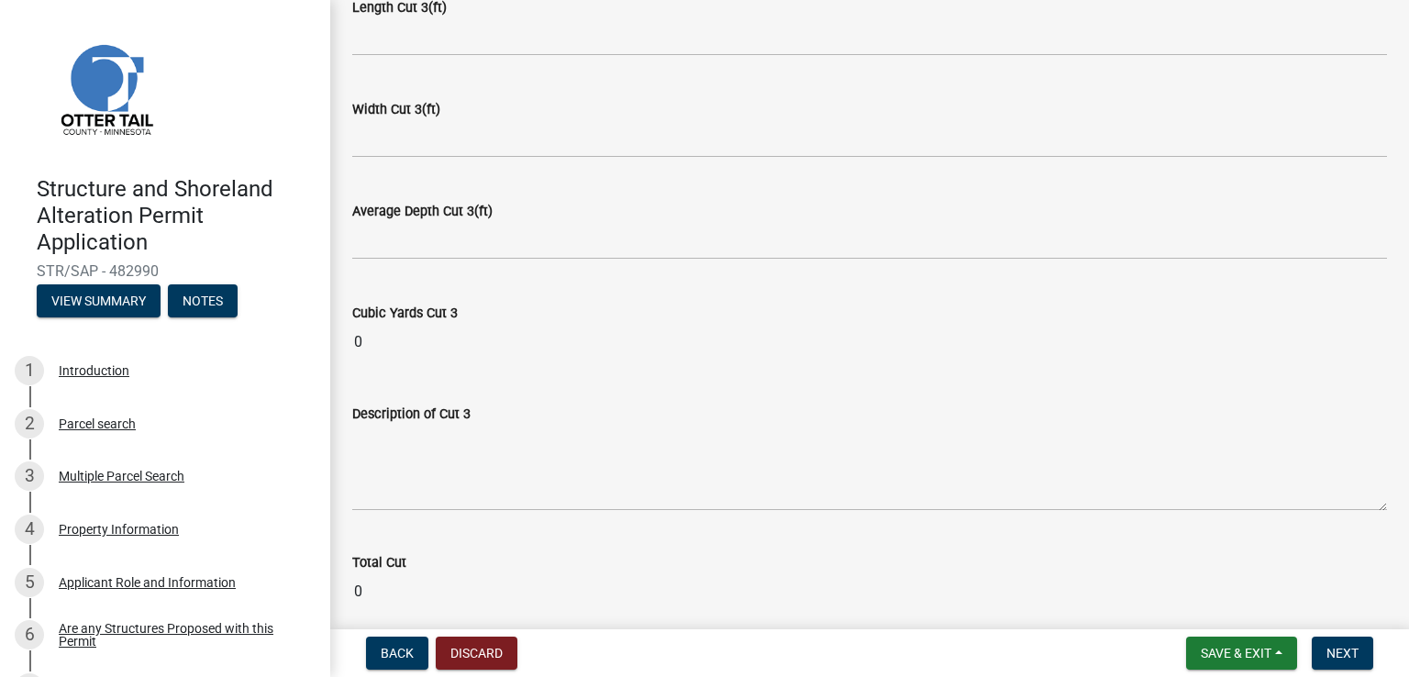
scroll to position [2296, 0]
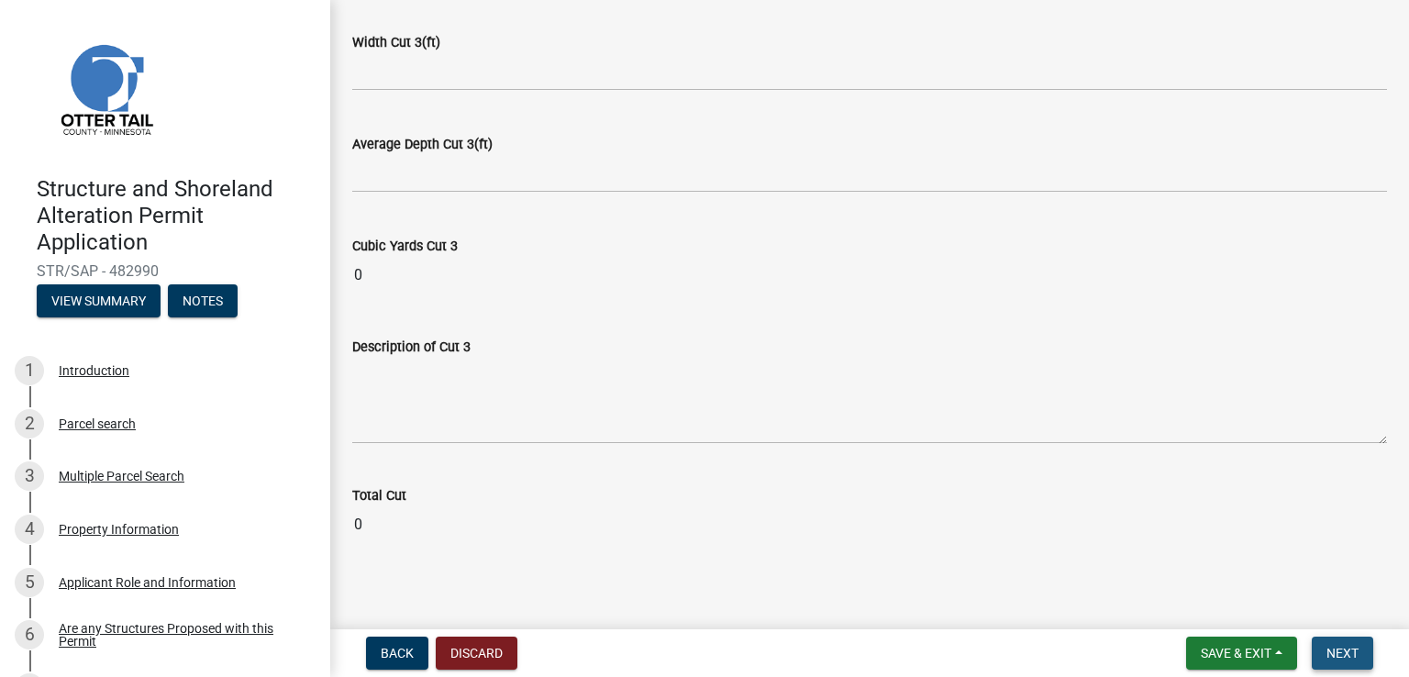
click at [1353, 654] on span "Next" at bounding box center [1342, 653] width 32 height 15
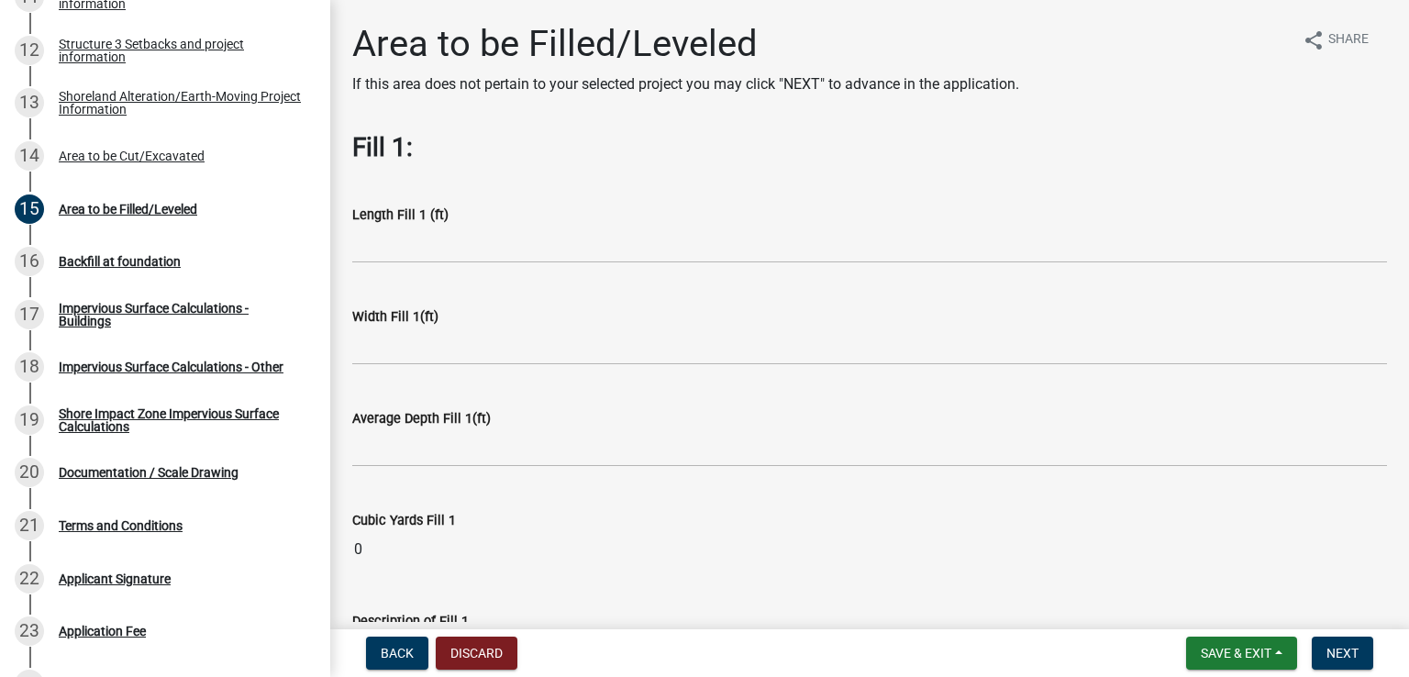
scroll to position [1025, 0]
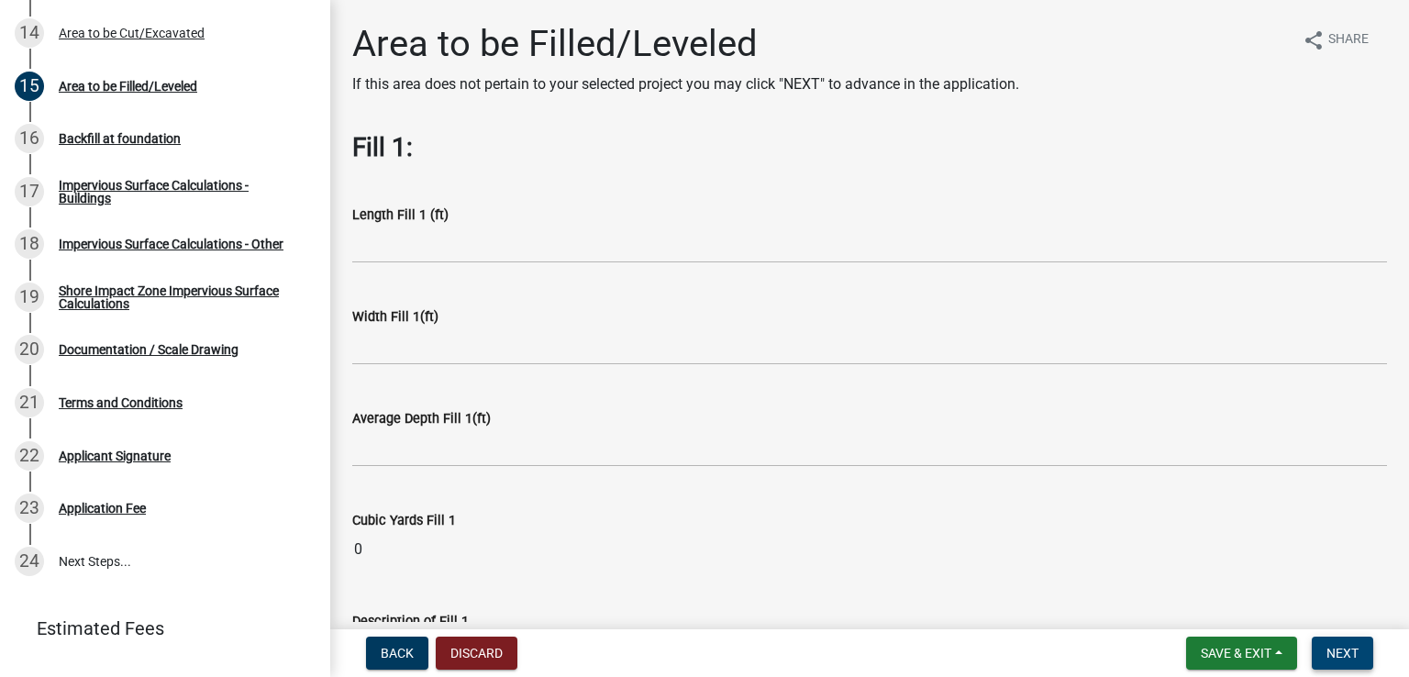
click at [1347, 654] on span "Next" at bounding box center [1342, 653] width 32 height 15
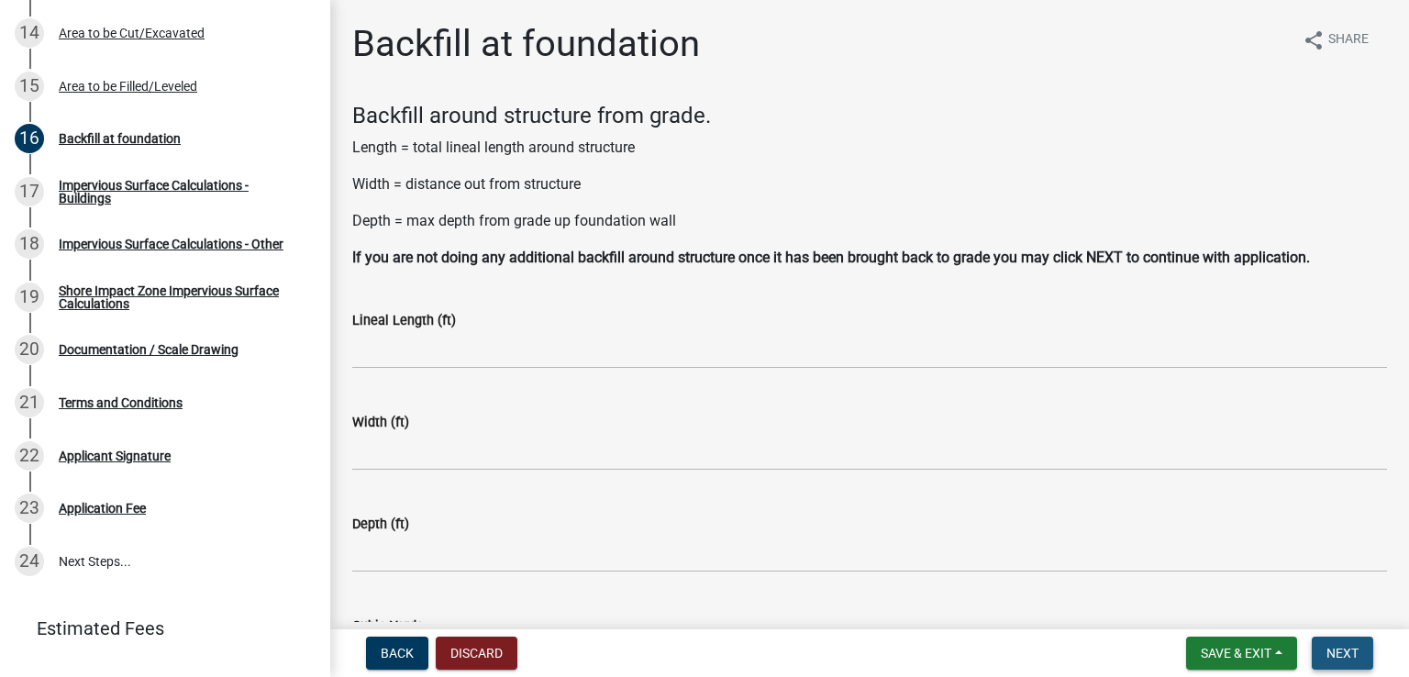
click at [1342, 646] on span "Next" at bounding box center [1342, 653] width 32 height 15
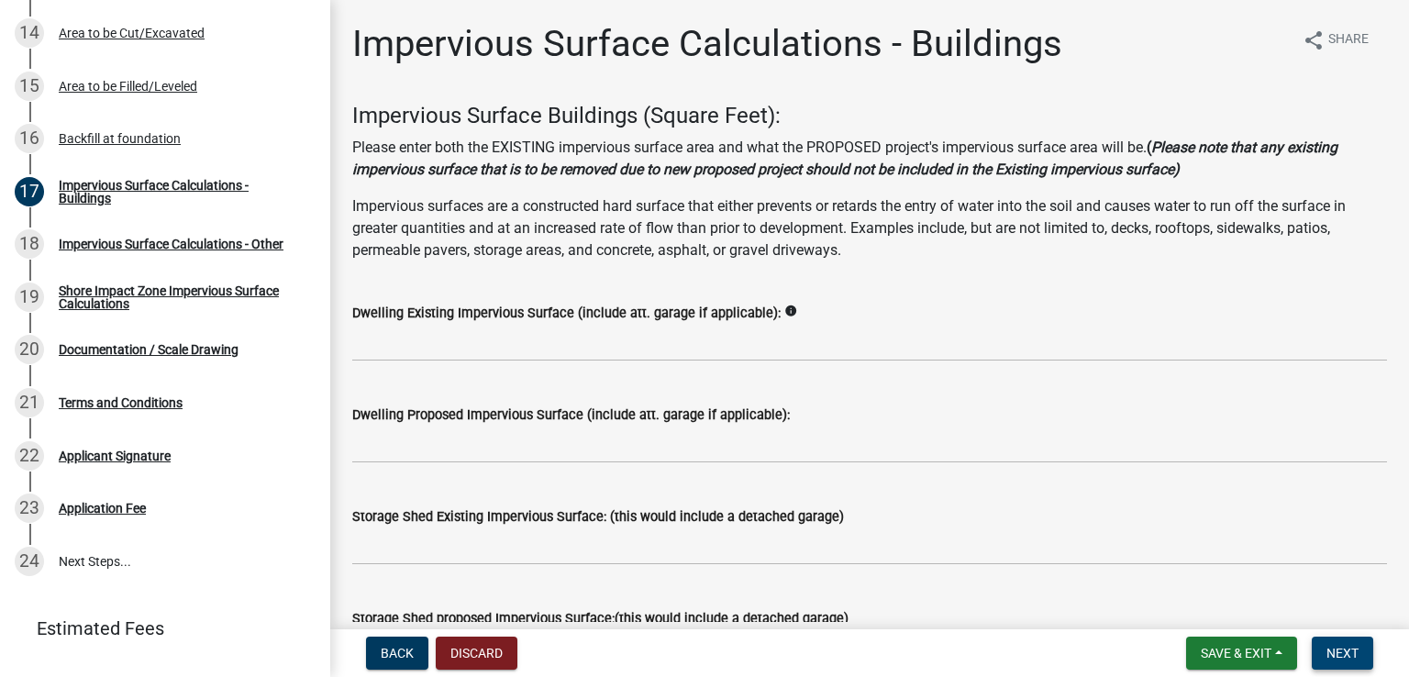
click at [1342, 646] on span "Next" at bounding box center [1342, 653] width 32 height 15
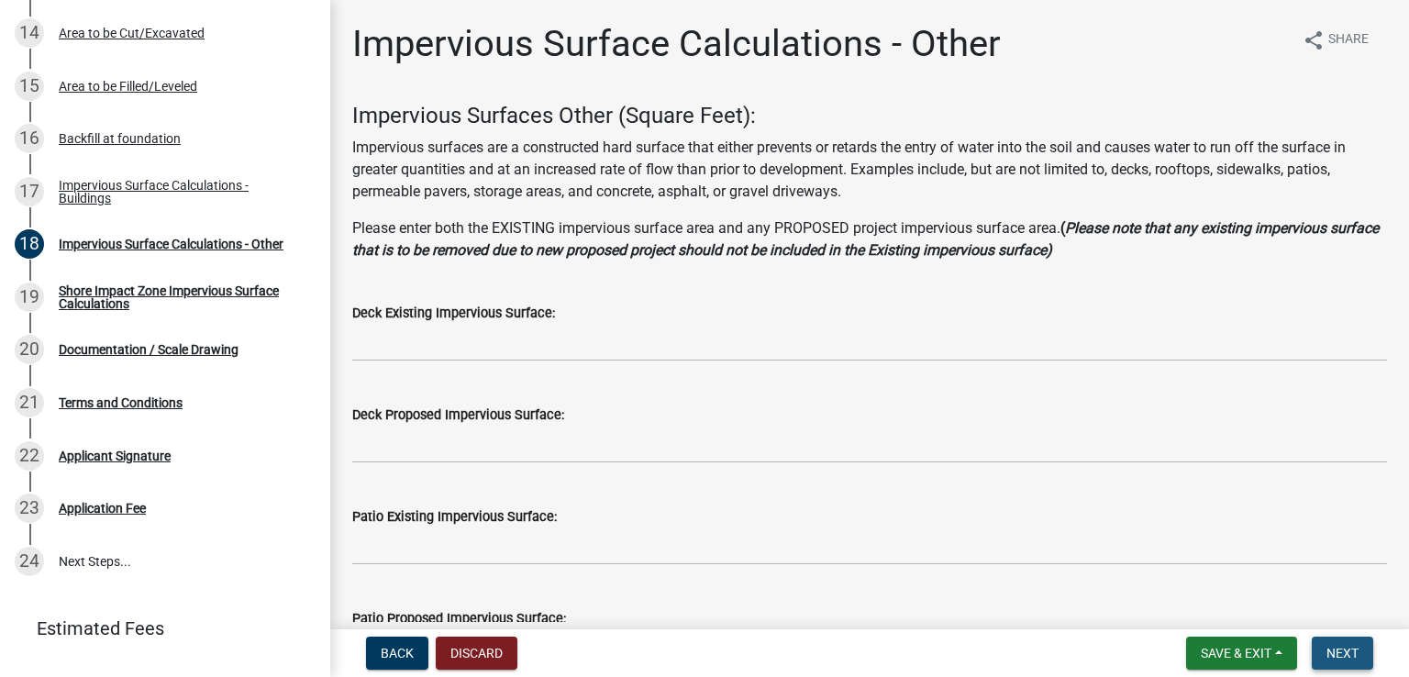
click at [1342, 646] on span "Next" at bounding box center [1342, 653] width 32 height 15
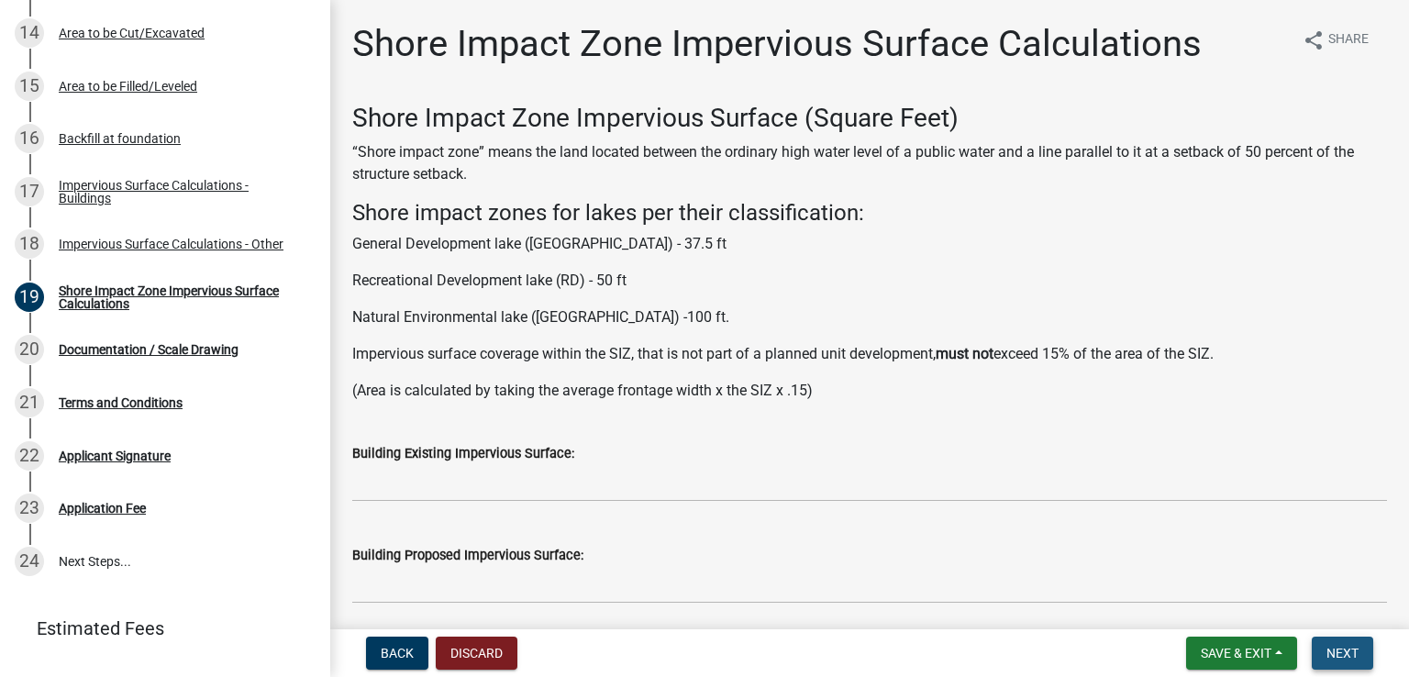
click at [1342, 646] on span "Next" at bounding box center [1342, 653] width 32 height 15
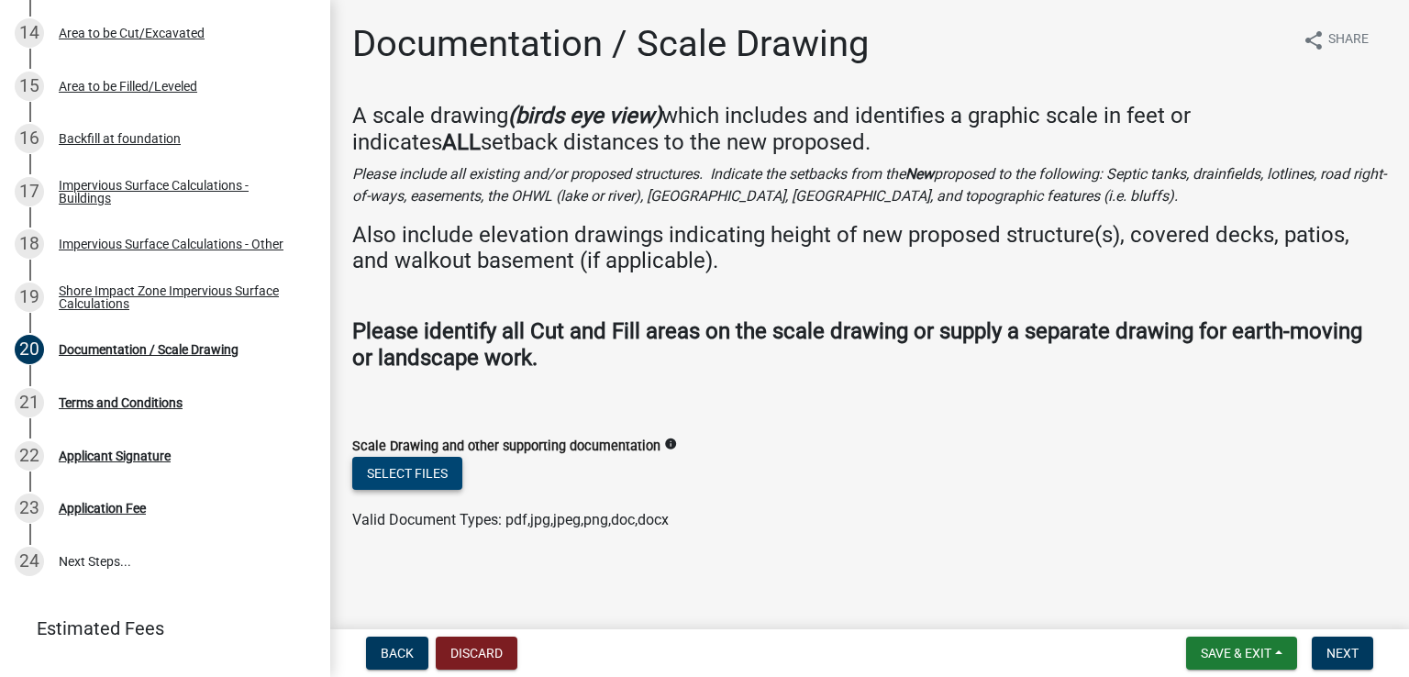
click at [421, 472] on button "Select files" at bounding box center [407, 473] width 110 height 33
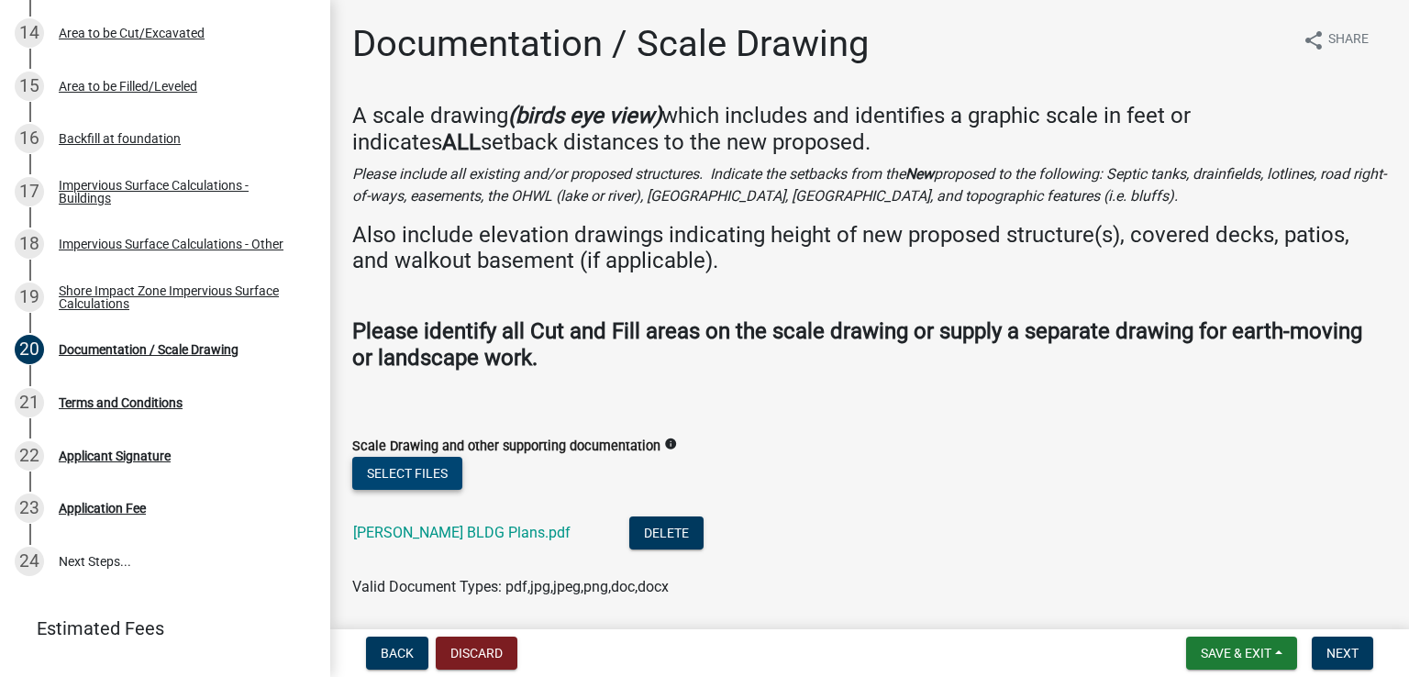
click at [430, 462] on button "Select files" at bounding box center [407, 473] width 110 height 33
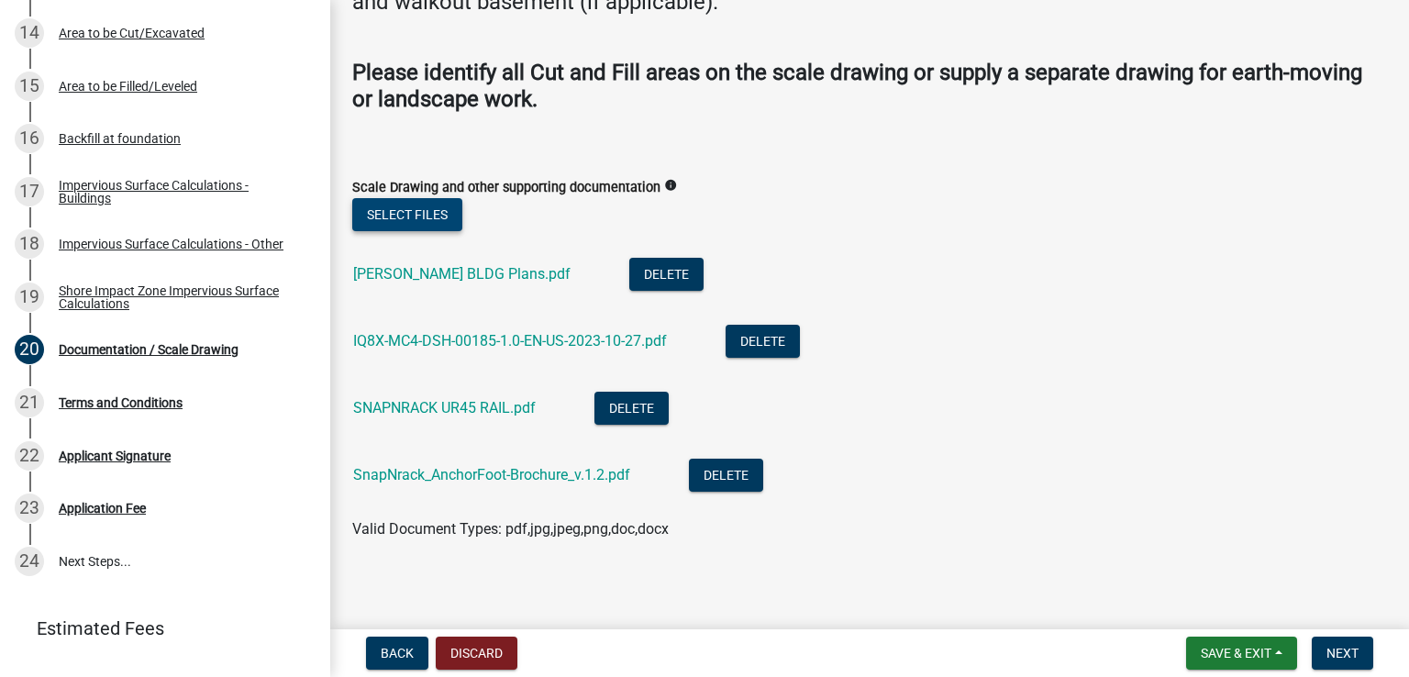
scroll to position [264, 0]
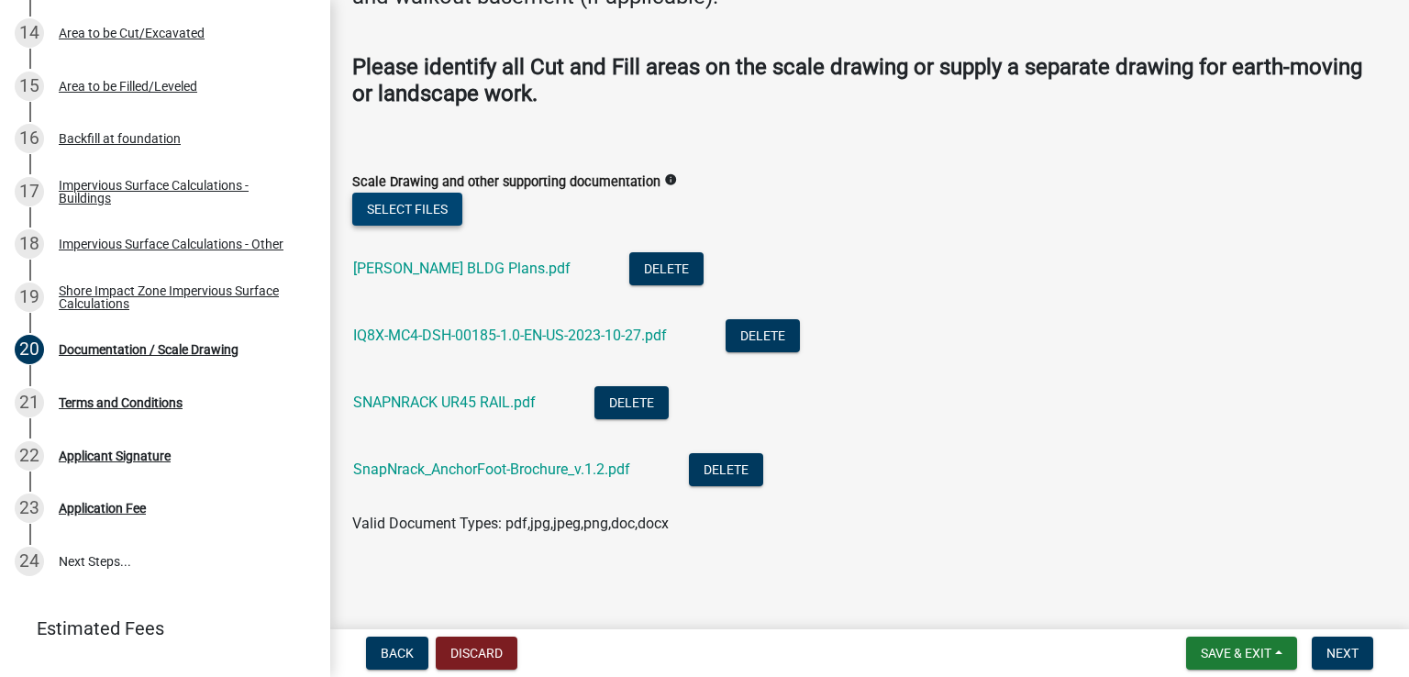
click at [411, 211] on button "Select files" at bounding box center [407, 209] width 110 height 33
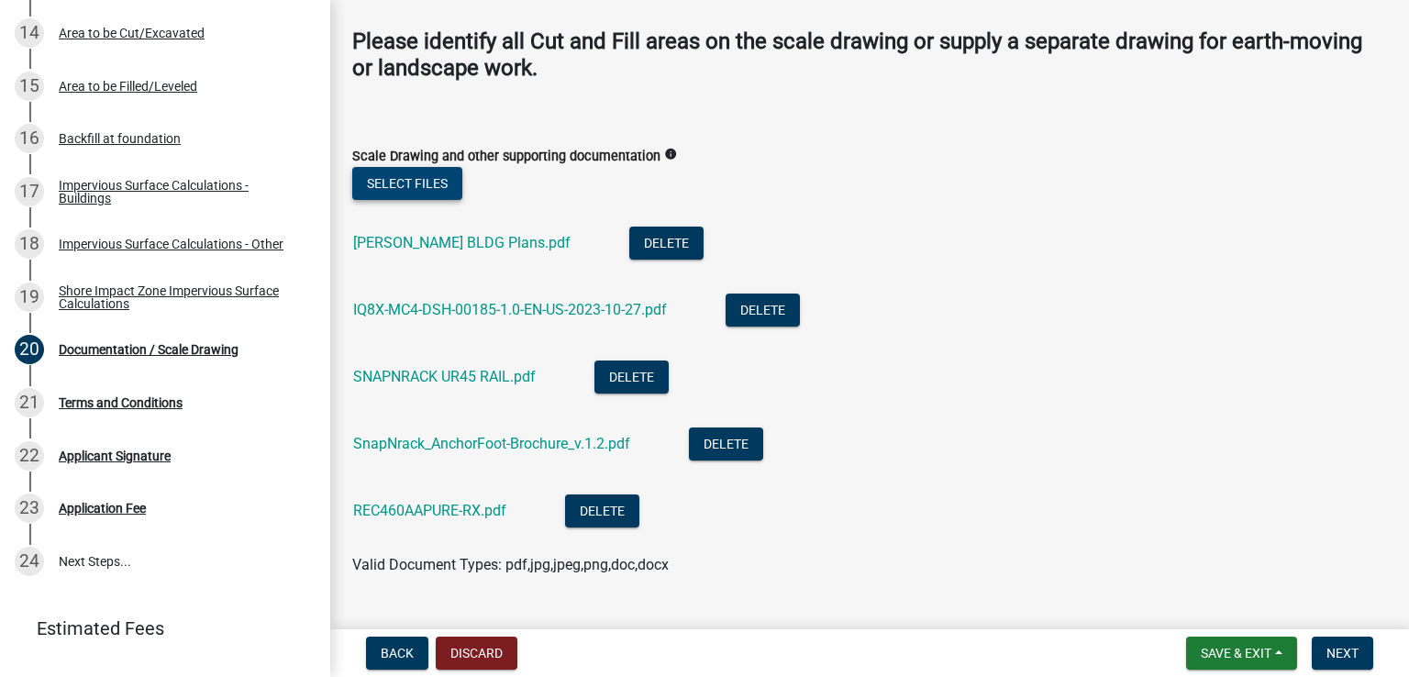
scroll to position [332, 0]
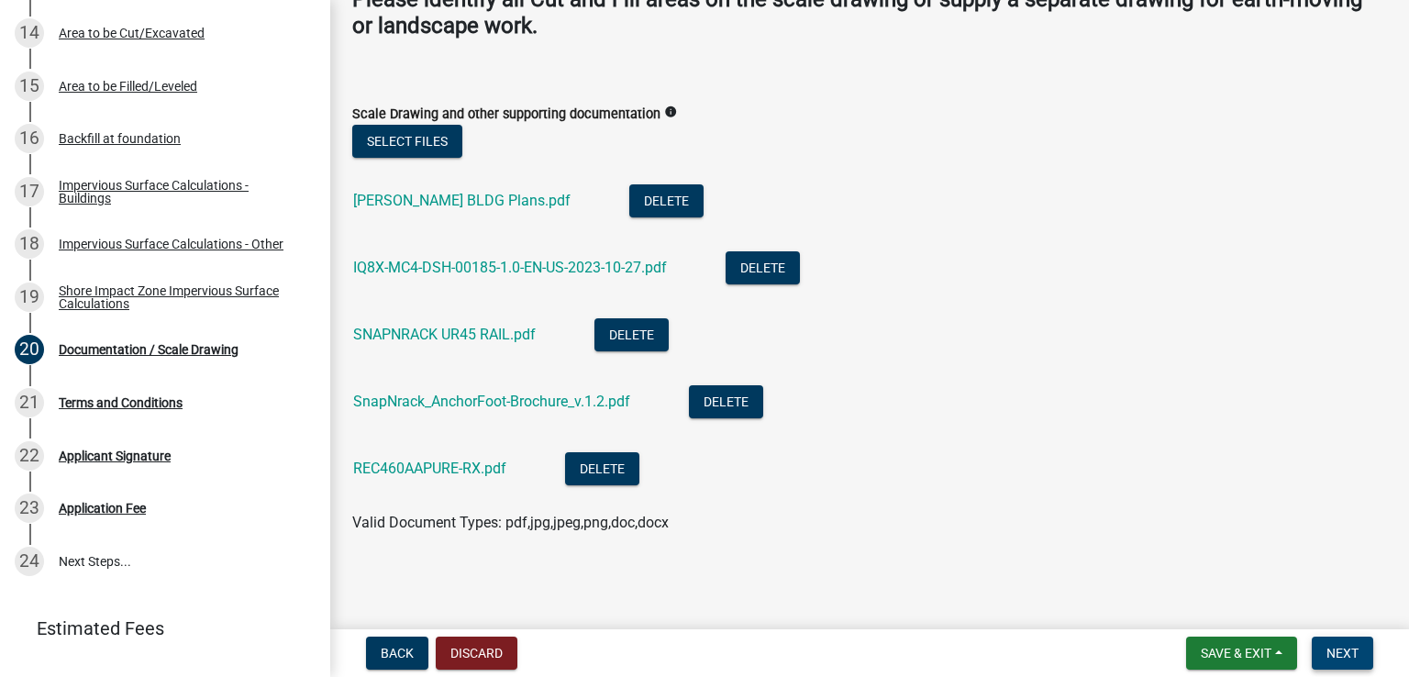
click at [1347, 659] on span "Next" at bounding box center [1342, 653] width 32 height 15
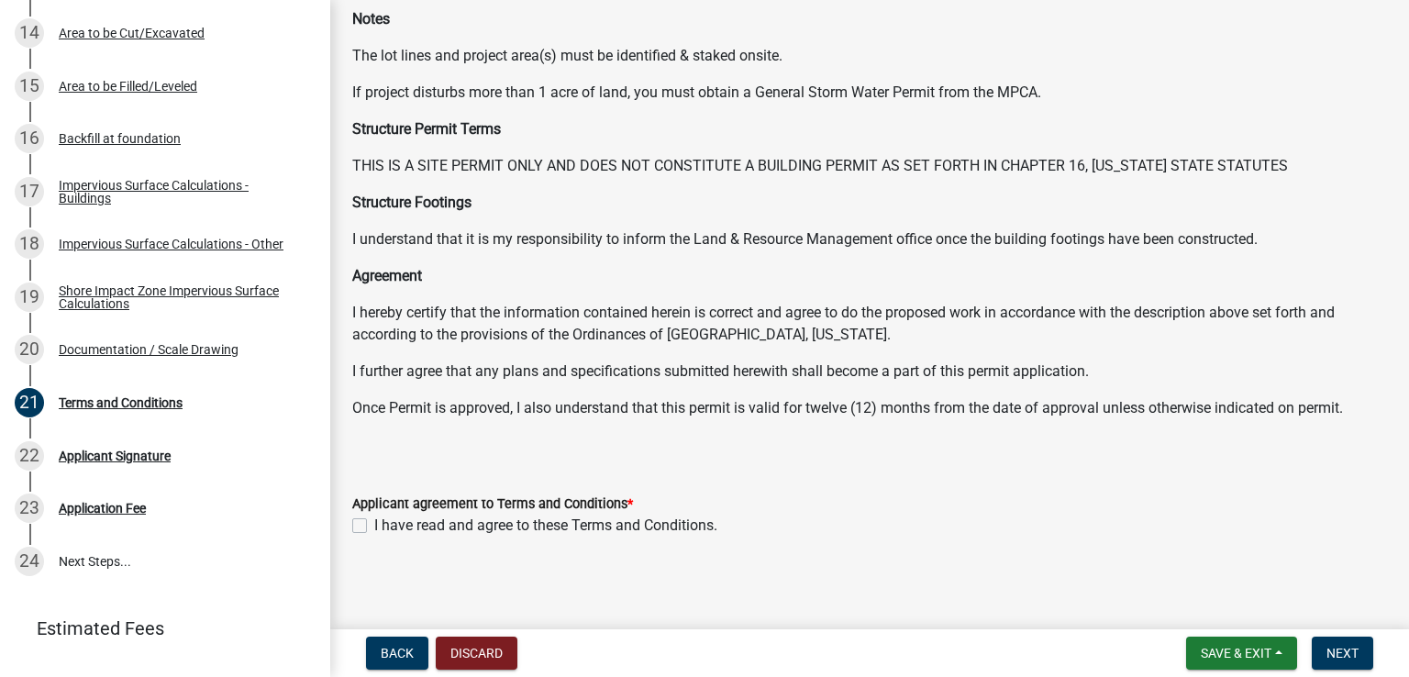
scroll to position [190, 0]
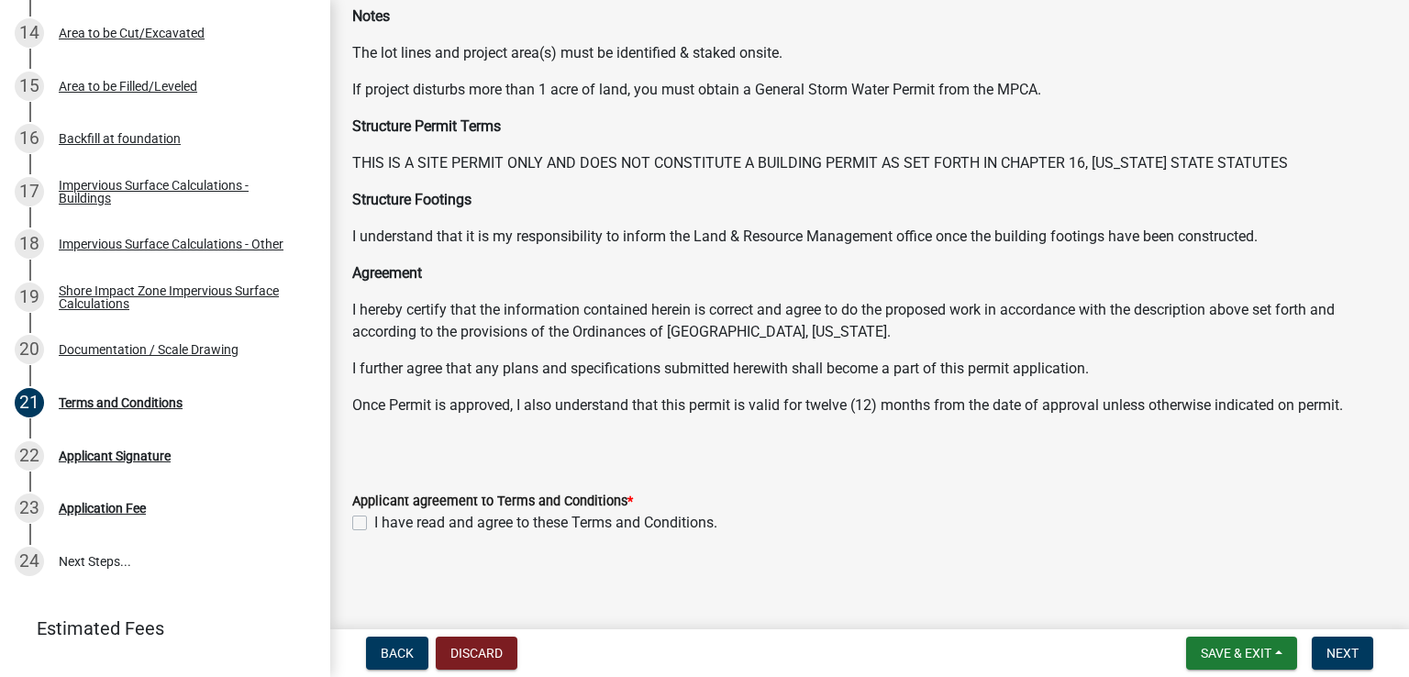
click at [374, 519] on label "I have read and agree to these Terms and Conditions." at bounding box center [545, 523] width 343 height 22
click at [374, 519] on input "I have read and agree to these Terms and Conditions." at bounding box center [380, 518] width 12 height 12
checkbox input "true"
click at [1329, 649] on span "Next" at bounding box center [1342, 653] width 32 height 15
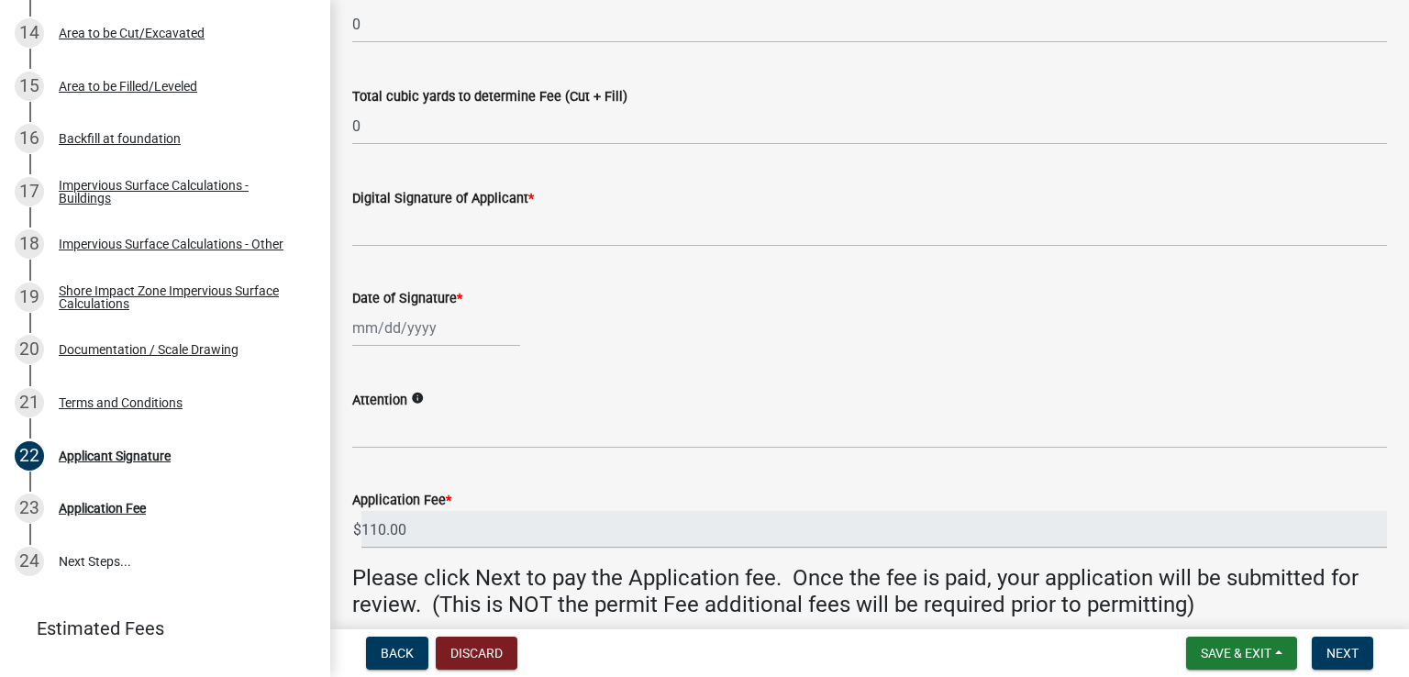
scroll to position [460, 0]
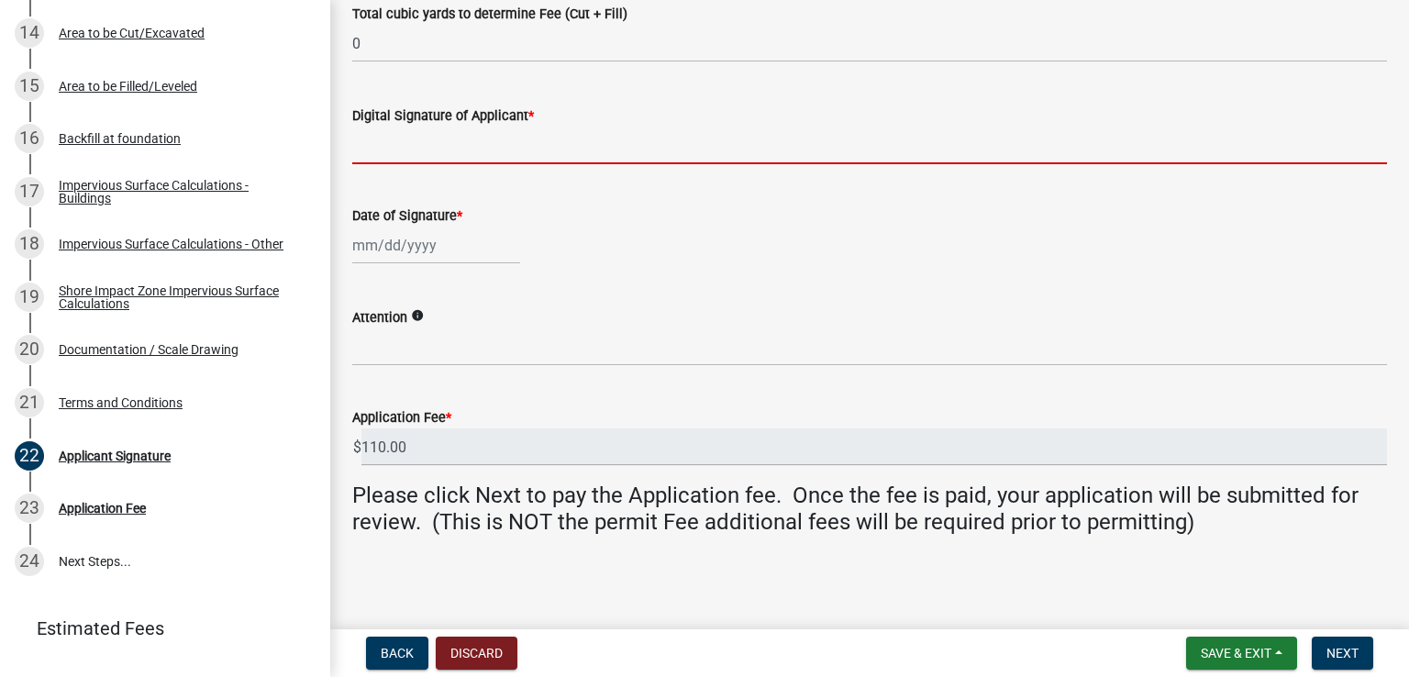
click at [479, 148] on input "Digital Signature of Applicant *" at bounding box center [869, 146] width 1035 height 38
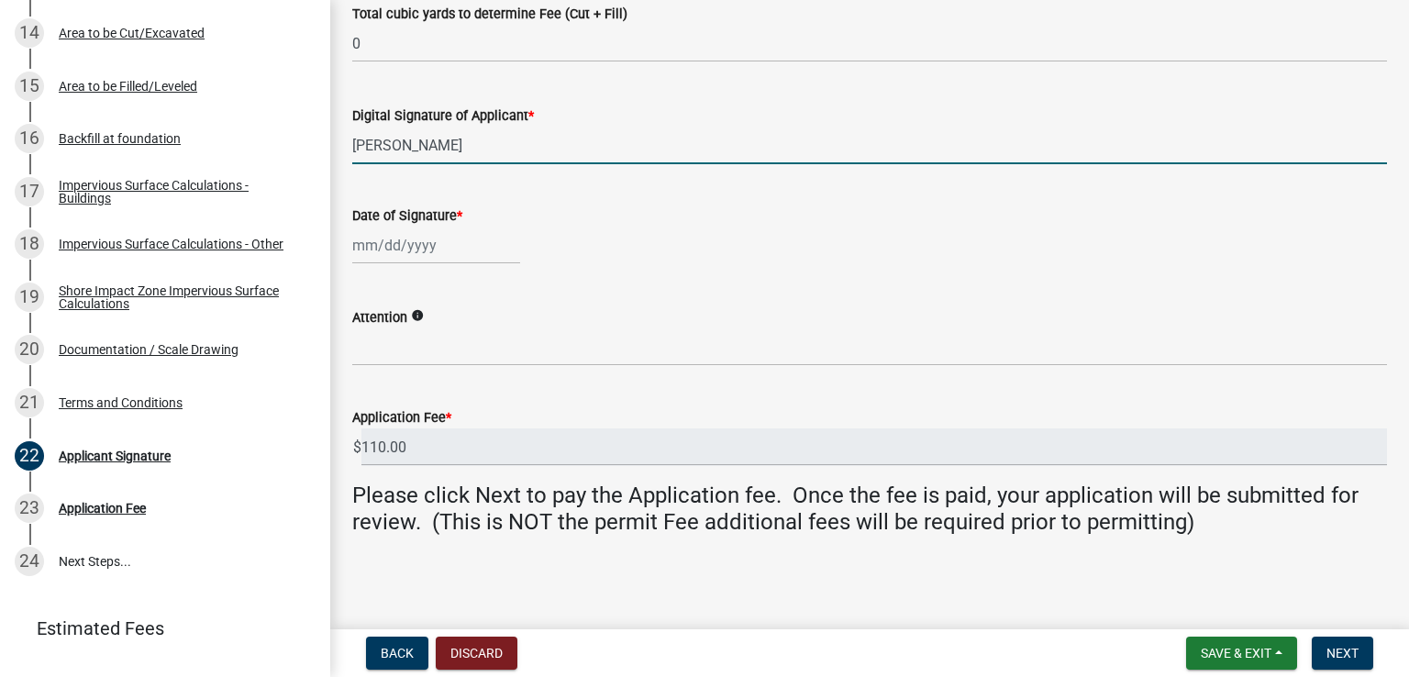
type input "[PERSON_NAME]"
click at [448, 243] on div at bounding box center [436, 246] width 168 height 38
select select "9"
select select "2025"
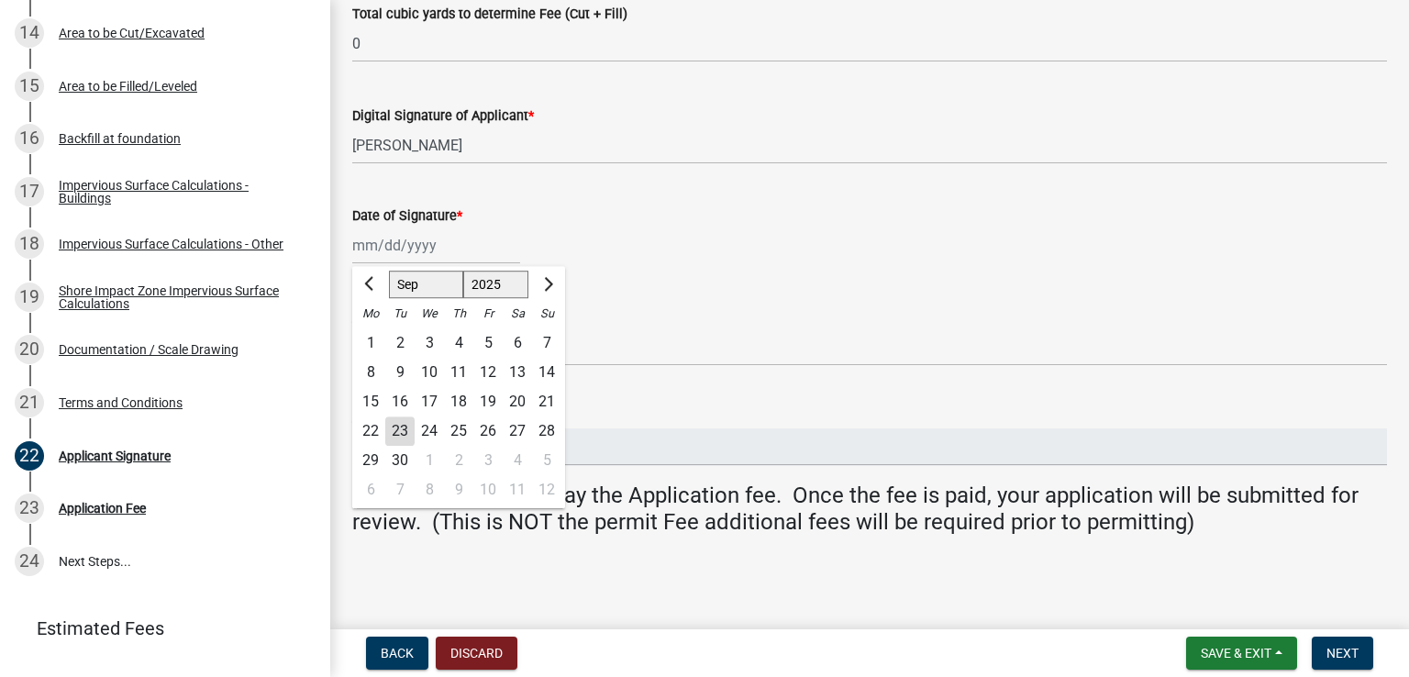
click at [404, 434] on div "23" at bounding box center [399, 430] width 29 height 29
type input "[DATE]"
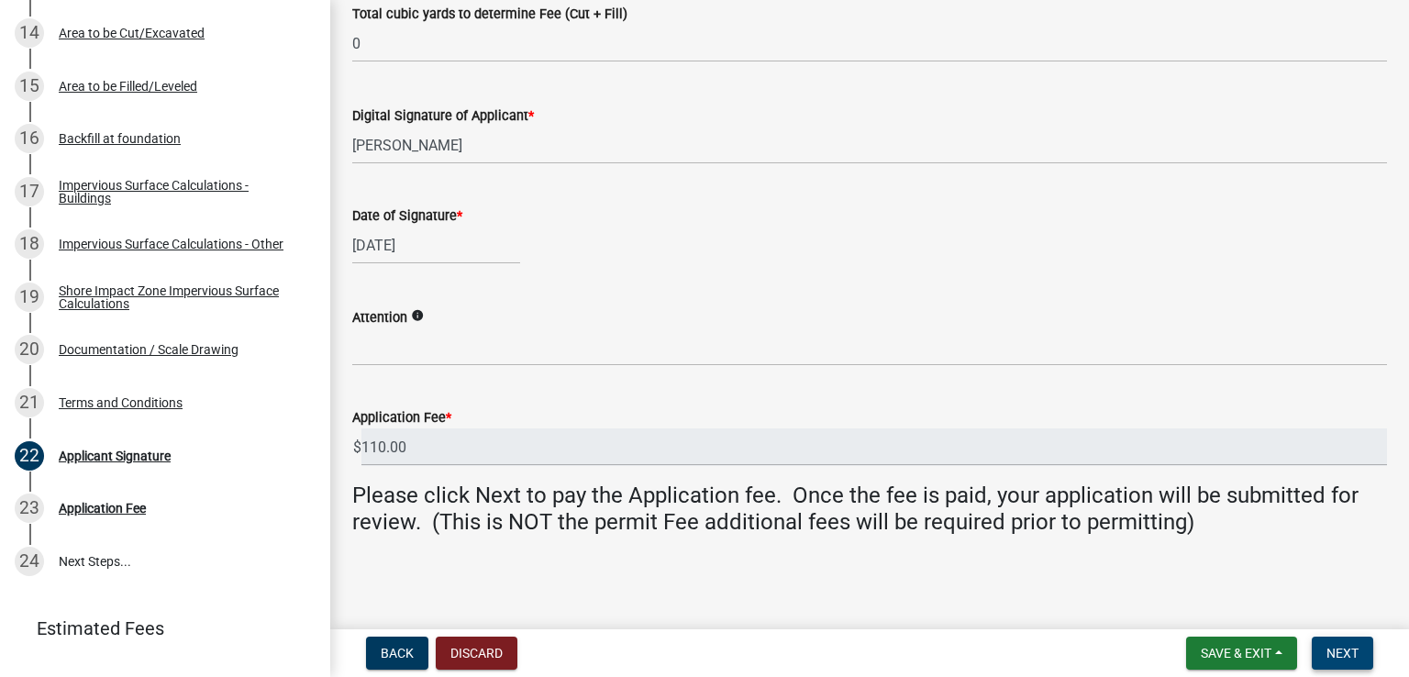
click at [1340, 652] on span "Next" at bounding box center [1342, 653] width 32 height 15
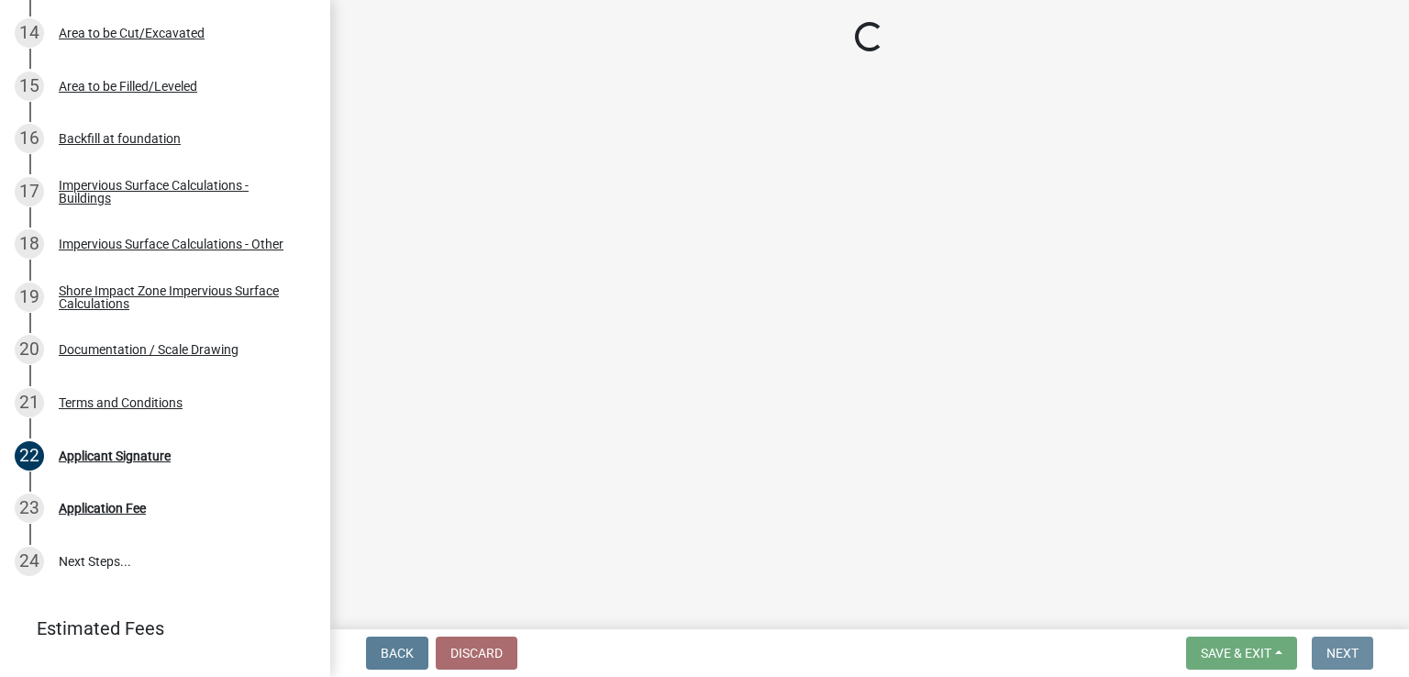
scroll to position [0, 0]
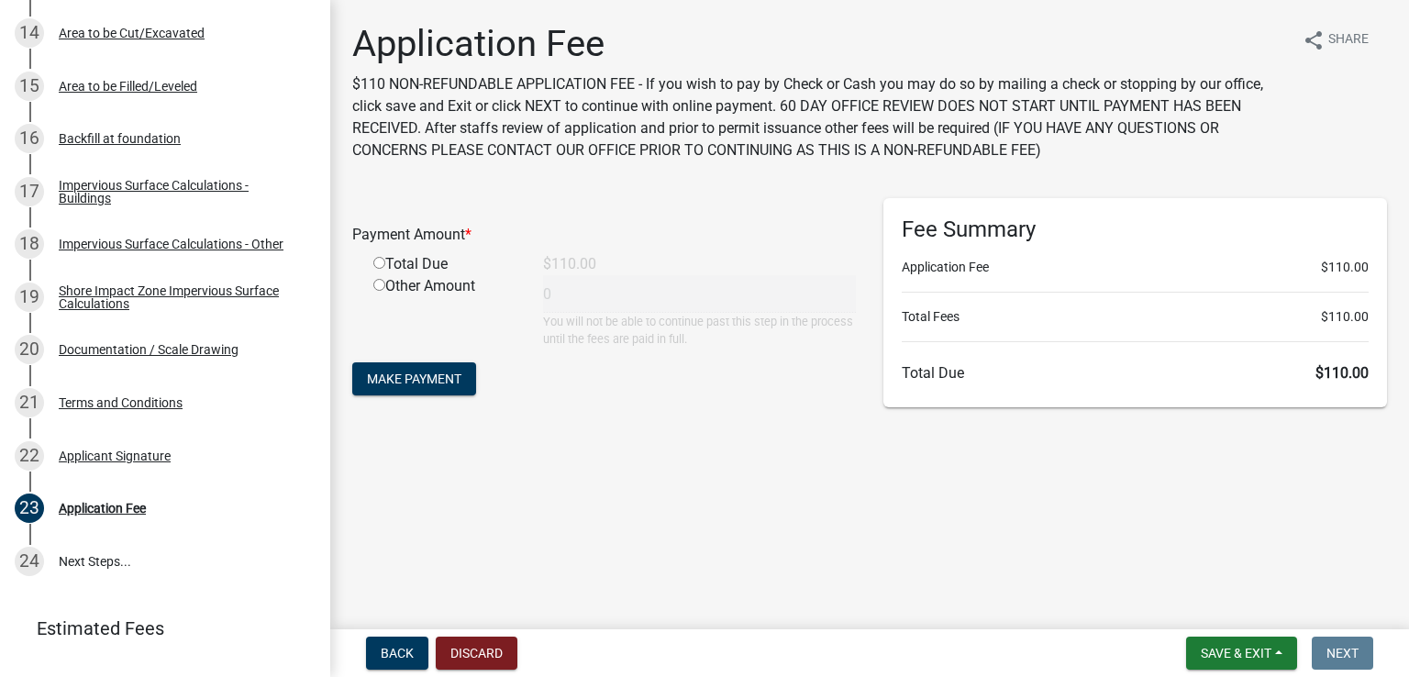
click at [391, 265] on div "Total Due" at bounding box center [445, 264] width 170 height 22
click at [378, 261] on input "radio" at bounding box center [379, 263] width 12 height 12
radio input "true"
type input "110"
click at [451, 383] on span "Make Payment" at bounding box center [414, 378] width 94 height 15
